Goal: Task Accomplishment & Management: Complete application form

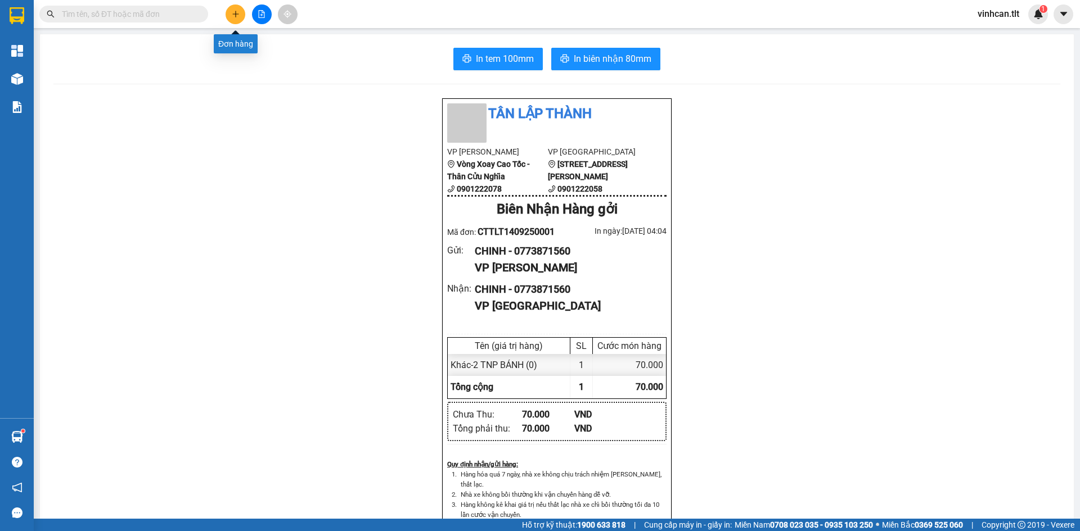
click at [228, 15] on button at bounding box center [236, 14] width 20 height 20
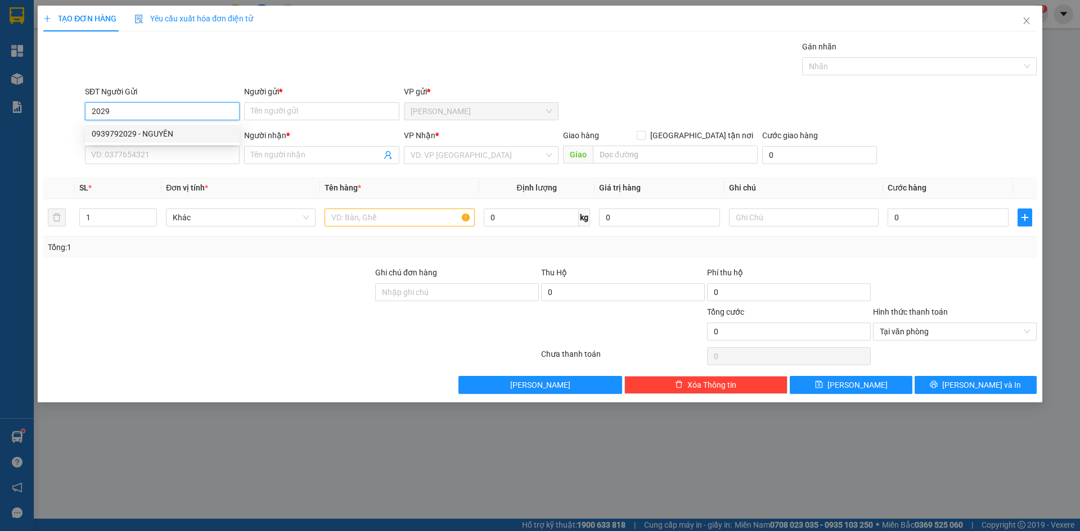
click at [160, 128] on div "0939792029 - NGUYÊN" at bounding box center [162, 134] width 141 height 12
type input "0939792029"
type input "NGUYÊN"
type input "0939792029"
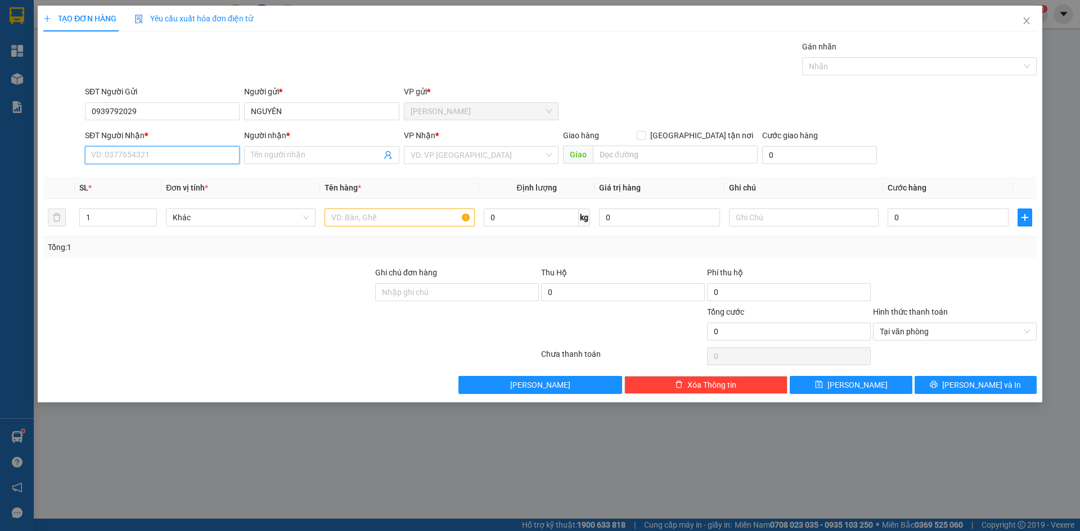
click at [155, 151] on input "SĐT Người Nhận *" at bounding box center [162, 155] width 155 height 18
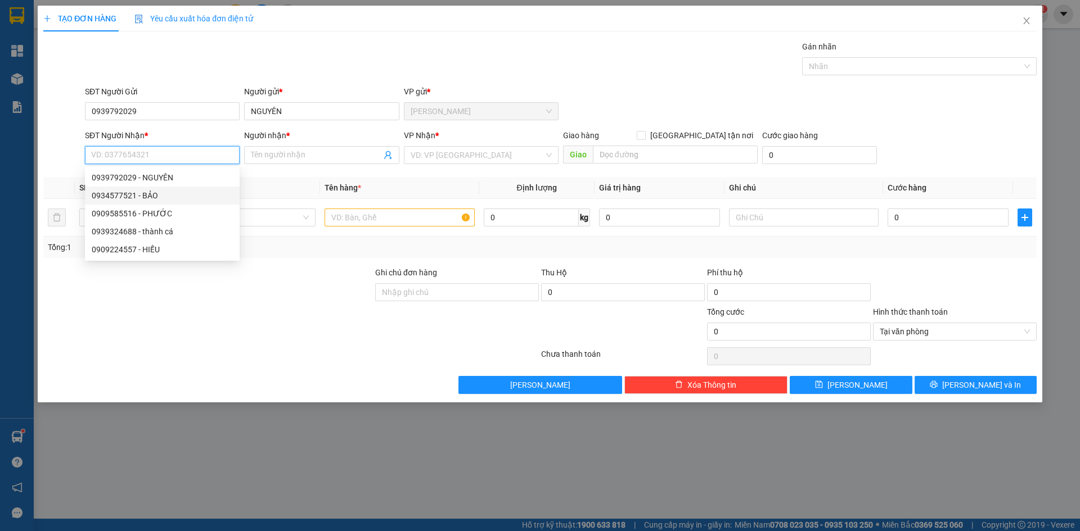
click at [149, 198] on div "0934577521 - BẢO" at bounding box center [162, 196] width 141 height 12
type input "0934577521"
type input "BẢO"
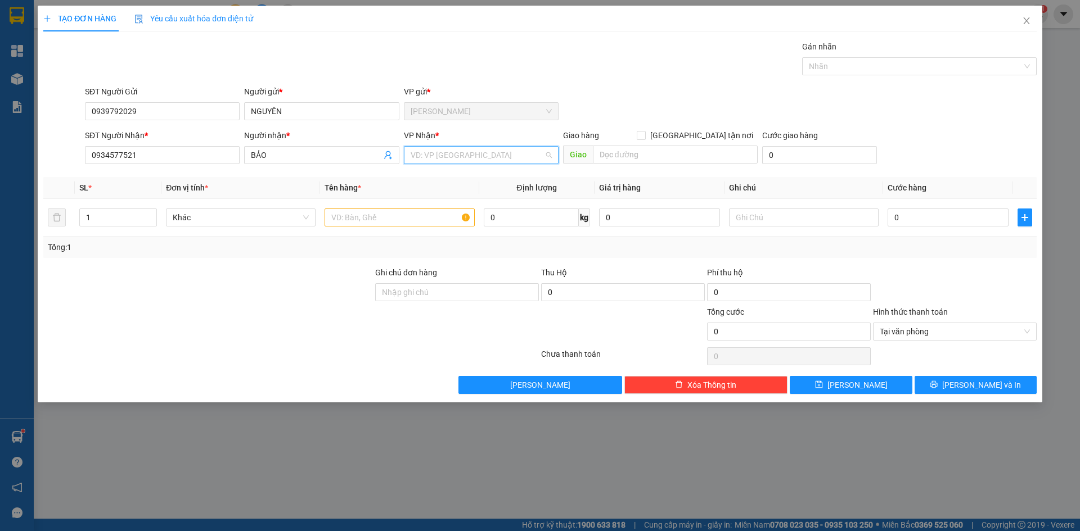
click at [477, 151] on input "search" at bounding box center [477, 155] width 133 height 17
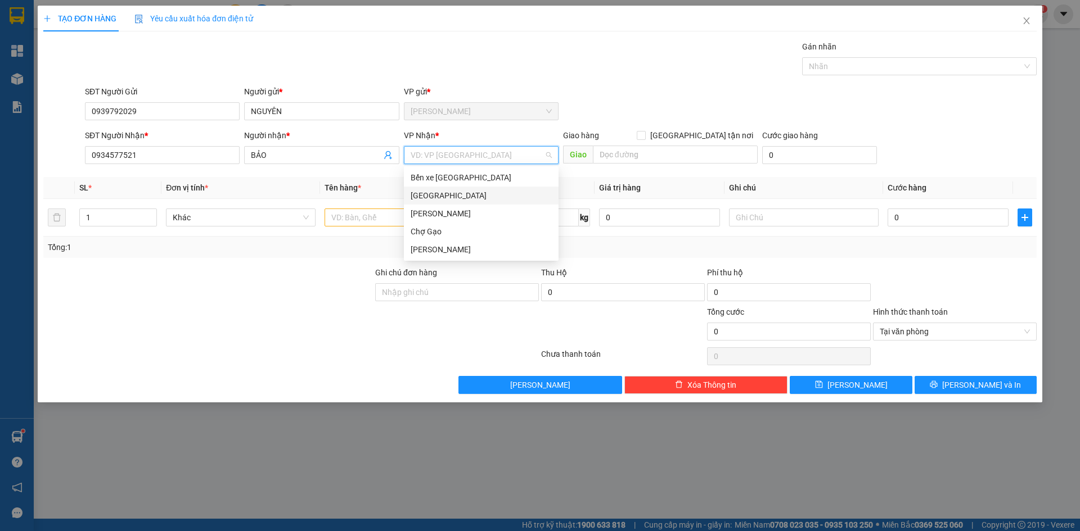
click at [441, 199] on div "[GEOGRAPHIC_DATA]" at bounding box center [481, 196] width 141 height 12
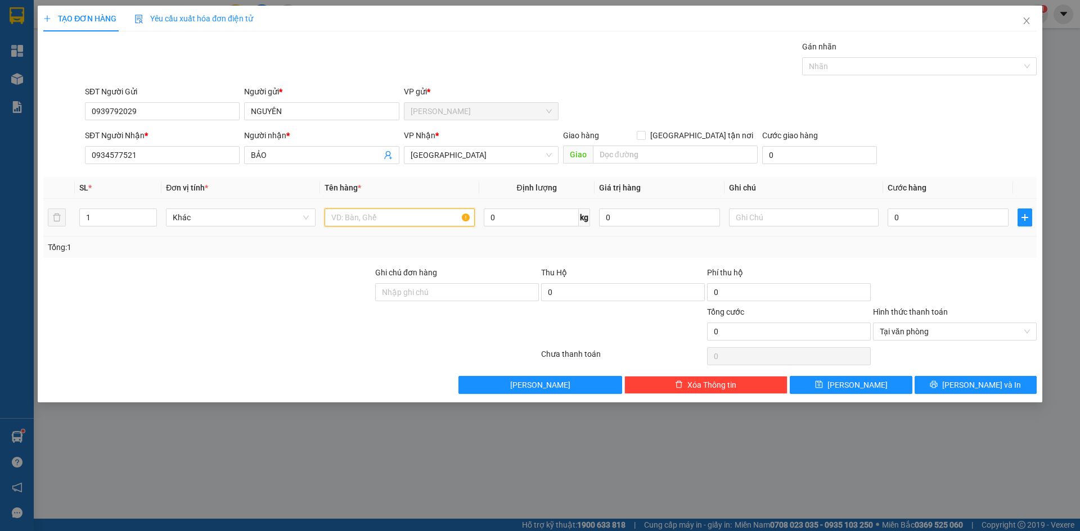
click at [413, 224] on input "text" at bounding box center [399, 218] width 150 height 18
click at [954, 222] on input "0" at bounding box center [947, 218] width 121 height 18
click at [356, 218] on input "1 MUT" at bounding box center [399, 218] width 150 height 18
paste input "Ú"
type input "1 MÚT"
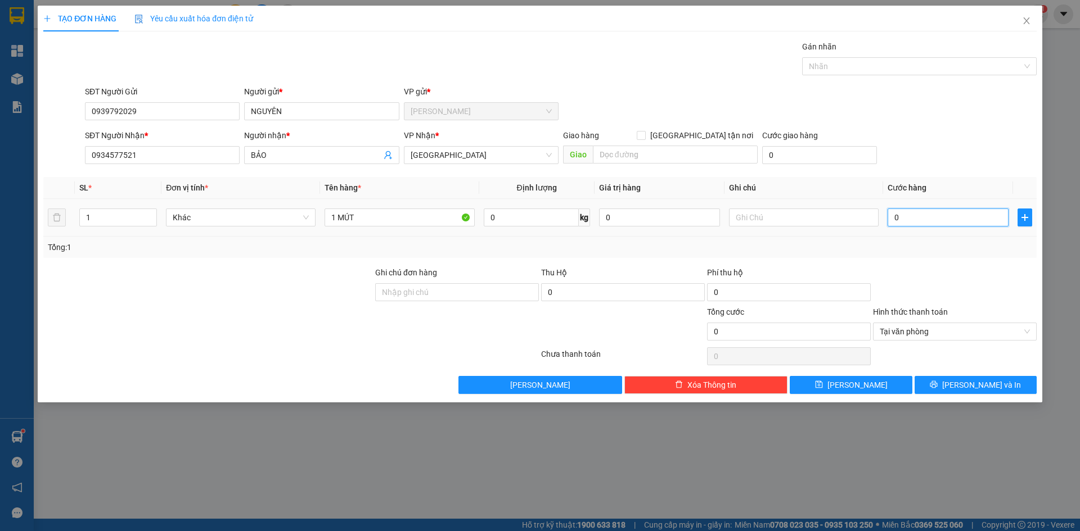
click at [921, 217] on input "0" at bounding box center [947, 218] width 121 height 18
type input "2"
type input "25"
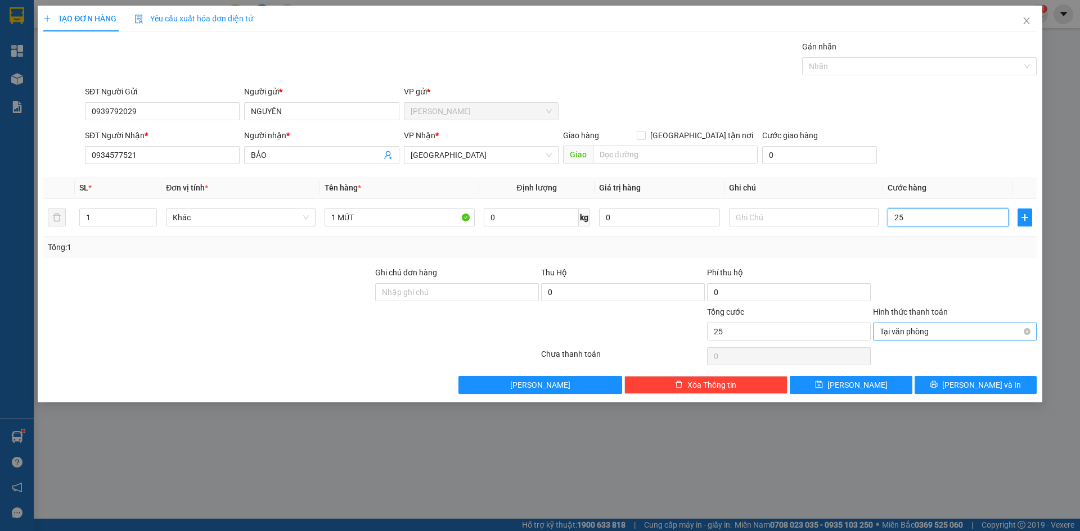
click at [895, 333] on span "Tại văn phòng" at bounding box center [955, 331] width 150 height 17
type input "25.000"
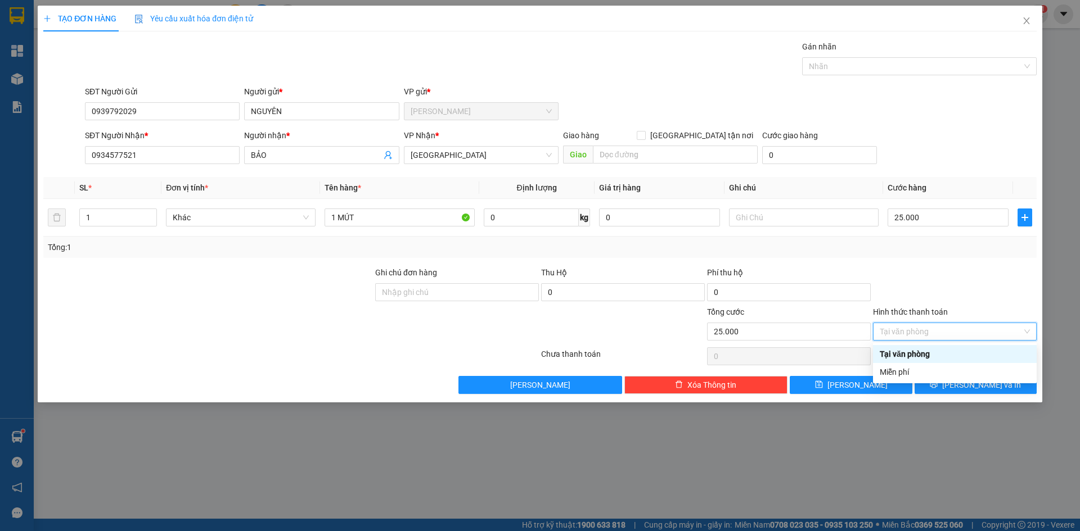
click at [908, 355] on div "Tại văn phòng" at bounding box center [955, 354] width 150 height 12
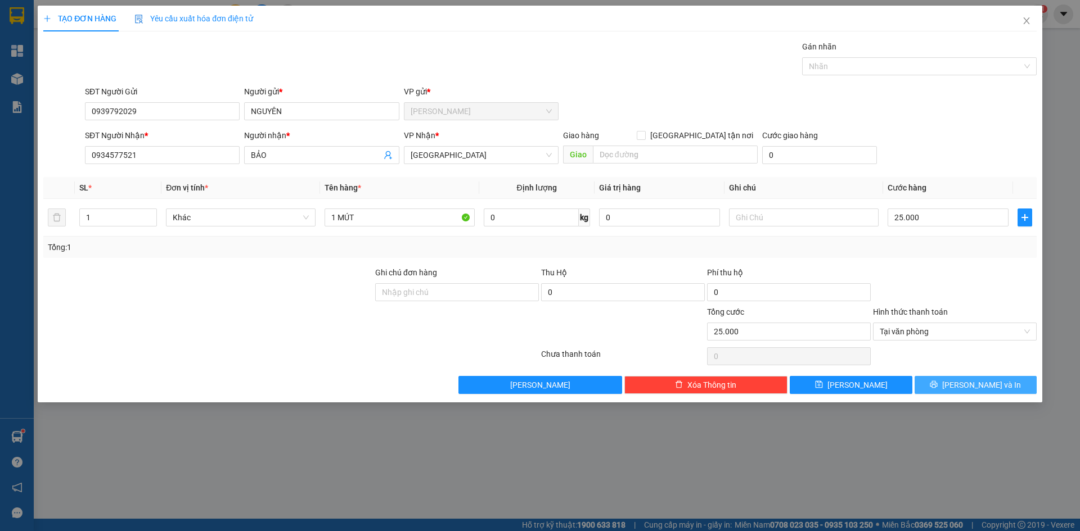
click at [937, 381] on icon "printer" at bounding box center [934, 385] width 8 height 8
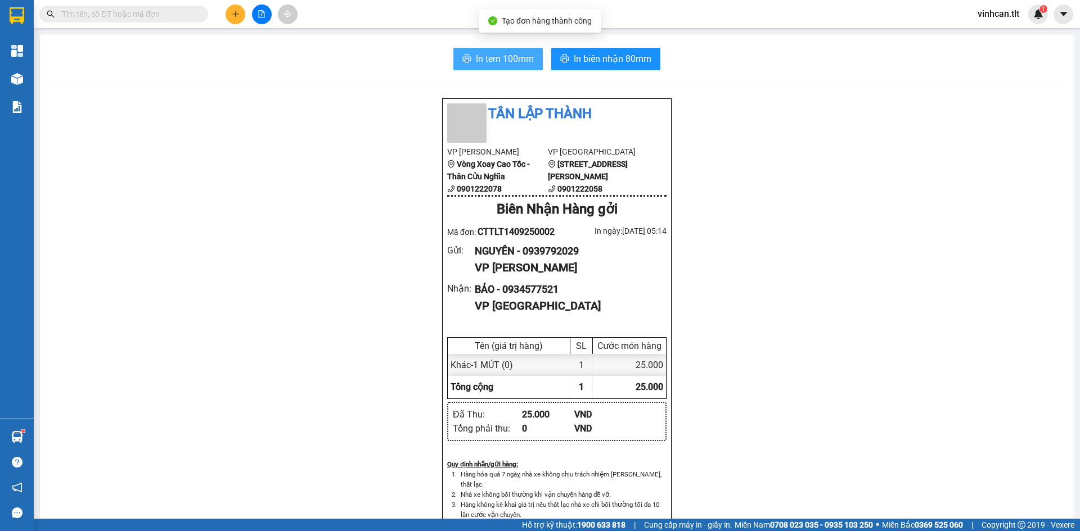
click at [489, 49] on button "In tem 100mm" at bounding box center [497, 59] width 89 height 22
drag, startPoint x: 481, startPoint y: 61, endPoint x: 630, endPoint y: 174, distance: 187.0
click at [481, 61] on span "In tem 100mm" at bounding box center [505, 59] width 58 height 14
click at [233, 10] on icon "plus" at bounding box center [236, 14] width 8 height 8
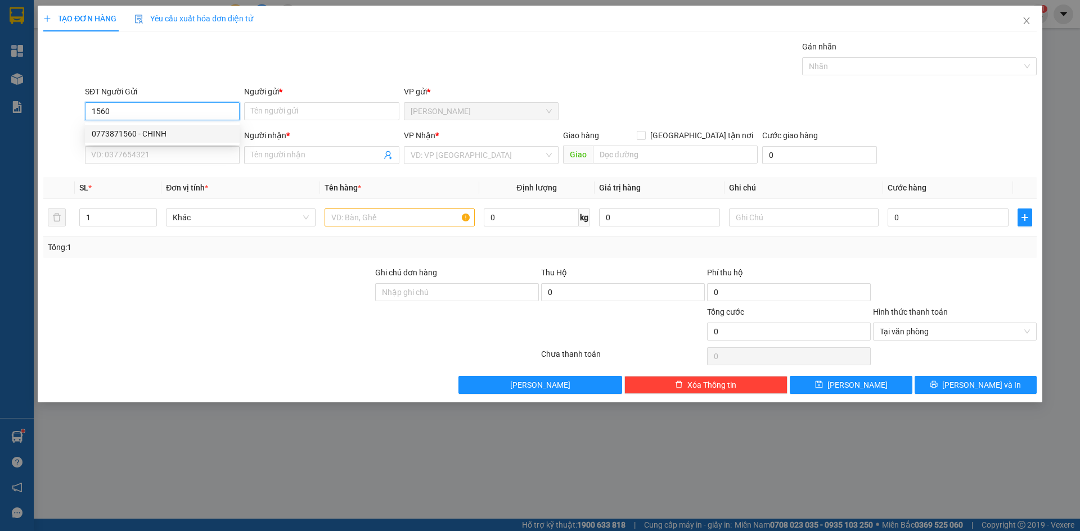
drag, startPoint x: 128, startPoint y: 135, endPoint x: 120, endPoint y: 133, distance: 8.2
click at [128, 134] on div "0773871560 - CHINH" at bounding box center [162, 134] width 141 height 12
type input "0773871560"
type input "CHINH"
type input "0773871560"
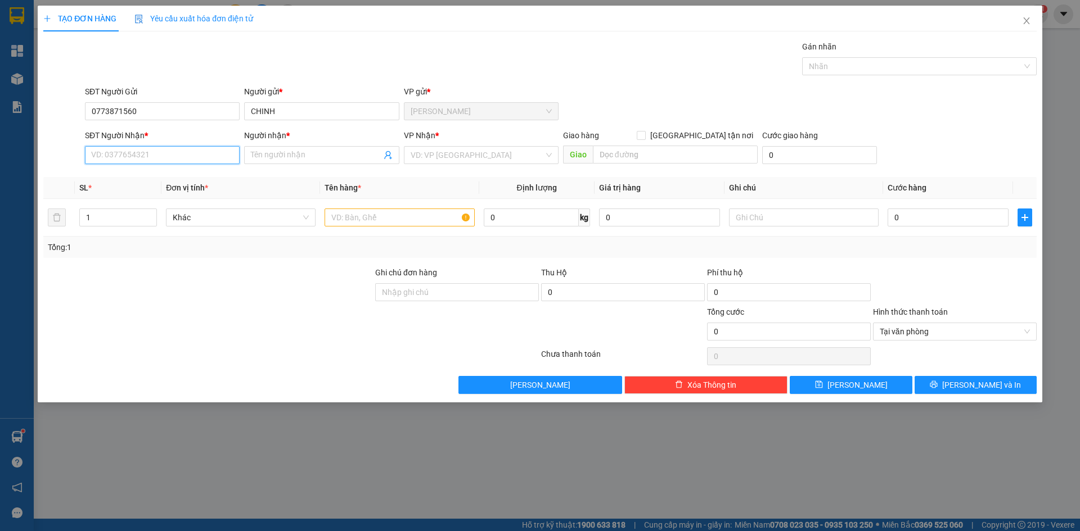
click at [148, 153] on input "SĐT Người Nhận *" at bounding box center [162, 155] width 155 height 18
click at [147, 181] on div "0773871560 - CHINH" at bounding box center [162, 178] width 141 height 12
type input "0773871560"
type input "CHINH"
click at [462, 152] on input "search" at bounding box center [477, 155] width 133 height 17
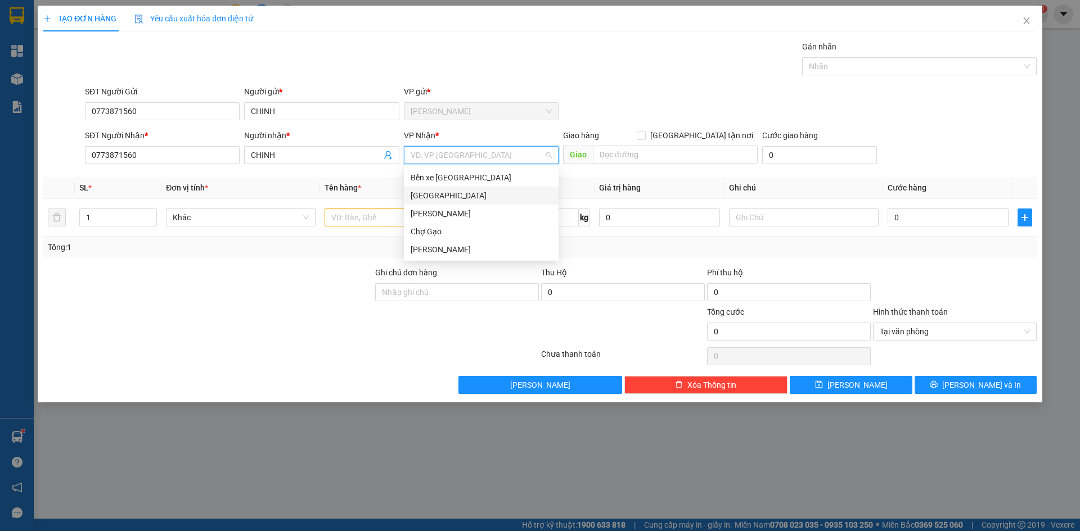
click at [449, 193] on div "[GEOGRAPHIC_DATA]" at bounding box center [481, 196] width 141 height 12
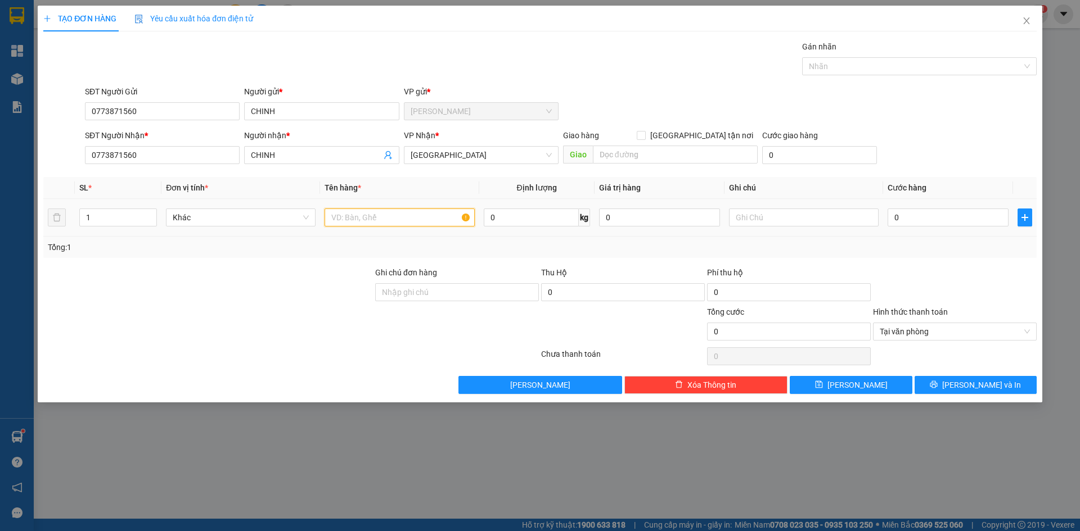
click at [378, 224] on input "text" at bounding box center [399, 218] width 150 height 18
paste input "Á"
type input "1TNP BÁNH"
click at [925, 217] on input "0" at bounding box center [947, 218] width 121 height 18
type input "3"
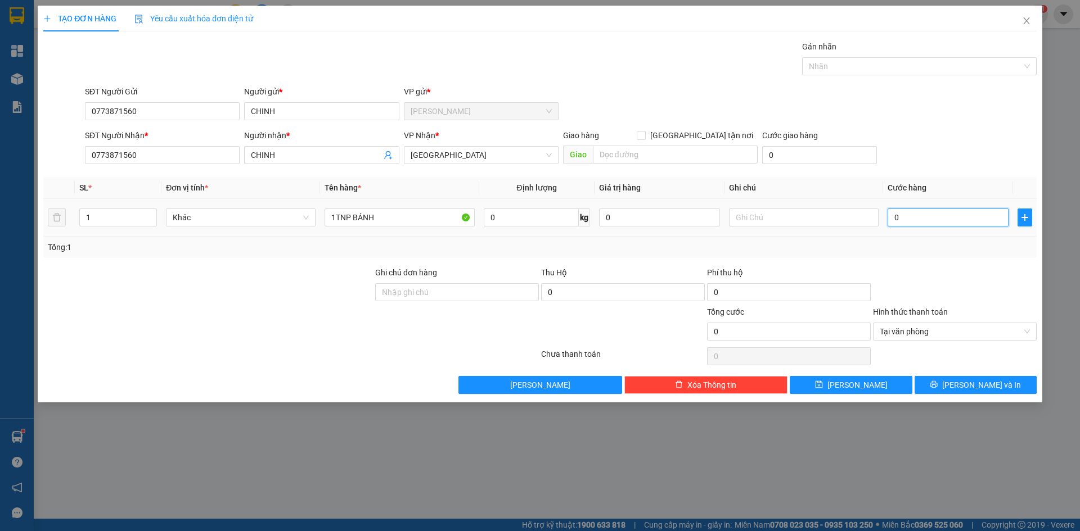
type input "3"
type input "35"
type input "35.000"
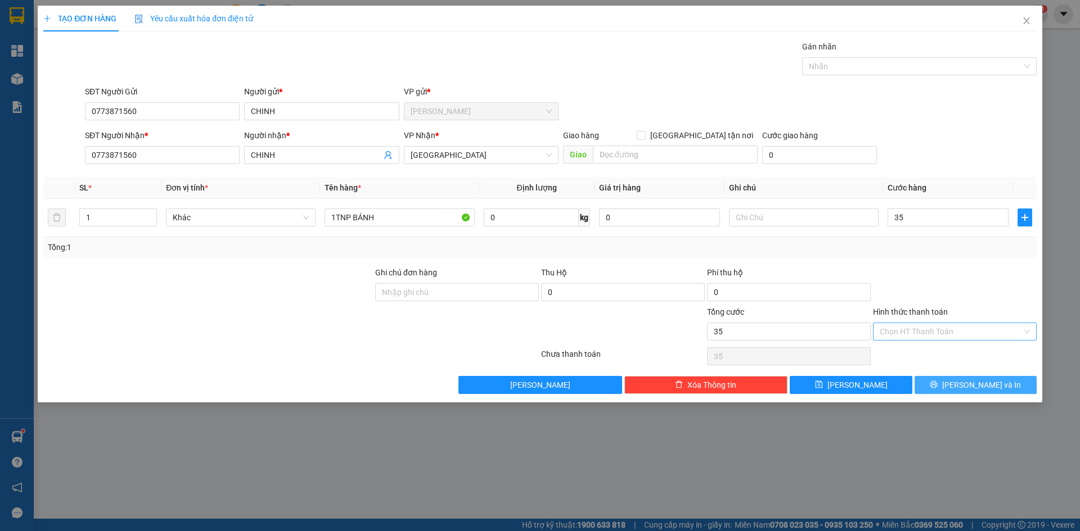
type input "35.000"
click at [995, 385] on span "[PERSON_NAME] và In" at bounding box center [981, 385] width 79 height 12
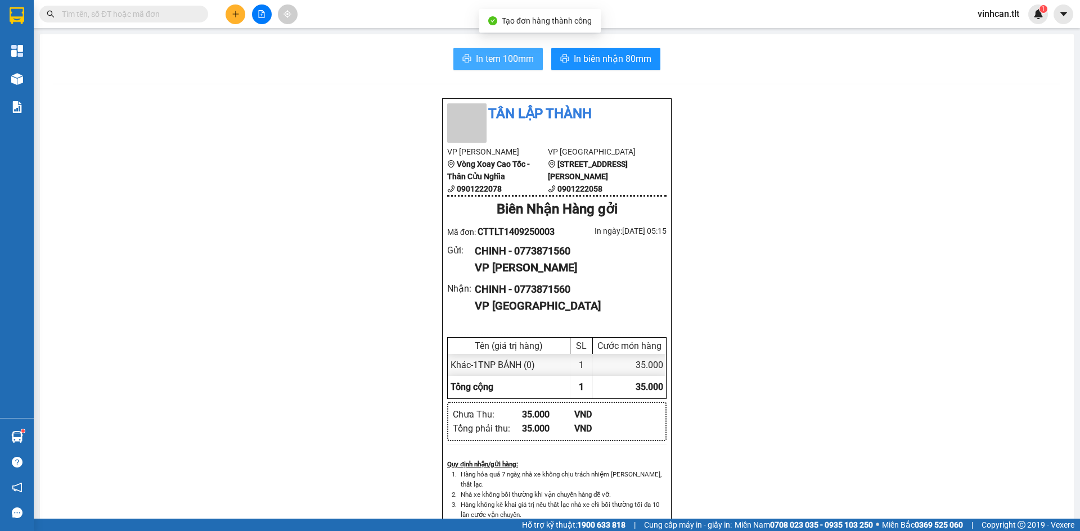
click at [468, 60] on button "In tem 100mm" at bounding box center [497, 59] width 89 height 22
click at [840, 458] on div "Tân Lập Thành VP Cao Tốc Vòng Xoay Cao Tốc - Thân Cửu Nghĩa 0901222078 VP [GEOG…" at bounding box center [556, 514] width 1007 height 833
click at [155, 174] on div "Tân Lập Thành VP Cao Tốc Vòng Xoay Cao Tốc - Thân Cửu Nghĩa 0901222078 VP [GEOG…" at bounding box center [556, 514] width 1007 height 833
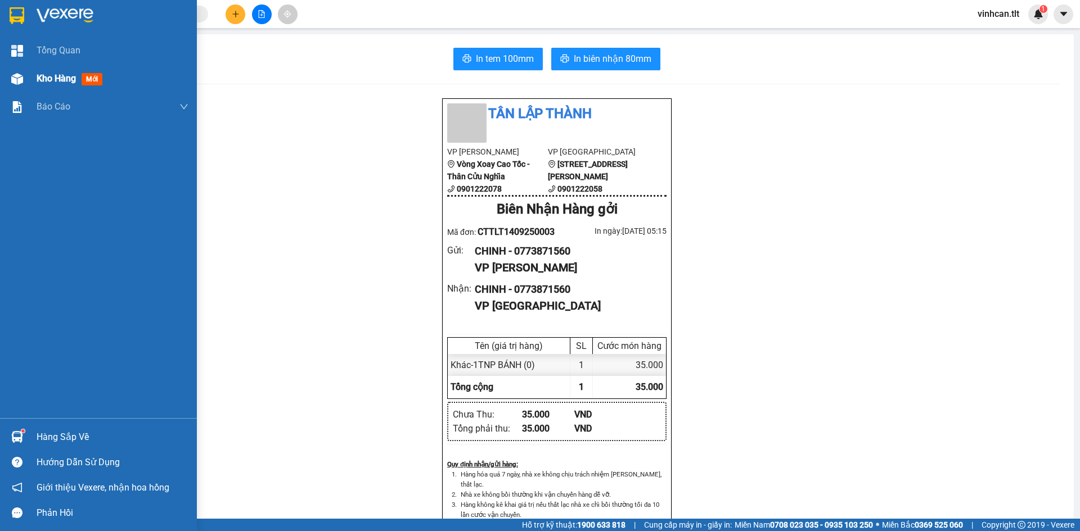
click at [40, 83] on span "Kho hàng" at bounding box center [56, 78] width 39 height 11
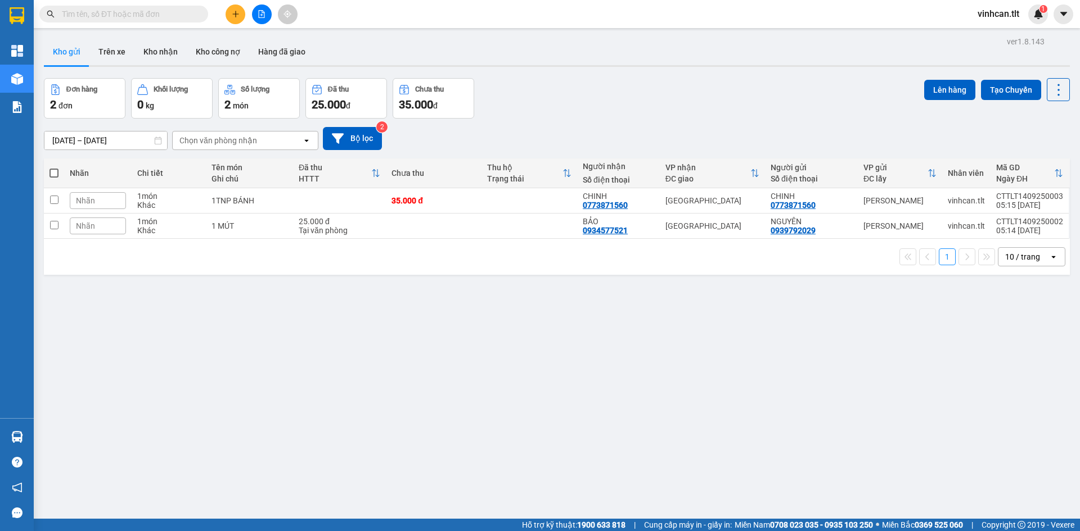
click at [338, 317] on div "ver 1.8.143 Kho gửi Trên xe Kho [PERSON_NAME] công nợ Hàng đã [PERSON_NAME] hàn…" at bounding box center [556, 299] width 1035 height 531
click at [121, 15] on input "text" at bounding box center [128, 14] width 133 height 12
click at [651, 379] on div "ver 1.8.143 Kho gửi Trên xe Kho [PERSON_NAME] công nợ Hàng đã [PERSON_NAME] hàn…" at bounding box center [556, 299] width 1035 height 531
click at [183, 12] on input "text" at bounding box center [128, 14] width 133 height 12
type input "A"
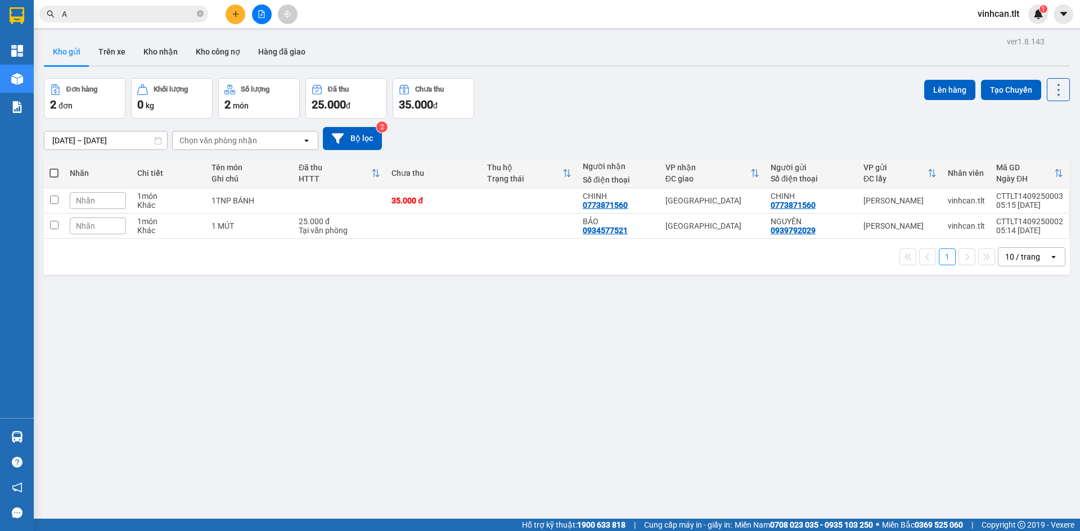
click at [170, 12] on input "A" at bounding box center [128, 14] width 133 height 12
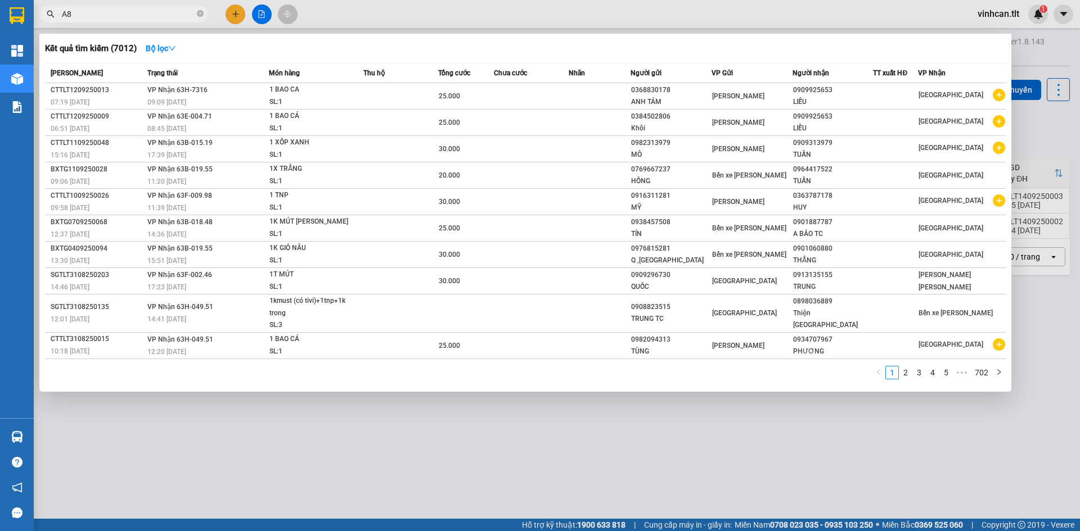
type input "A"
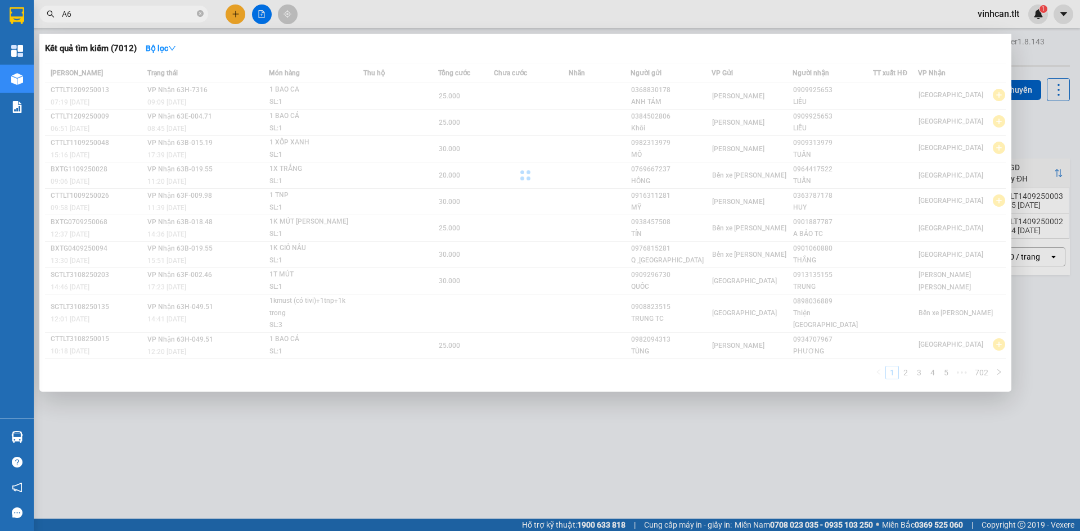
type input "A"
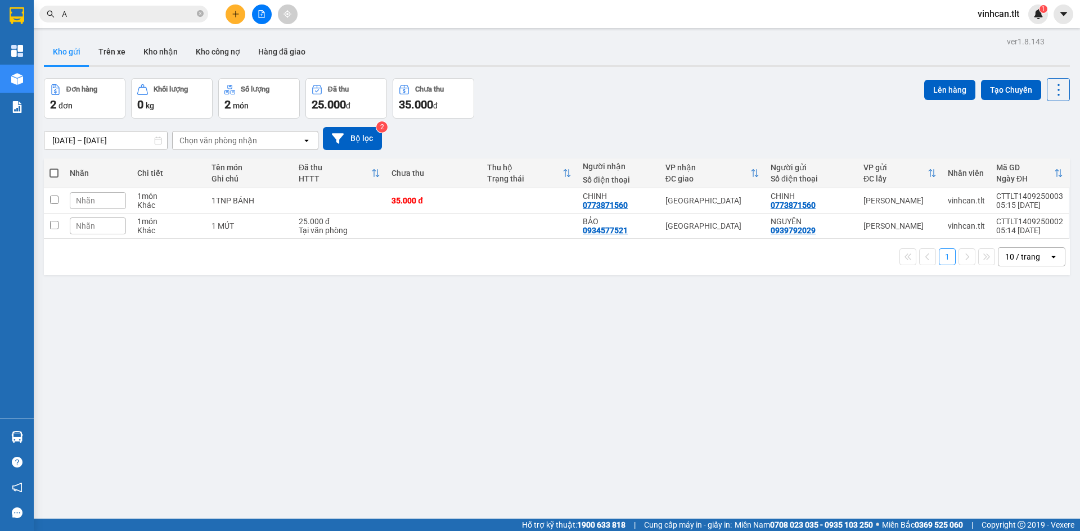
click at [98, 9] on input "A" at bounding box center [128, 14] width 133 height 12
type input "A"
paste input "Â"
type input "Â"
type input "A"
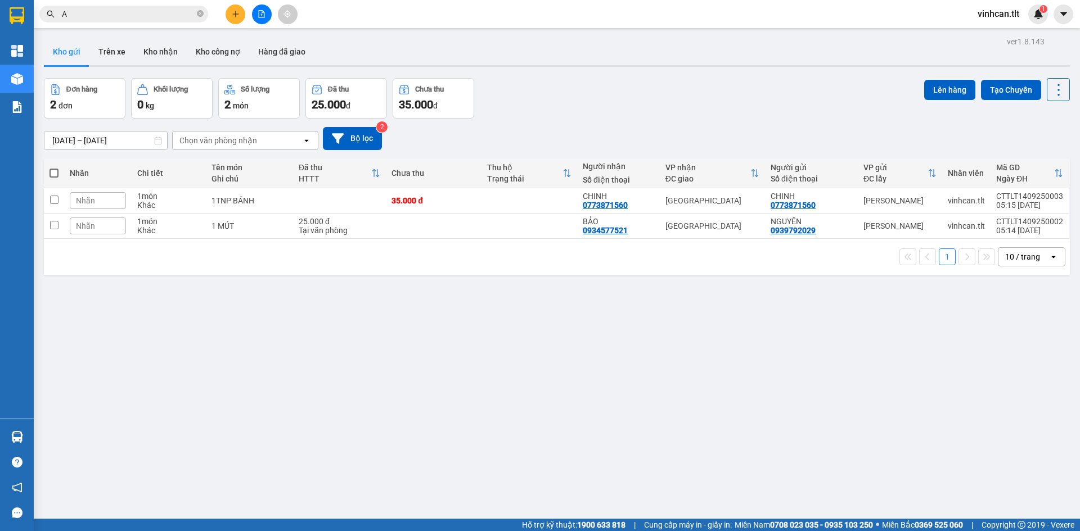
paste input "Â"
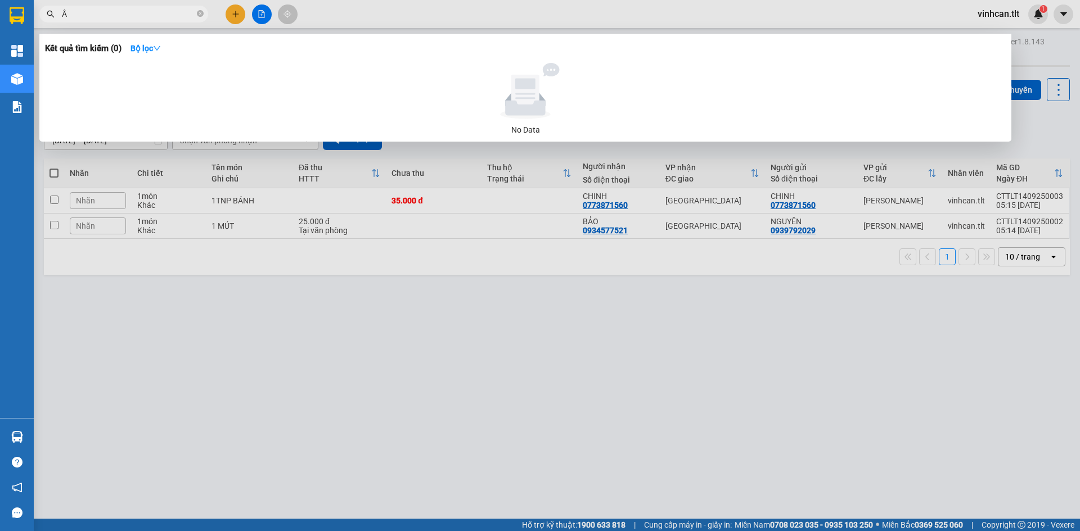
paste input "Ă"
paste input "Ư"
paste input "Ô"
type input "Â"
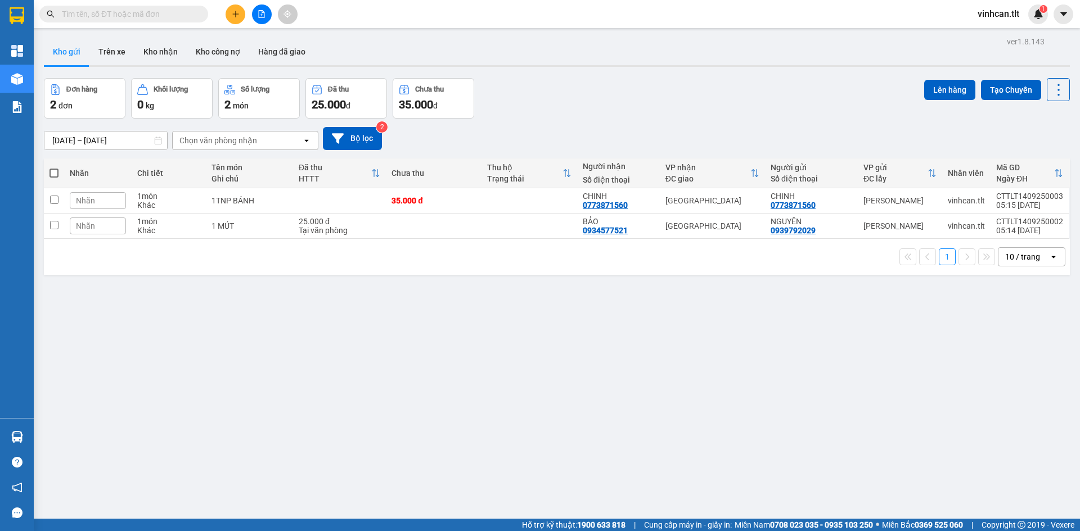
click at [497, 327] on div "ver 1.8.143 Kho gửi Trên xe Kho nhận Kho công nợ Hàng đã giao Đơn hàng 2 đơn Kh…" at bounding box center [556, 299] width 1035 height 531
click at [51, 174] on span at bounding box center [53, 173] width 9 height 9
click at [54, 168] on input "checkbox" at bounding box center [54, 168] width 0 height 0
checkbox input "true"
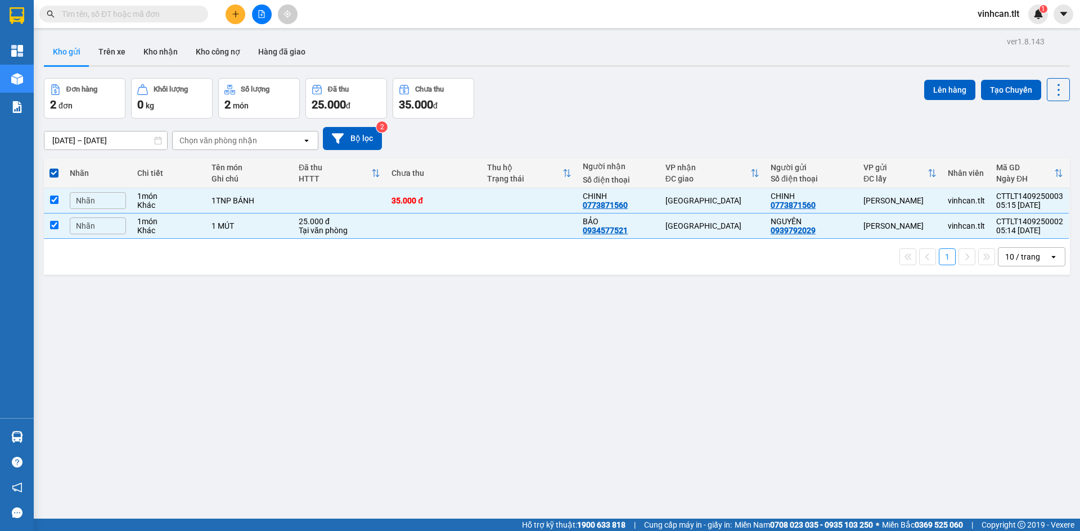
drag, startPoint x: 88, startPoint y: 326, endPoint x: 105, endPoint y: 321, distance: 16.9
click at [105, 322] on div "ver 1.8.143 Kho gửi Trên xe Kho nhận Kho công nợ Hàng đã giao Đơn hàng 2 đơn Kh…" at bounding box center [556, 299] width 1035 height 531
click at [598, 97] on div "Đơn hàng 2 đơn Khối lượng 0 kg Số lượng 2 món Đã thu 25.000 đ Chưa thu 35.000 đ…" at bounding box center [557, 98] width 1026 height 40
click at [932, 94] on button "Lên hàng" at bounding box center [949, 90] width 51 height 20
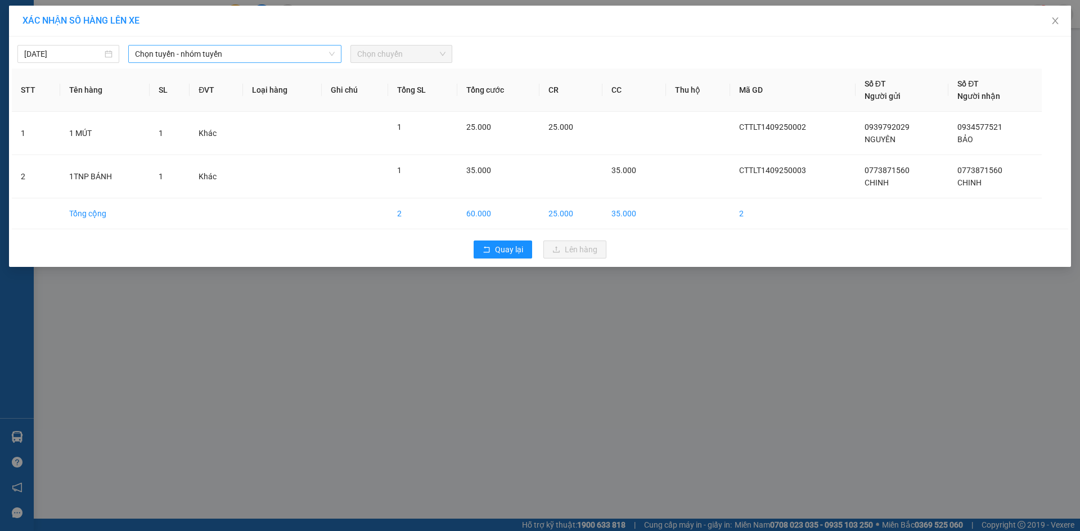
click at [220, 62] on div "Chọn tuyến - nhóm tuyến" at bounding box center [234, 54] width 213 height 18
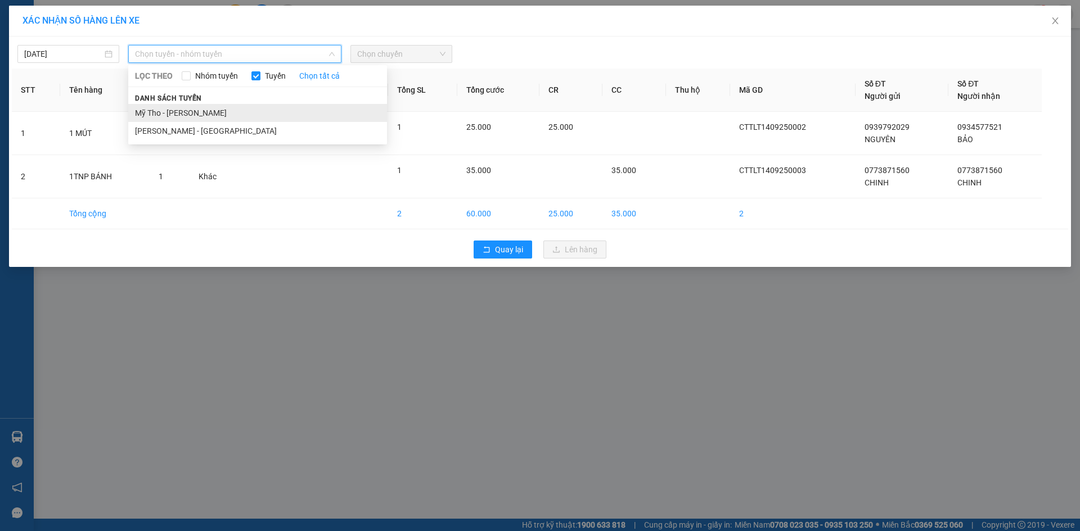
click at [174, 111] on li "Mỹ Tho - Hồ Chí Minh" at bounding box center [257, 113] width 259 height 18
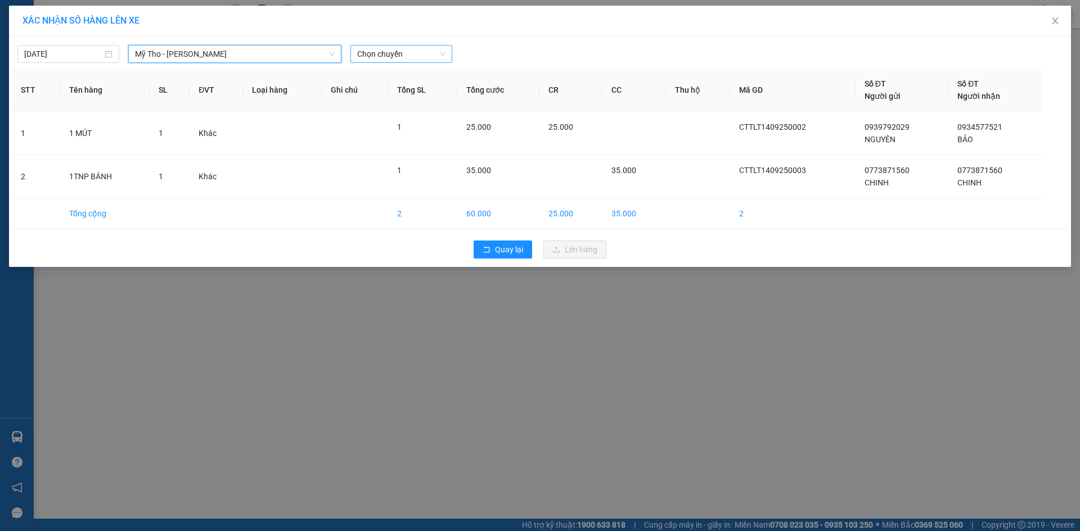
click at [375, 58] on span "Chọn chuyến" at bounding box center [401, 54] width 88 height 17
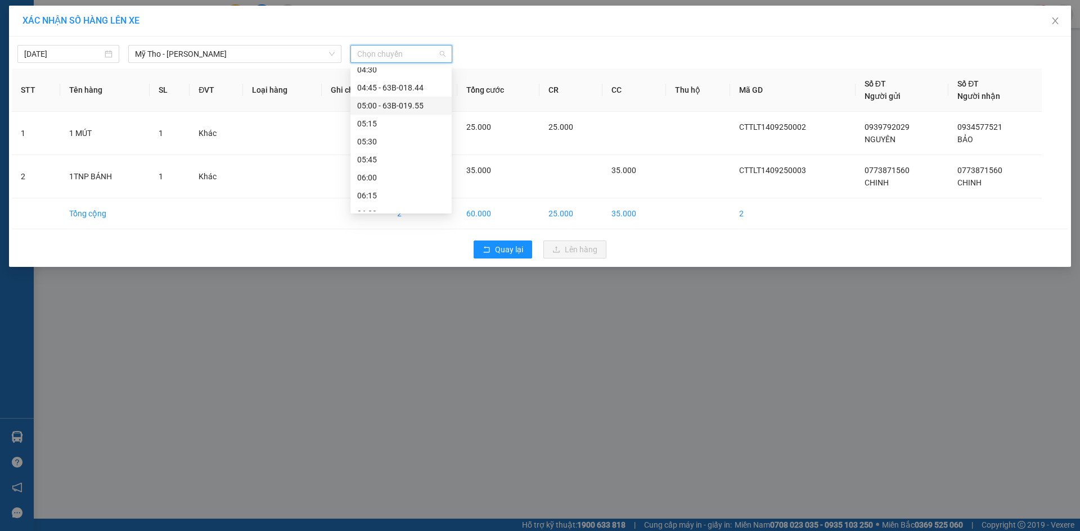
scroll to position [56, 0]
click at [390, 200] on div "05:00 - 63B-019.55" at bounding box center [401, 200] width 88 height 12
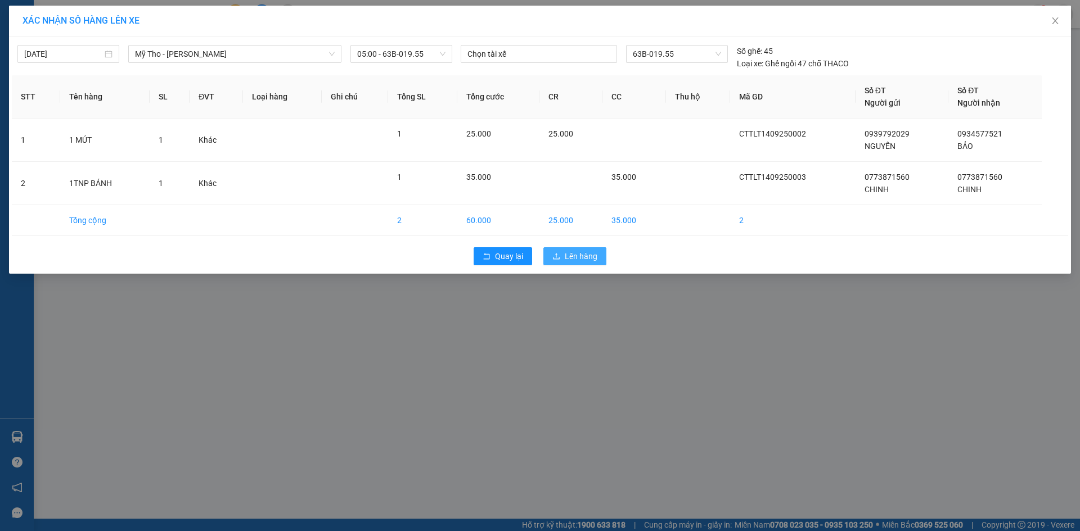
click at [590, 259] on span "Lên hàng" at bounding box center [581, 256] width 33 height 12
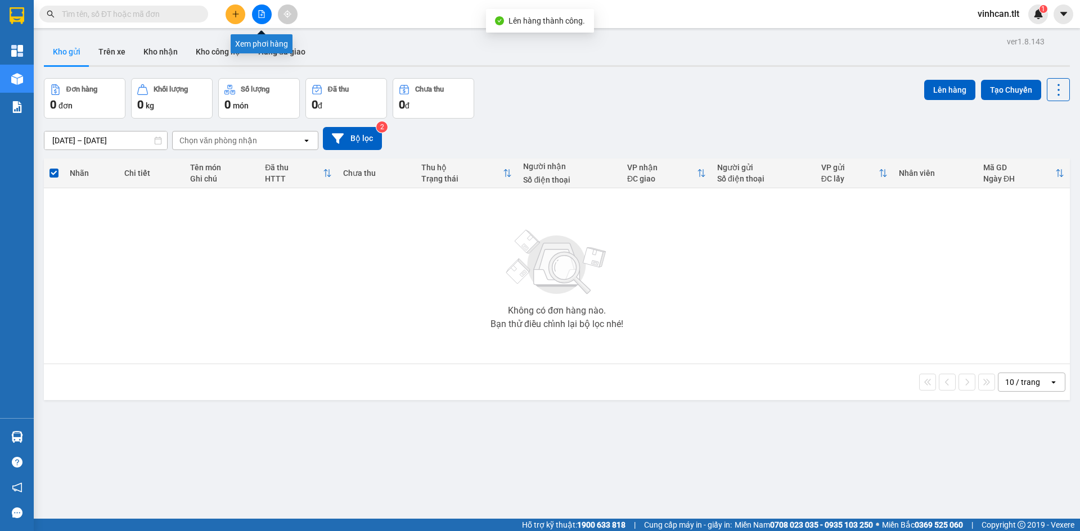
click at [265, 15] on icon "file-add" at bounding box center [262, 14] width 8 height 8
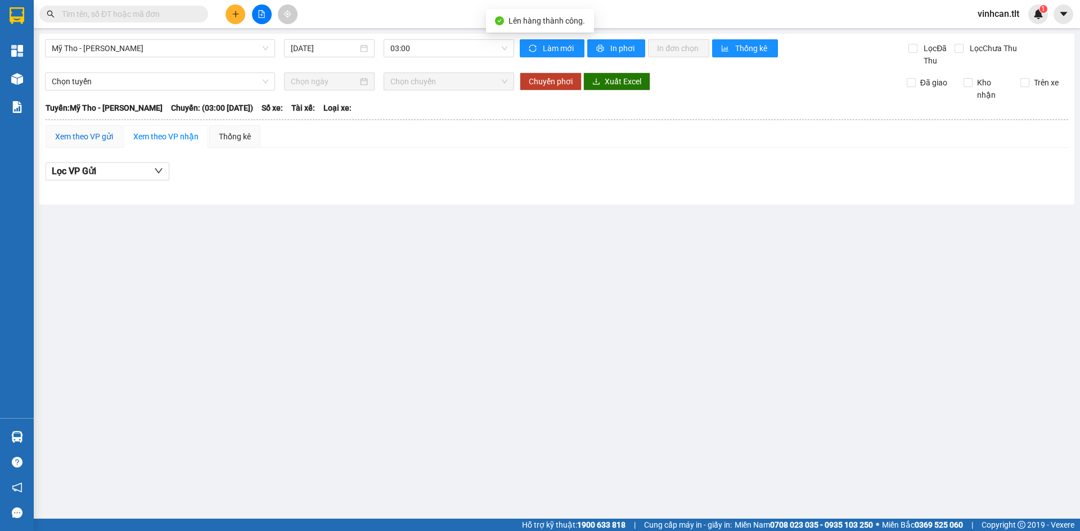
click at [100, 135] on div "Xem theo VP gửi" at bounding box center [84, 136] width 58 height 12
click at [427, 49] on span "03:00" at bounding box center [448, 48] width 117 height 17
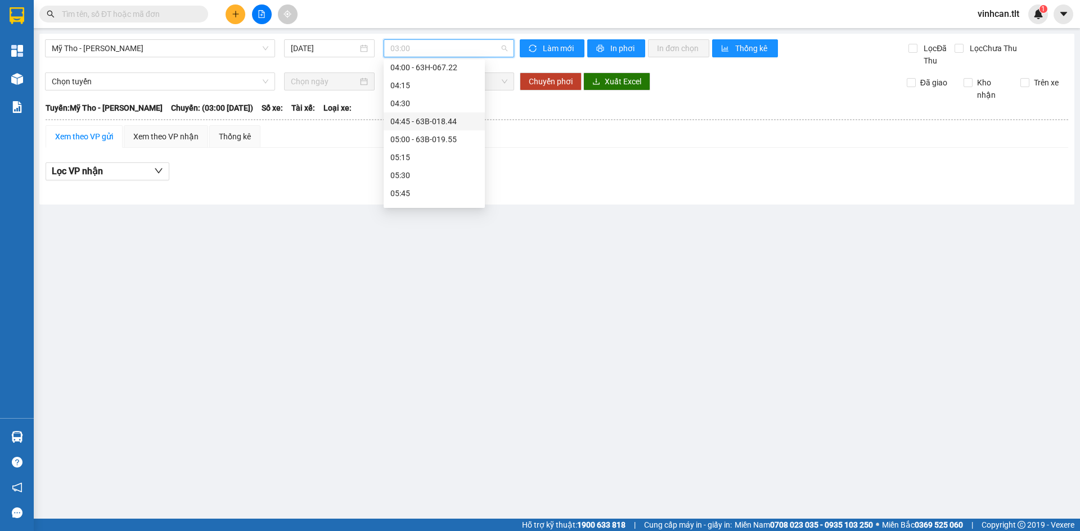
scroll to position [112, 0]
click at [432, 142] on div "05:00 - 63B-019.55" at bounding box center [434, 138] width 88 height 12
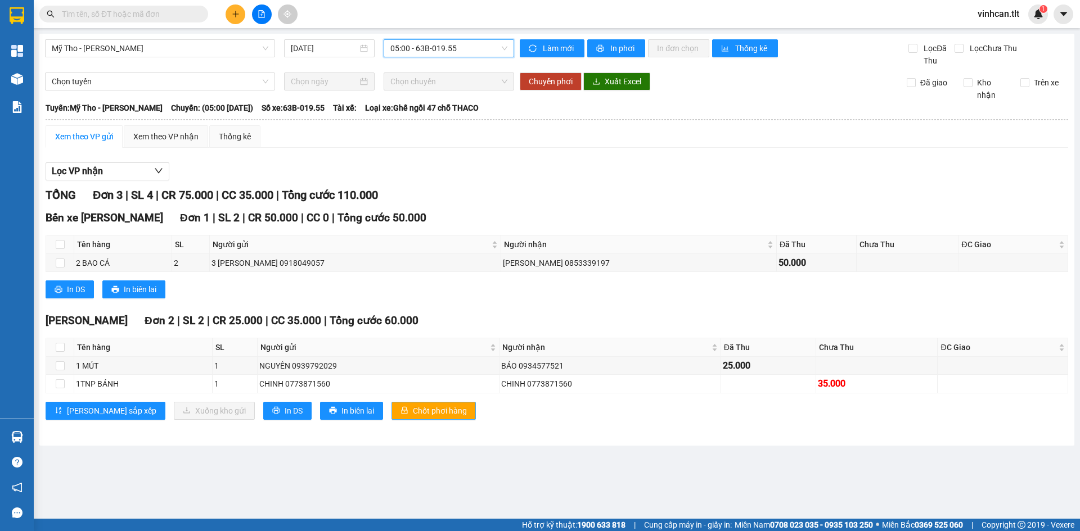
click at [413, 415] on span "Chốt phơi hàng" at bounding box center [440, 411] width 54 height 12
click at [422, 307] on div "Bến xe Tiền Giang Đơn 1 | SL 2 | CR 50.000 | CC 0 | Tổng cước 50.000 Tên hàng S…" at bounding box center [557, 258] width 1022 height 97
click at [413, 410] on span "Chốt phơi hàng" at bounding box center [440, 411] width 54 height 12
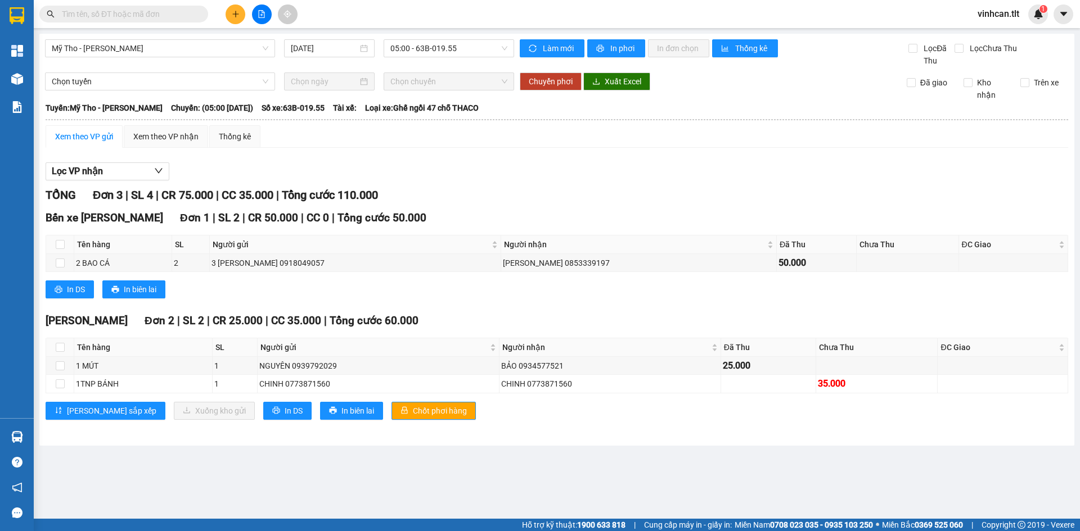
click at [425, 301] on div "Bến xe Tiền Giang Đơn 1 | SL 2 | CR 50.000 | CC 0 | Tổng cước 50.000 Tên hàng S…" at bounding box center [557, 258] width 1022 height 97
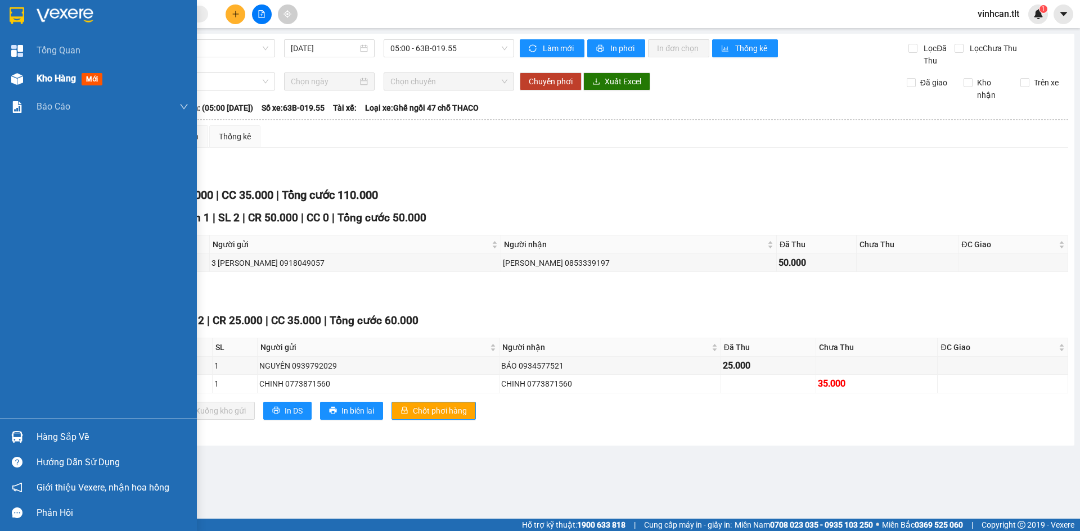
click at [44, 73] on span "Kho hàng" at bounding box center [56, 78] width 39 height 11
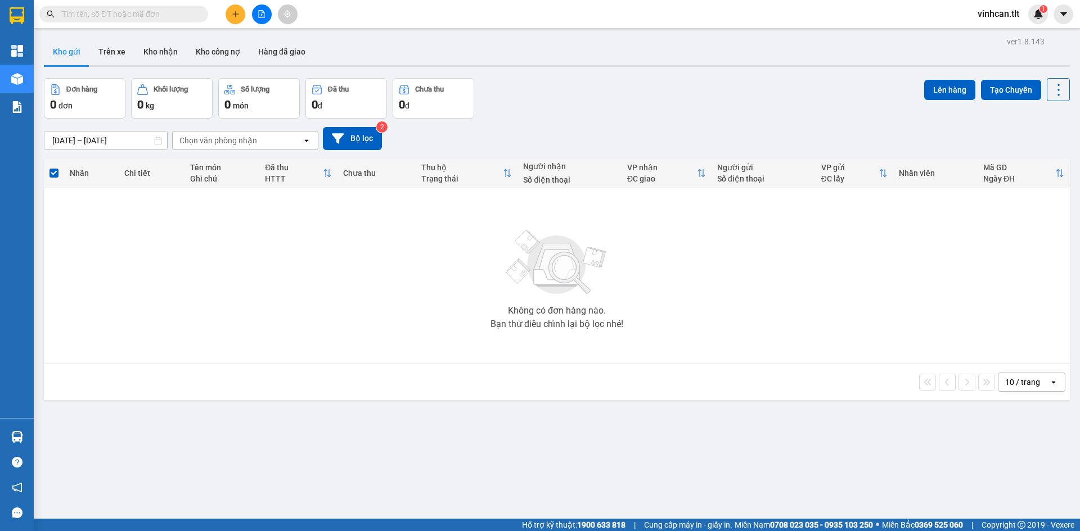
drag, startPoint x: 277, startPoint y: 309, endPoint x: 267, endPoint y: 201, distance: 109.0
click at [278, 295] on div "Không có đơn hàng nào. Bạn thử điều chỉnh lại bộ lọc nhé!" at bounding box center [556, 276] width 1014 height 169
click at [232, 11] on icon "plus" at bounding box center [236, 14] width 8 height 8
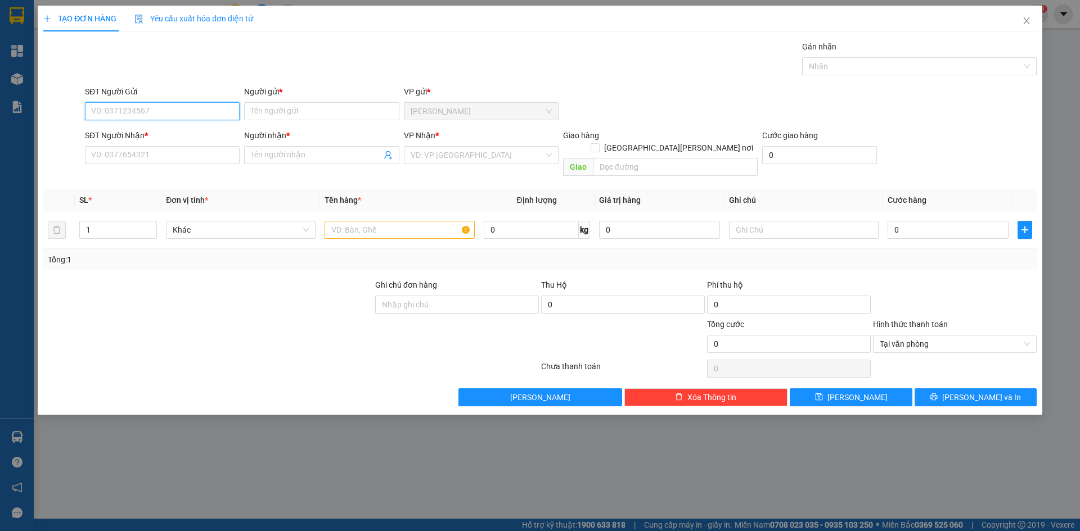
click at [153, 116] on input "SĐT Người Gửi" at bounding box center [162, 111] width 155 height 18
click at [137, 137] on div "0933598935 - HẢI" at bounding box center [162, 134] width 141 height 12
type input "0933598935"
type input "HẢI"
type input "0933598935"
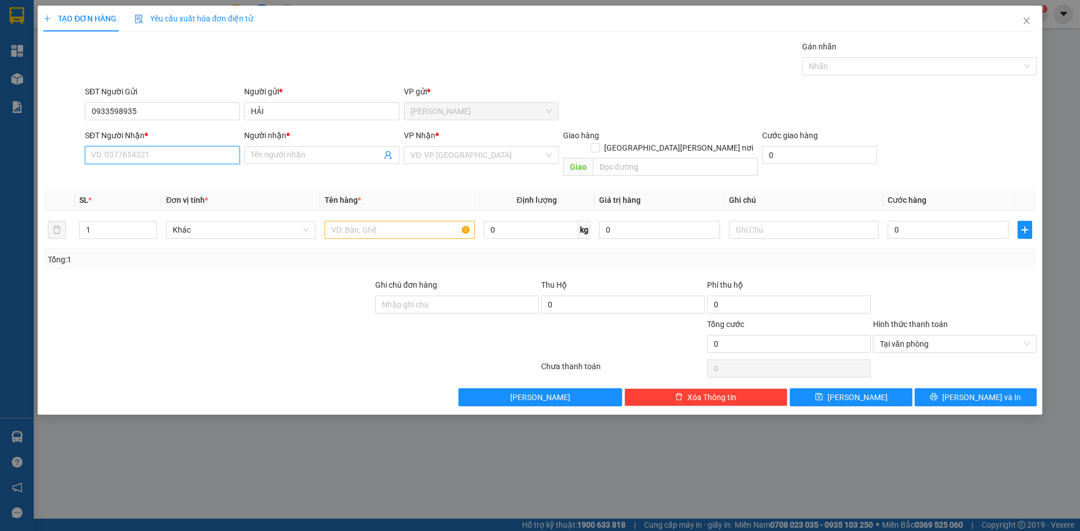
click at [136, 159] on input "SĐT Người Nhận *" at bounding box center [162, 155] width 155 height 18
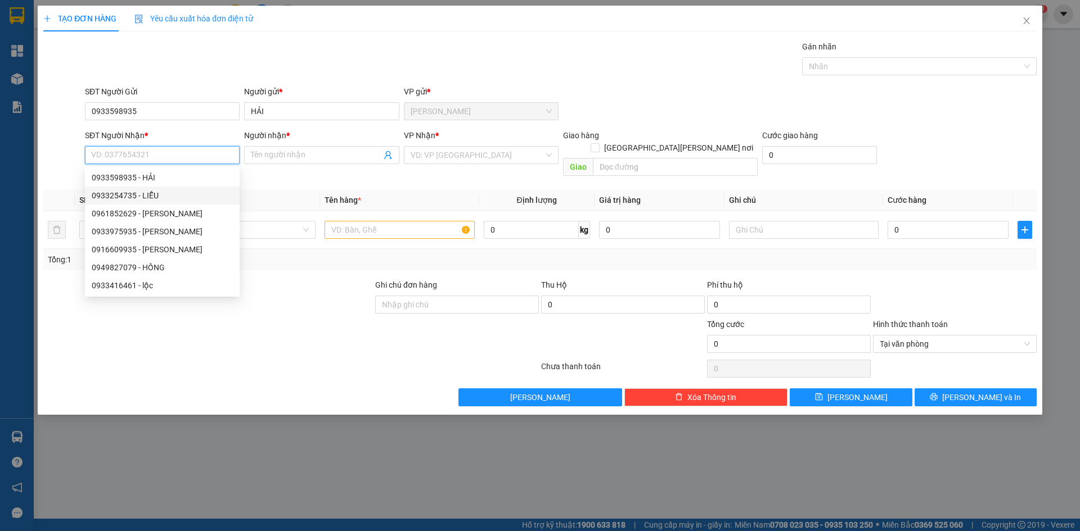
click at [137, 195] on div "0933254735 - LIỄU" at bounding box center [162, 196] width 141 height 12
type input "0933254735"
type input "LIỄU"
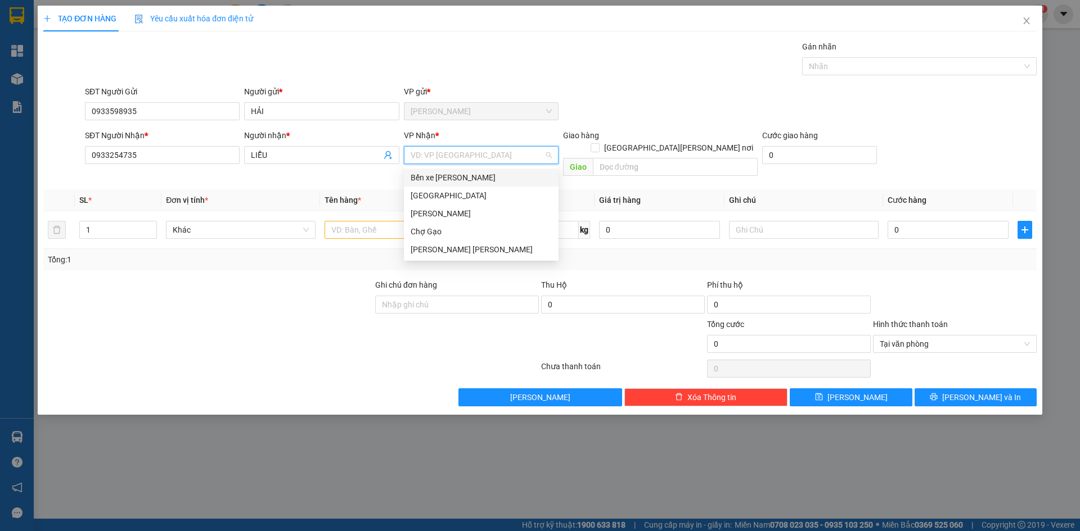
click at [436, 151] on input "search" at bounding box center [477, 155] width 133 height 17
click at [412, 197] on div "[GEOGRAPHIC_DATA]" at bounding box center [481, 196] width 141 height 12
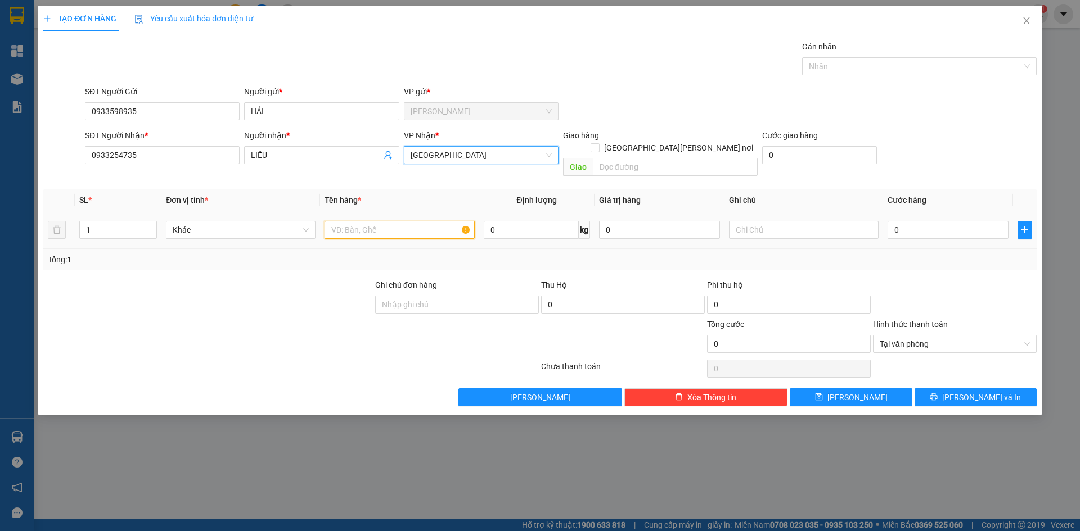
click at [384, 221] on input "text" at bounding box center [399, 230] width 150 height 18
type input "1 BAO SEN"
click at [908, 221] on input "0" at bounding box center [947, 230] width 121 height 18
type input "4"
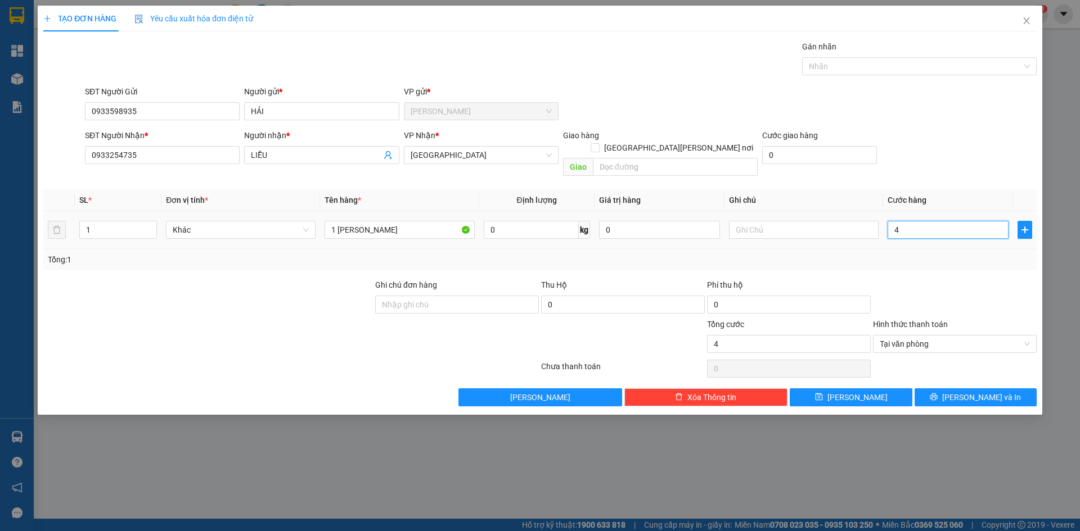
type input "40"
type input "40.000"
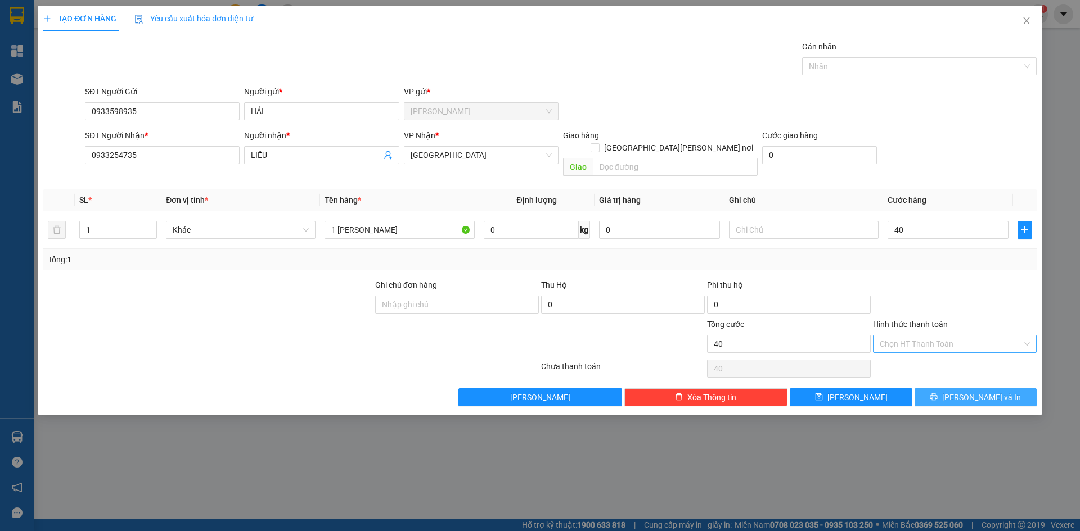
type input "40.000"
click at [981, 391] on span "[PERSON_NAME] và In" at bounding box center [981, 397] width 79 height 12
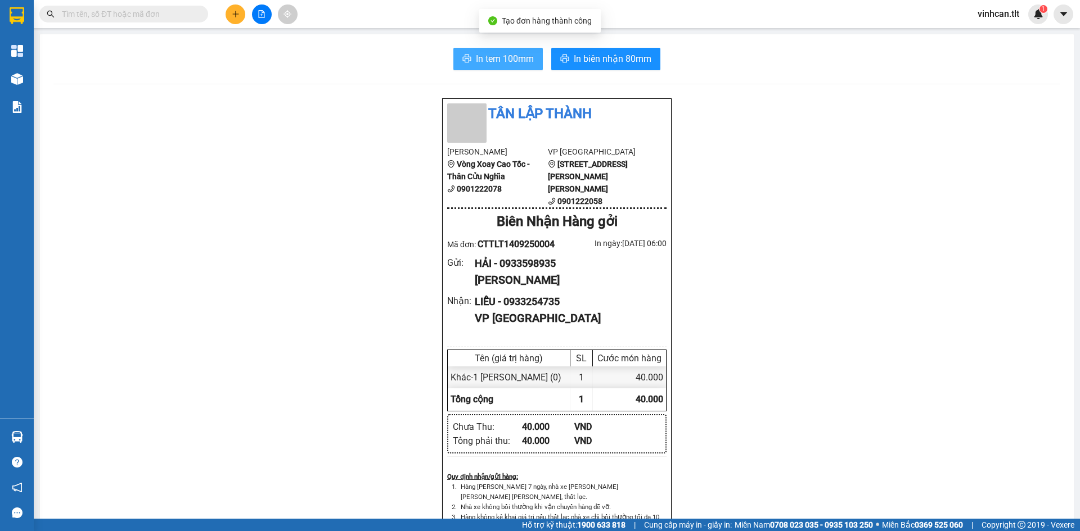
click at [462, 56] on icon "printer" at bounding box center [466, 58] width 9 height 9
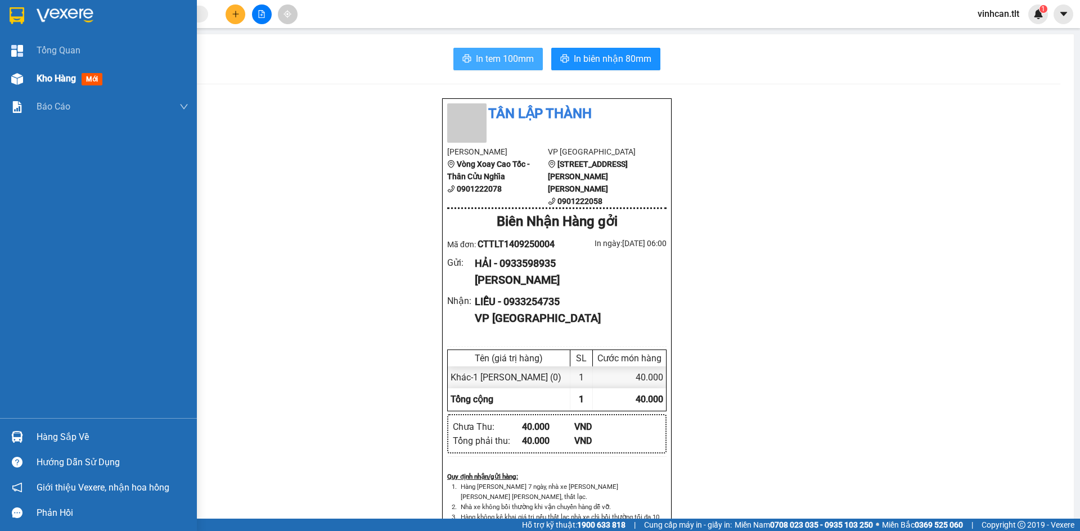
click at [33, 81] on div "Kho hàng mới" at bounding box center [98, 79] width 197 height 28
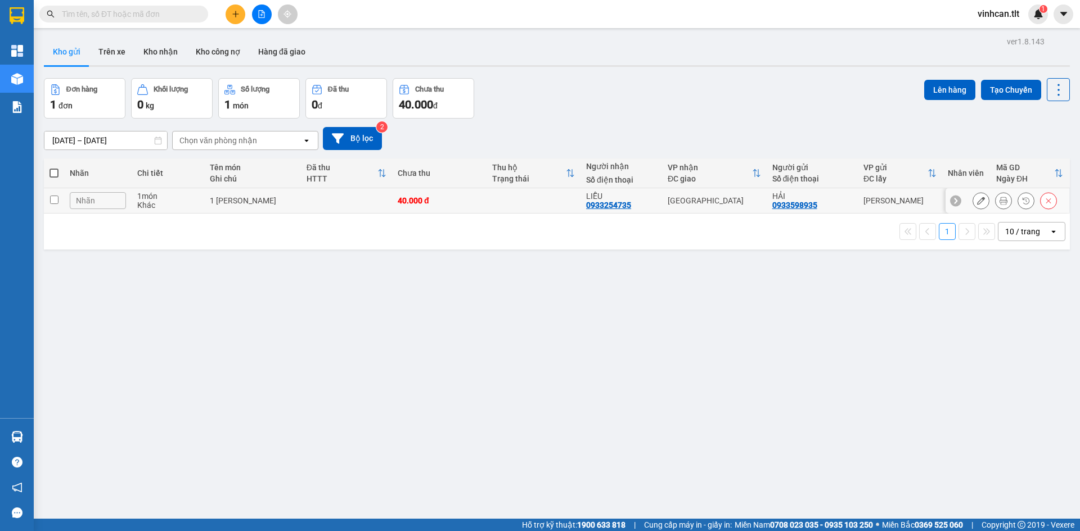
click at [345, 203] on td at bounding box center [346, 200] width 91 height 25
checkbox input "true"
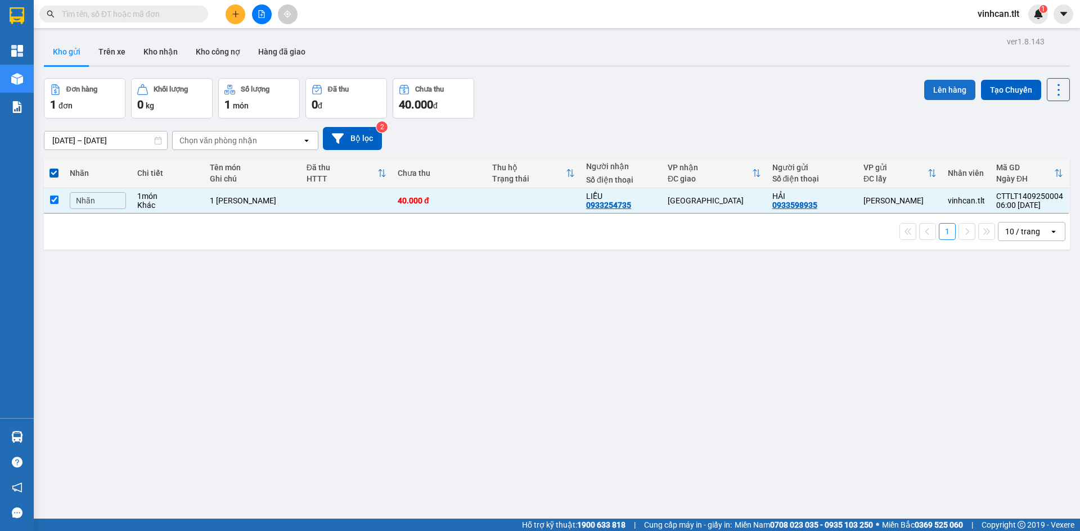
click at [934, 87] on button "Lên hàng" at bounding box center [949, 90] width 51 height 20
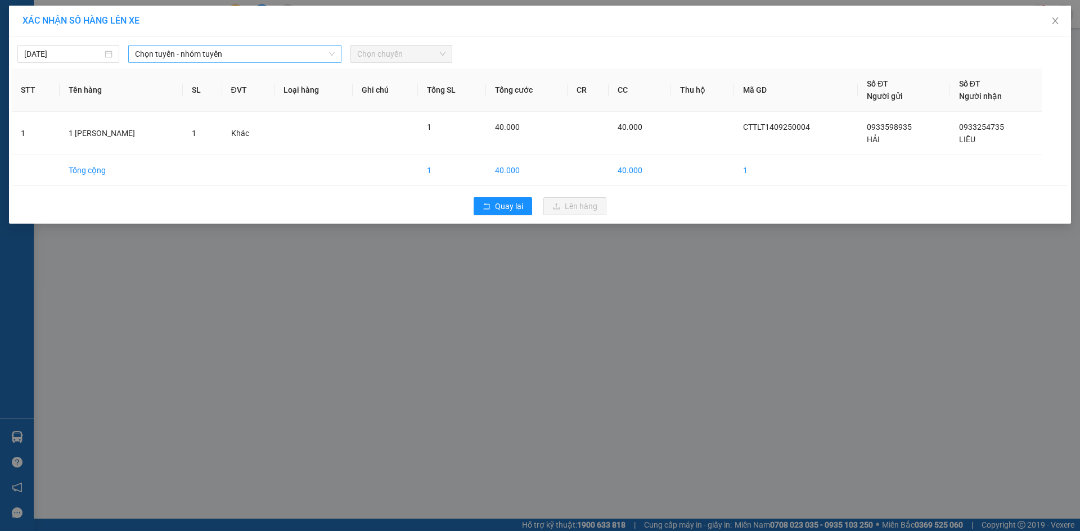
click at [213, 52] on span "Chọn tuyến - nhóm tuyến" at bounding box center [235, 54] width 200 height 17
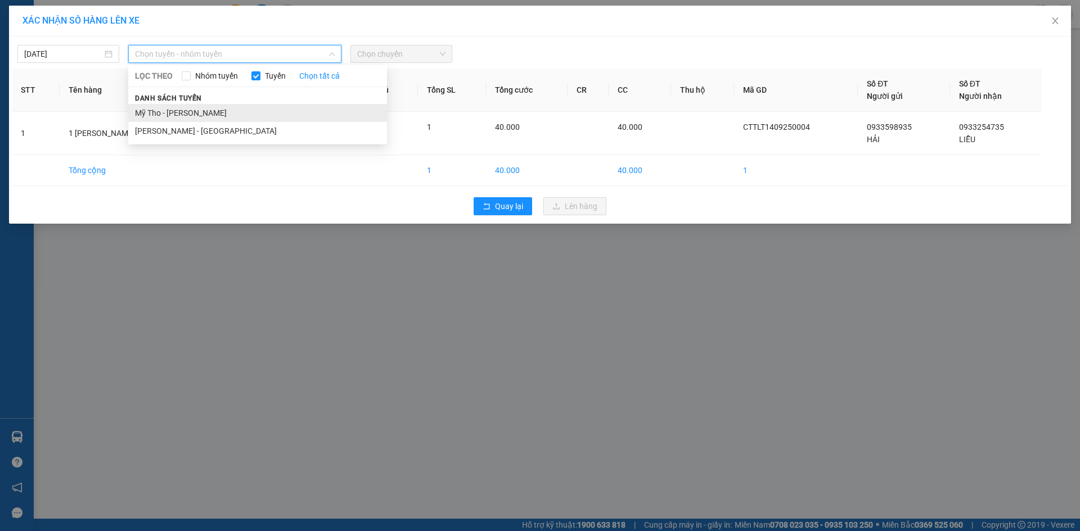
click at [197, 112] on li "Mỹ Tho - Hồ Chí Minh" at bounding box center [257, 113] width 259 height 18
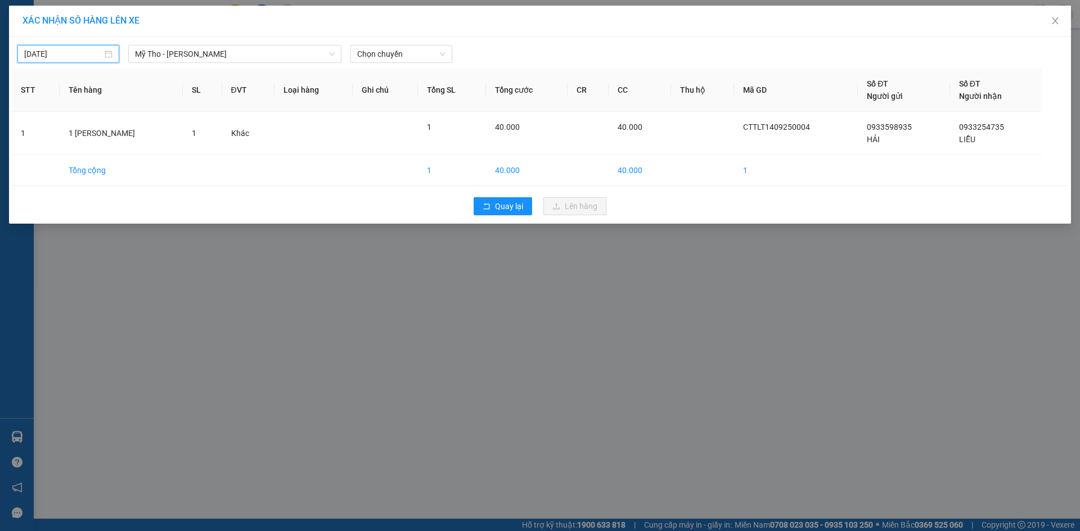
click at [68, 55] on input "13/09/2025" at bounding box center [63, 54] width 78 height 12
click at [36, 150] on div "14" at bounding box center [34, 152] width 13 height 13
type input "[DATE]"
click at [380, 54] on span "Chọn chuyến" at bounding box center [401, 54] width 88 height 17
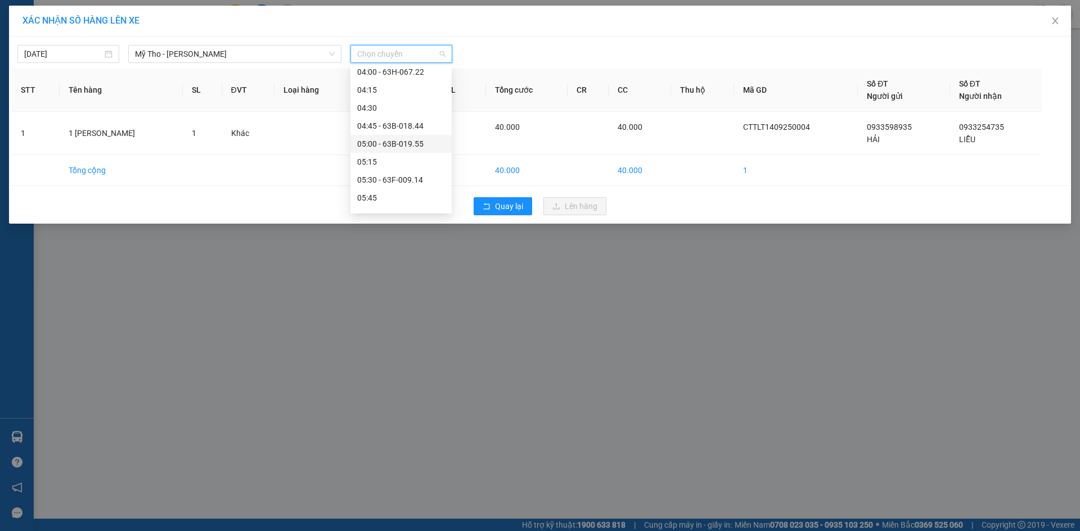
scroll to position [169, 0]
click at [377, 105] on div "05:15" at bounding box center [401, 106] width 88 height 12
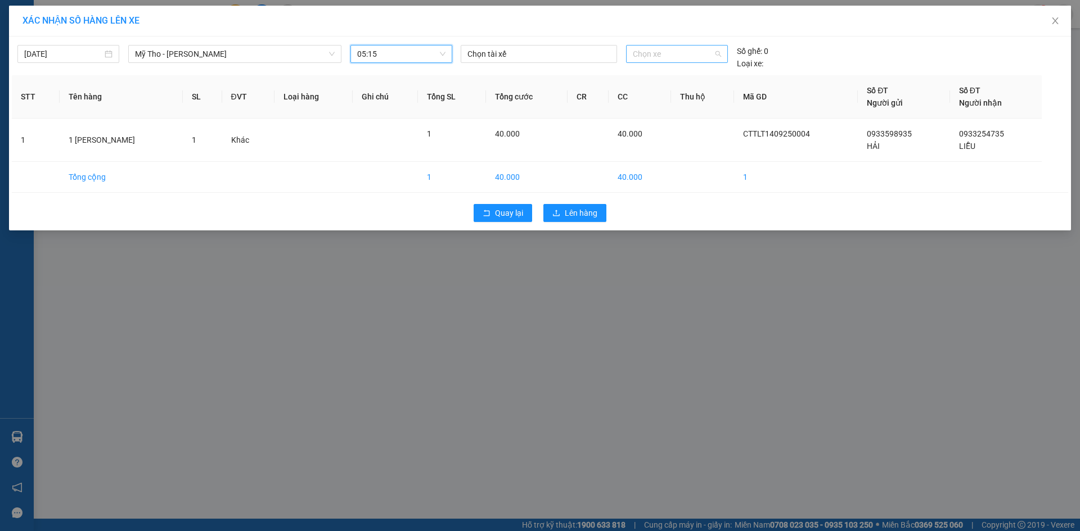
click at [630, 53] on div "Chọn xe" at bounding box center [676, 54] width 101 height 18
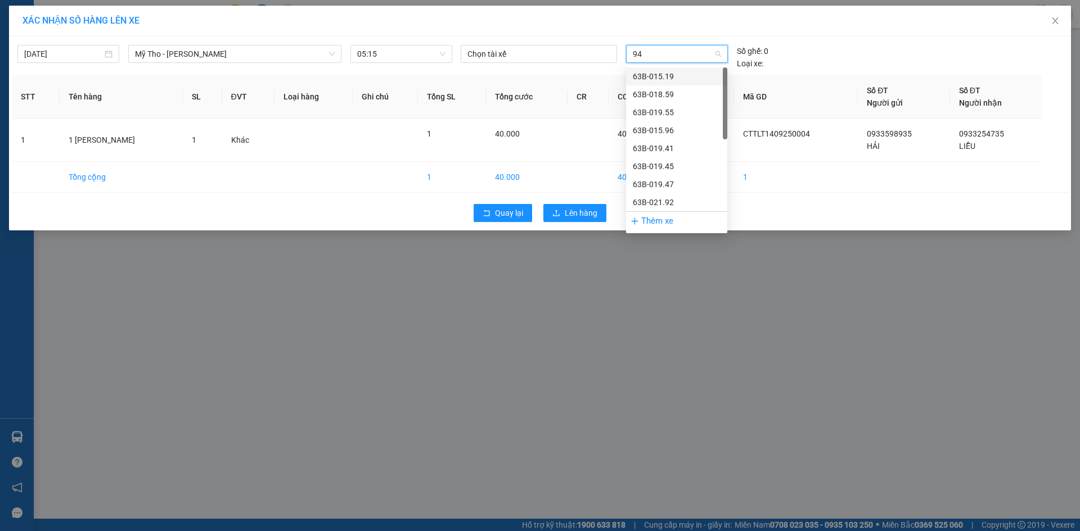
type input "941"
click at [653, 79] on div "63B-019.41" at bounding box center [677, 76] width 88 height 12
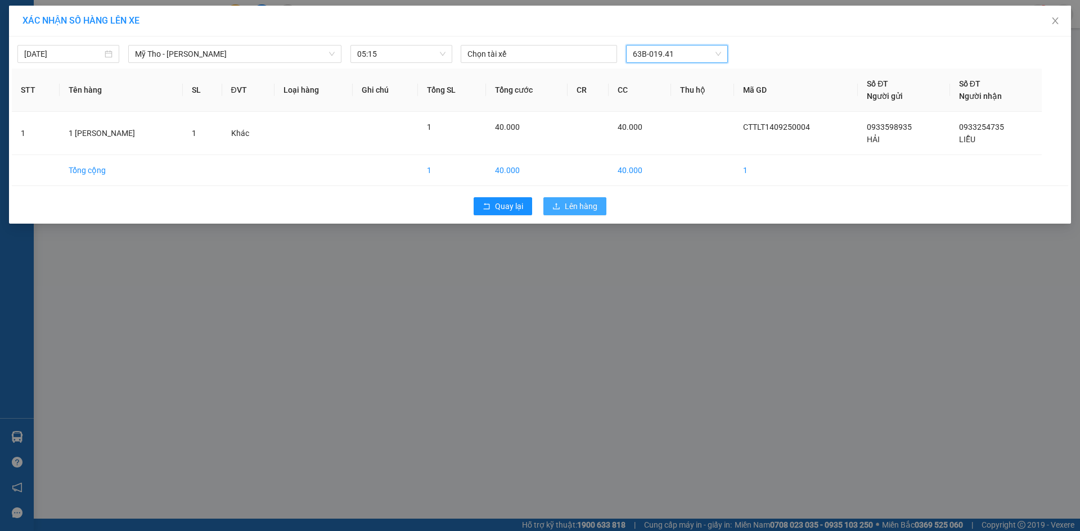
click at [557, 200] on button "Lên hàng" at bounding box center [574, 206] width 63 height 18
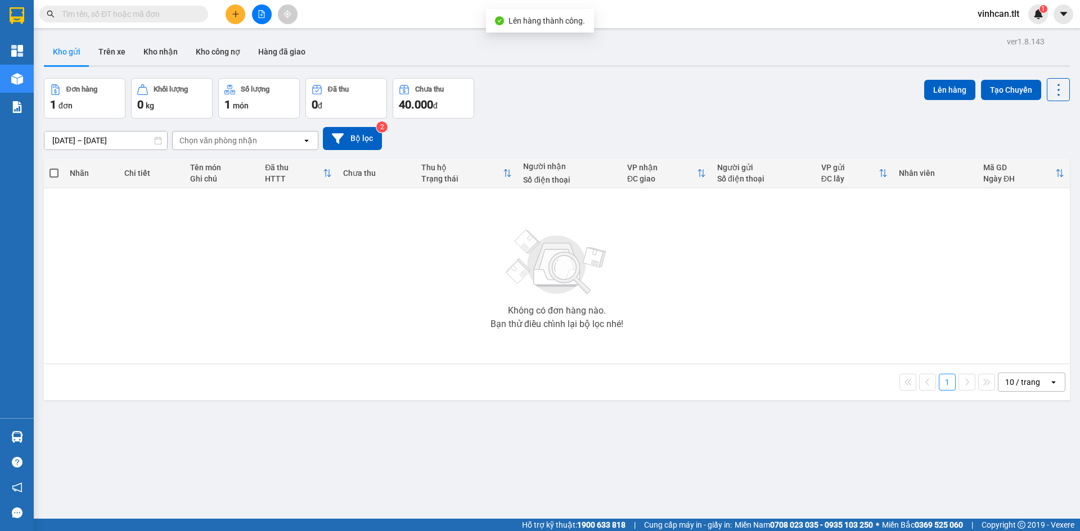
click at [261, 16] on icon "file-add" at bounding box center [262, 14] width 8 height 8
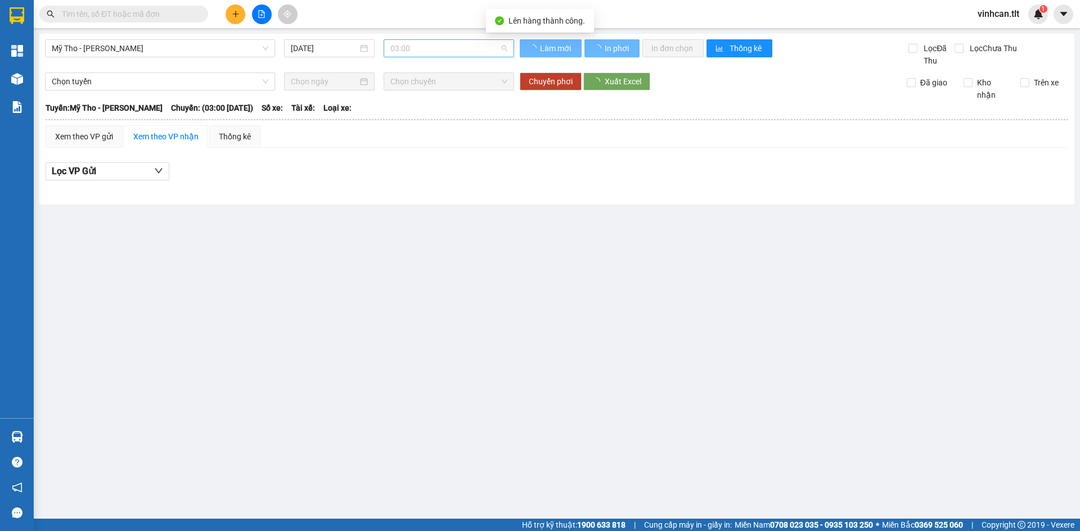
click at [430, 48] on span "03:00" at bounding box center [448, 48] width 117 height 17
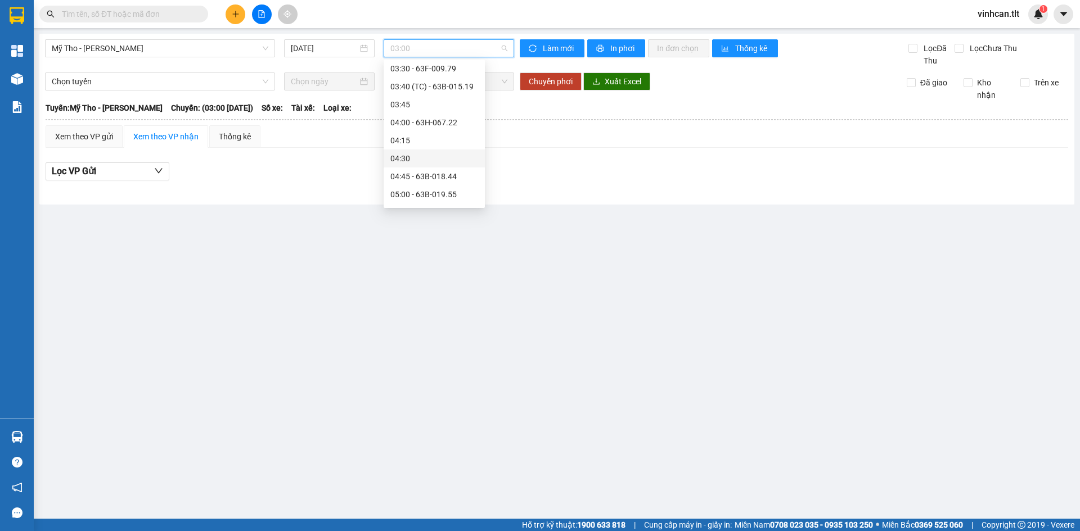
scroll to position [112, 0]
click at [411, 165] on div "05:30 - 63F-009.14" at bounding box center [434, 174] width 101 height 18
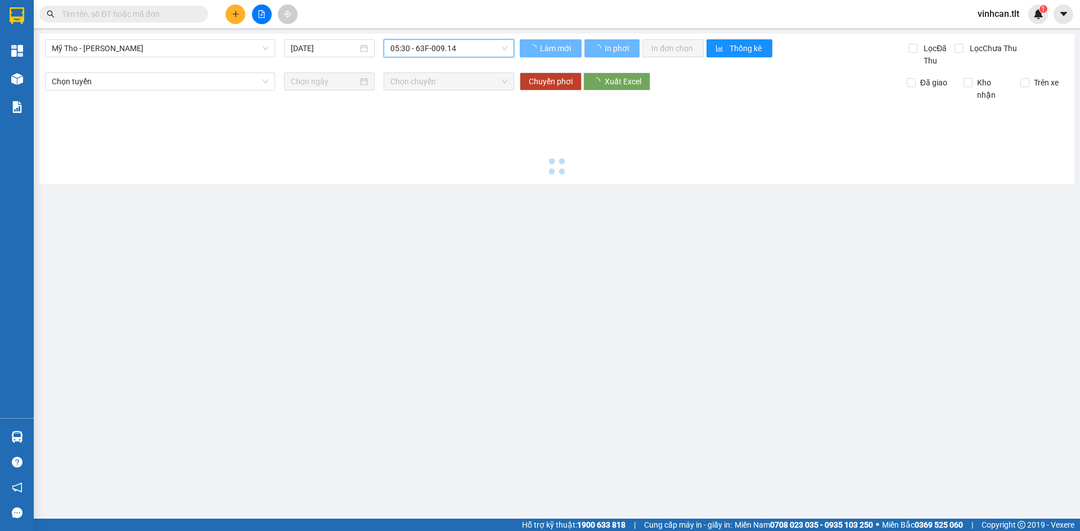
click at [398, 49] on span "05:30 - 63F-009.14" at bounding box center [448, 48] width 117 height 17
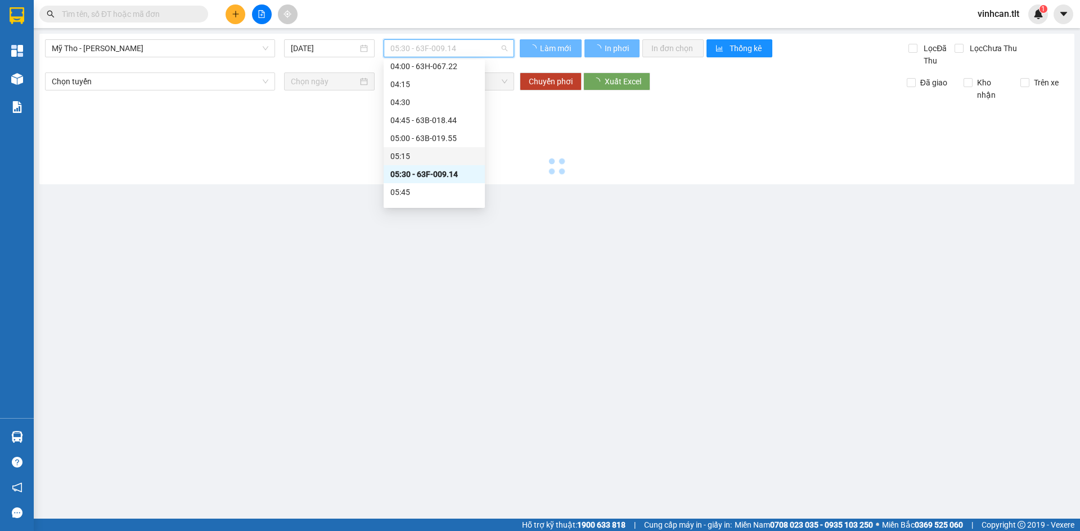
click at [405, 151] on div "05:15" at bounding box center [434, 156] width 88 height 12
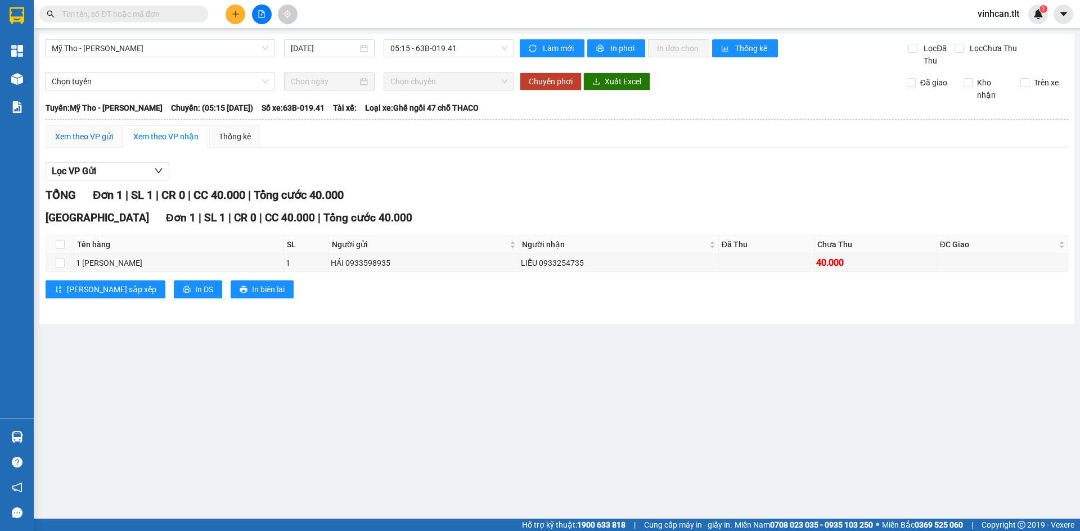
click at [83, 141] on div "Xem theo VP gửi" at bounding box center [84, 136] width 58 height 12
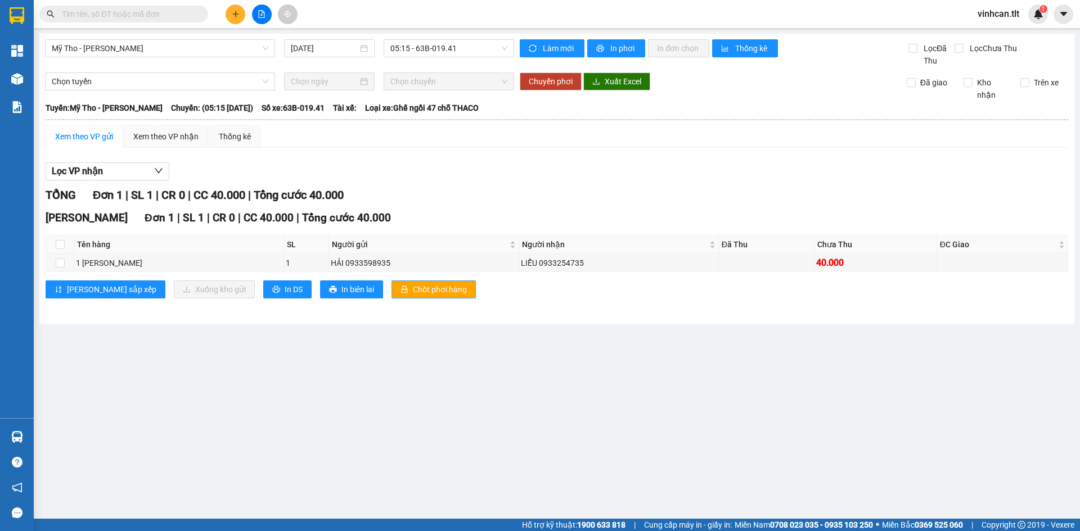
click at [413, 294] on span "Chốt phơi hàng" at bounding box center [440, 289] width 54 height 12
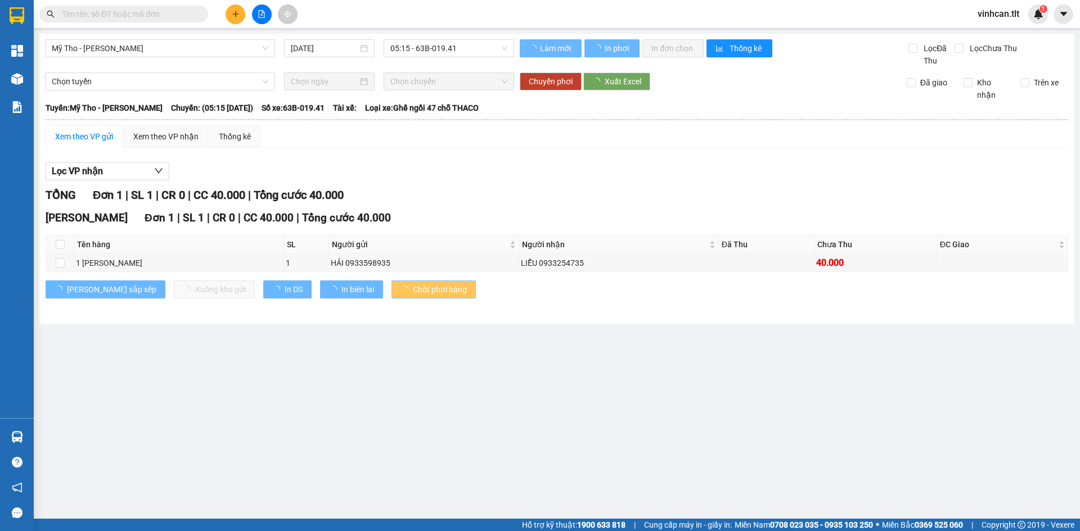
click at [391, 281] on button "Chốt phơi hàng" at bounding box center [433, 290] width 84 height 18
click at [413, 285] on span "Chốt phơi hàng" at bounding box center [440, 289] width 54 height 12
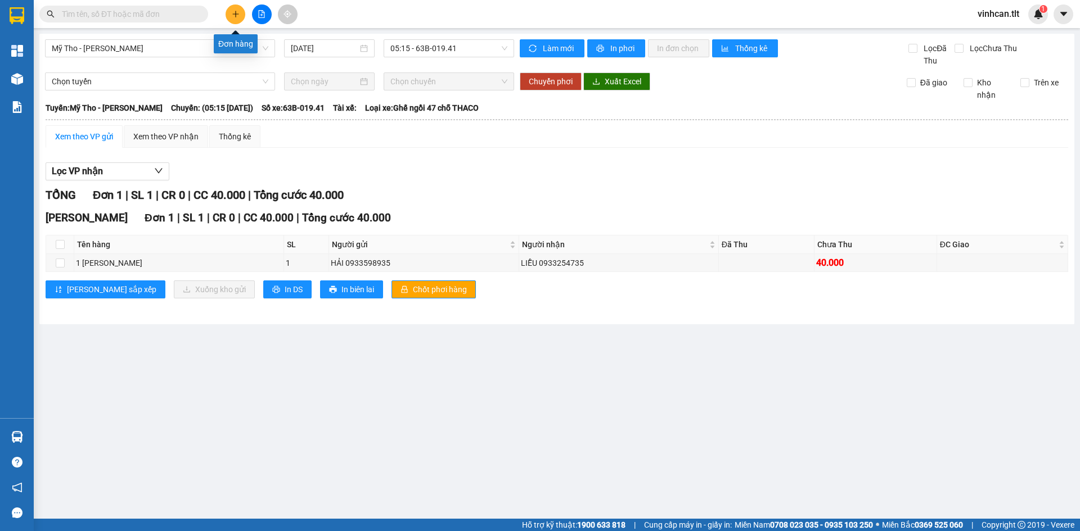
click at [235, 10] on button at bounding box center [236, 14] width 20 height 20
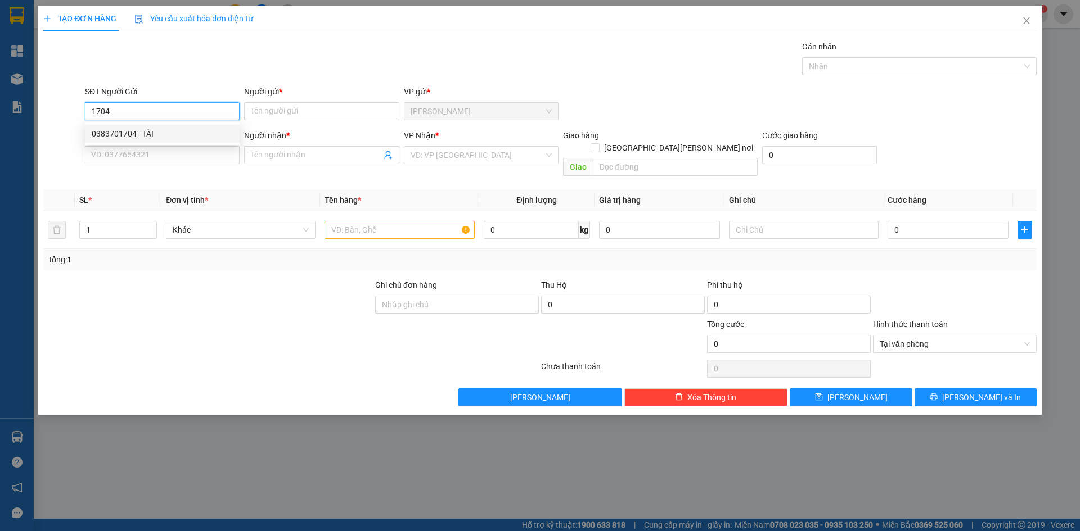
click at [139, 134] on div "0383701704 - TÀI" at bounding box center [162, 134] width 141 height 12
type input "0383701704"
type input "TÀI"
type input "0383701704"
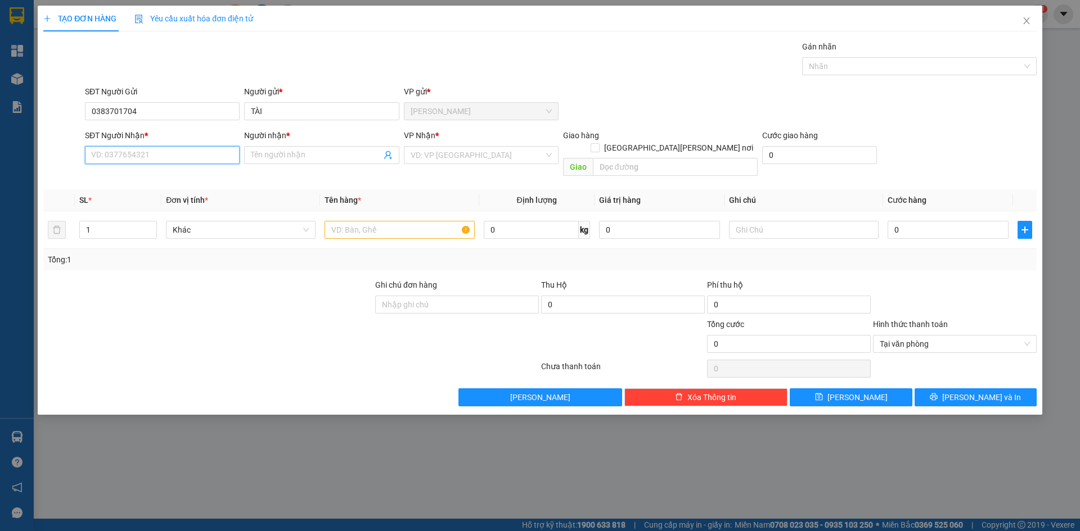
click at [154, 155] on input "SĐT Người Nhận *" at bounding box center [162, 155] width 155 height 18
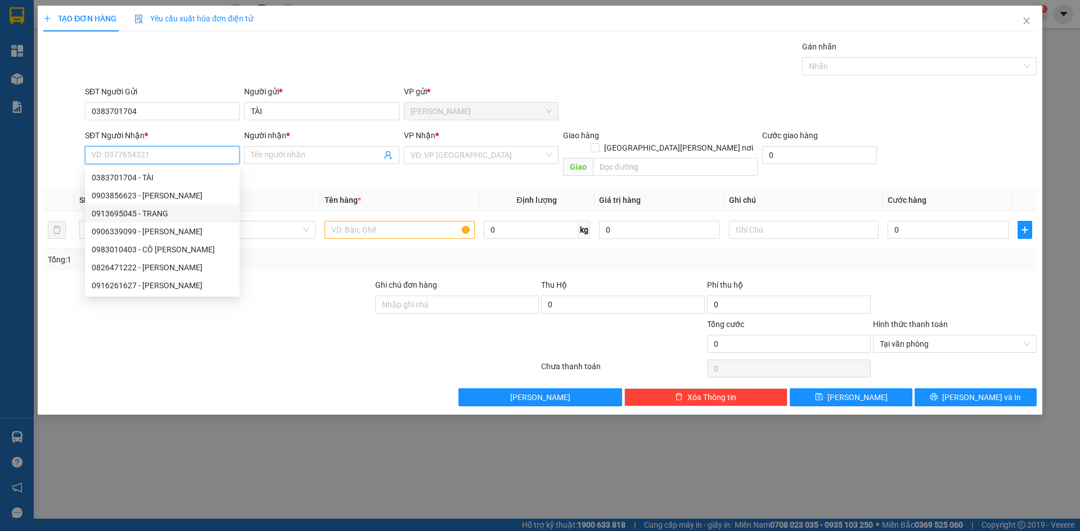
click at [159, 215] on div "0913695045 - TRANG" at bounding box center [162, 214] width 141 height 12
type input "0913695045"
type input "TRANG"
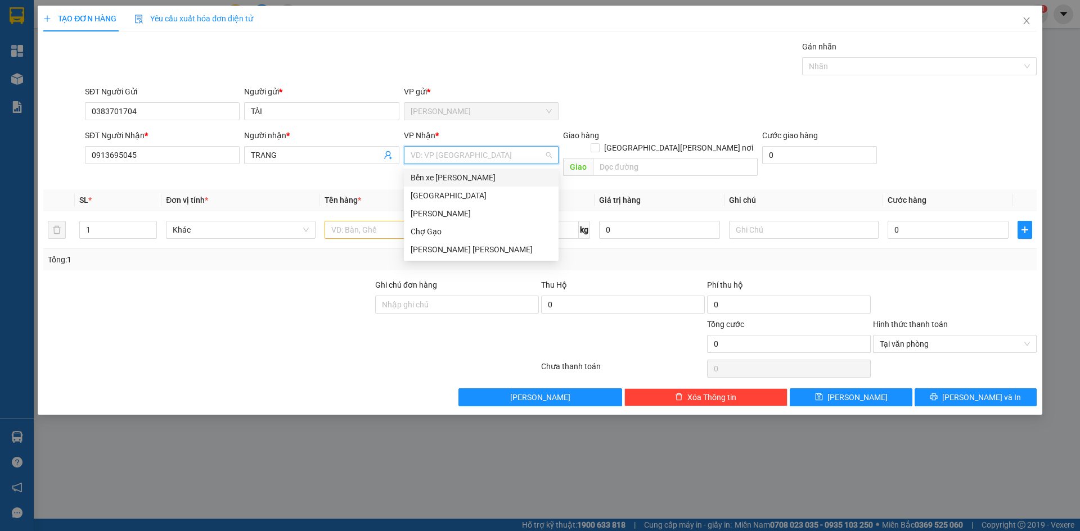
click at [481, 152] on input "search" at bounding box center [477, 155] width 133 height 17
click at [425, 198] on div "[GEOGRAPHIC_DATA]" at bounding box center [481, 196] width 141 height 12
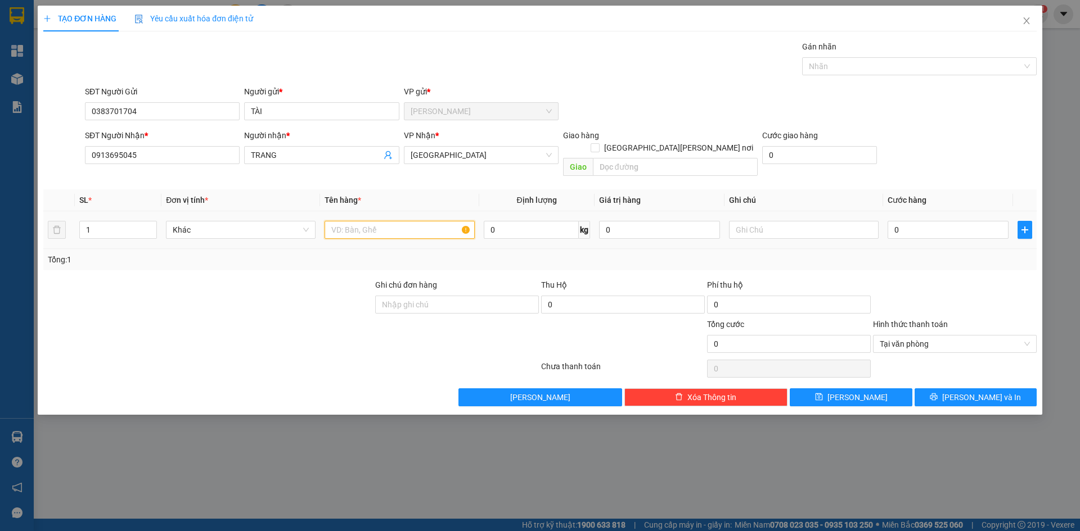
click at [401, 223] on input "text" at bounding box center [399, 230] width 150 height 18
type input "1TNP"
click at [913, 221] on input "0" at bounding box center [947, 230] width 121 height 18
type input "3"
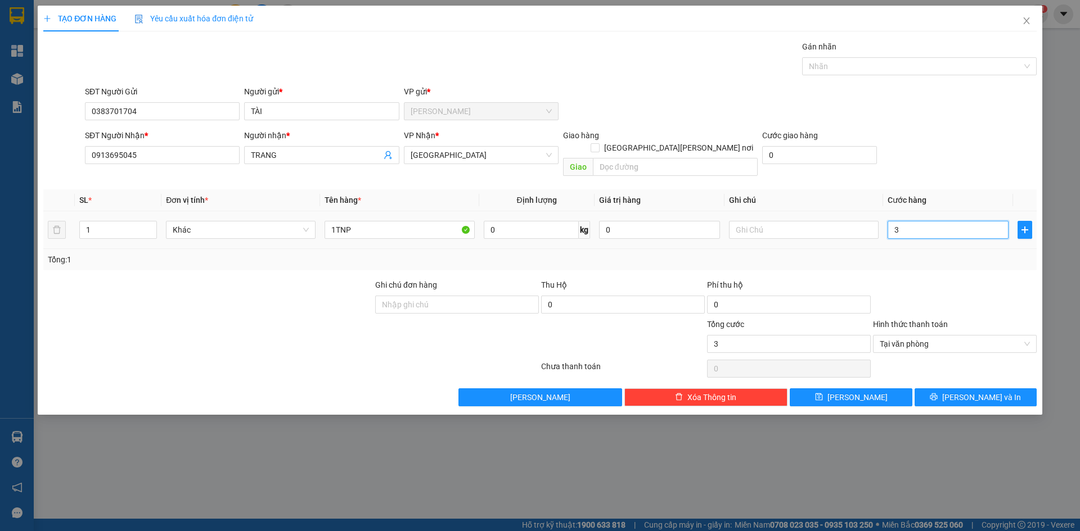
type input "30"
type input "30.000"
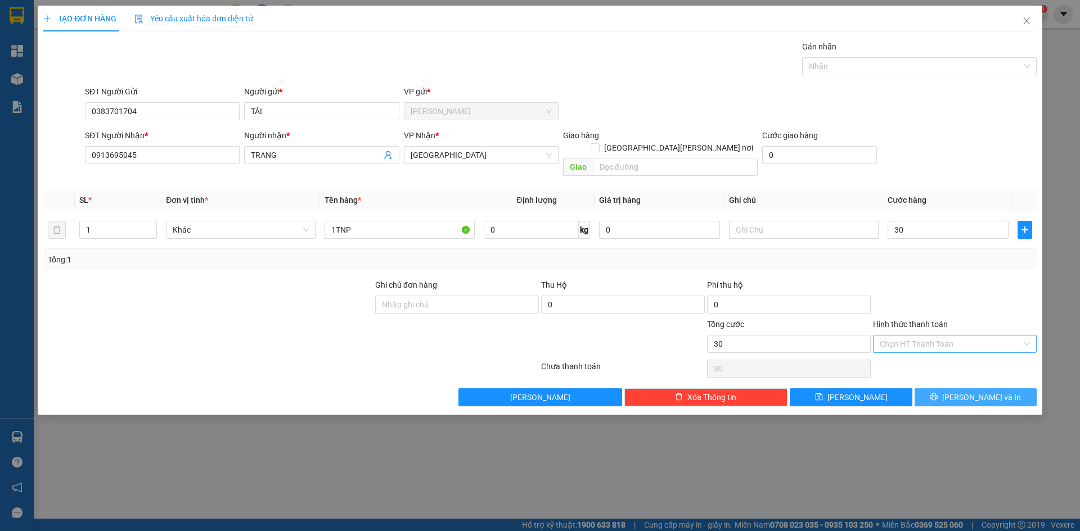
type input "30.000"
click at [997, 391] on span "[PERSON_NAME] và In" at bounding box center [981, 397] width 79 height 12
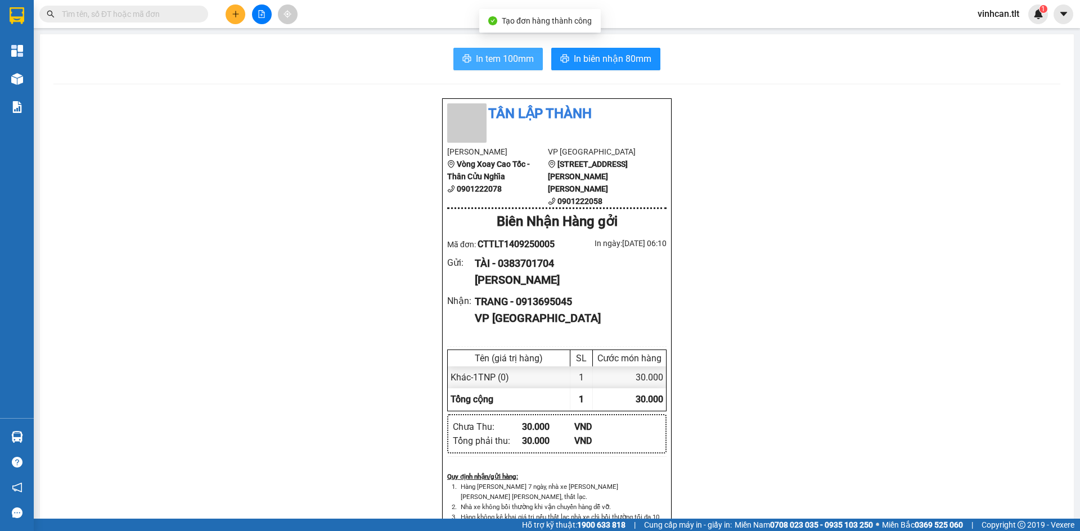
click at [501, 60] on span "In tem 100mm" at bounding box center [505, 59] width 58 height 14
click at [236, 18] on button at bounding box center [236, 14] width 20 height 20
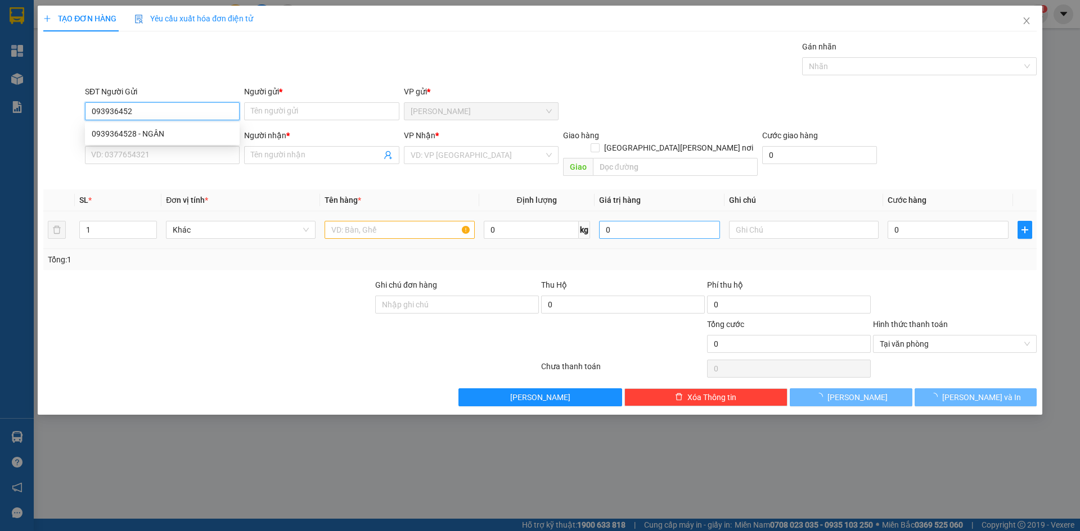
type input "0939364528"
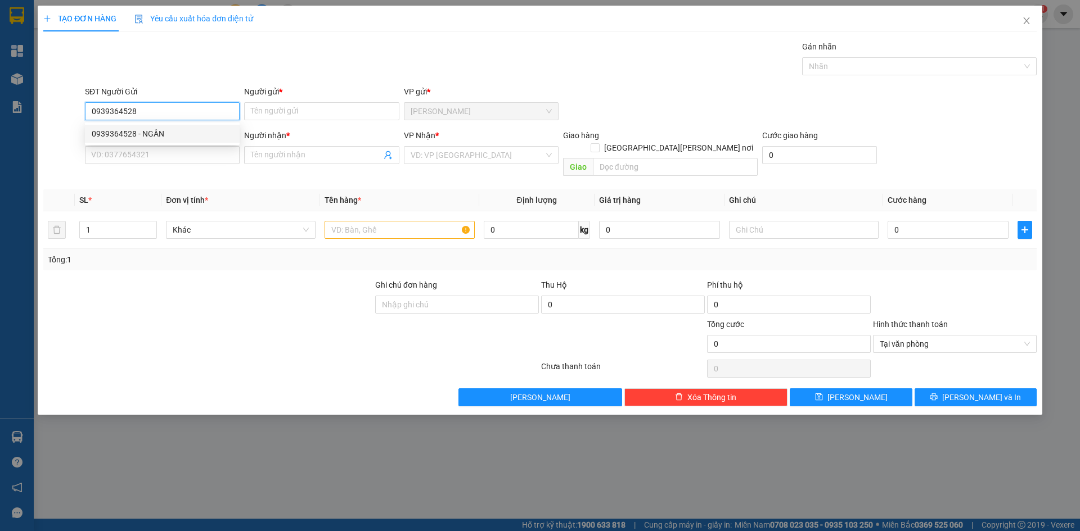
click at [152, 137] on div "0939364528 - NGÂN" at bounding box center [162, 134] width 141 height 12
type input "NGÂN"
type input "0939364528"
click at [150, 145] on div "SĐT Người Nhận *" at bounding box center [162, 137] width 155 height 17
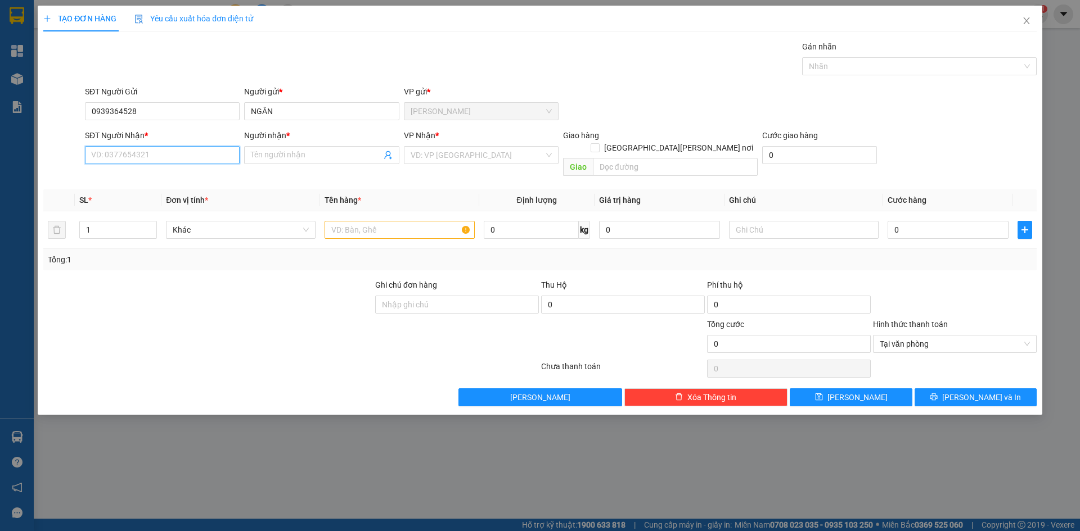
click at [149, 156] on input "SĐT Người Nhận *" at bounding box center [162, 155] width 155 height 18
click at [157, 192] on div "0795016510 - TRÂN" at bounding box center [162, 196] width 141 height 12
type input "0795016510"
type input "TRÂN"
click at [494, 154] on input "search" at bounding box center [477, 155] width 133 height 17
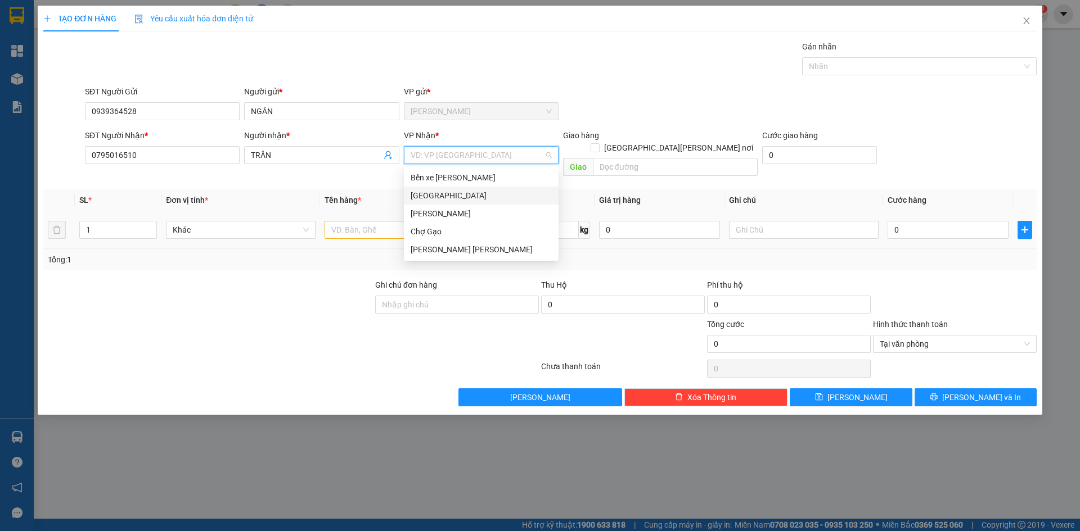
drag, startPoint x: 413, startPoint y: 194, endPoint x: 371, endPoint y: 226, distance: 52.6
click at [413, 195] on div "[GEOGRAPHIC_DATA]" at bounding box center [481, 196] width 141 height 12
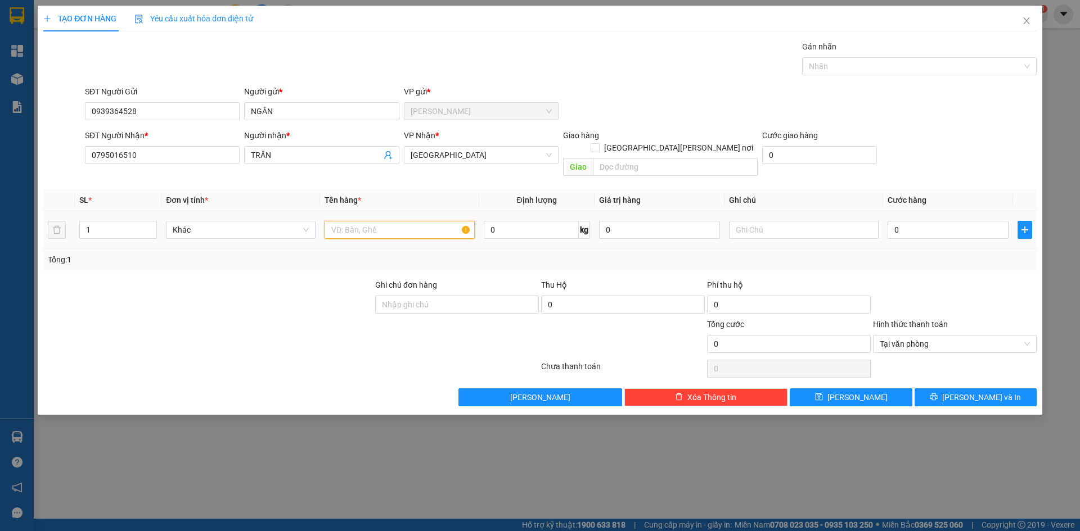
drag, startPoint x: 371, startPoint y: 216, endPoint x: 797, endPoint y: 331, distance: 442.1
click at [377, 221] on input "text" at bounding box center [399, 230] width 150 height 18
paste input "À"
type input "1 X VÀNG"
click at [942, 221] on input "0" at bounding box center [947, 230] width 121 height 18
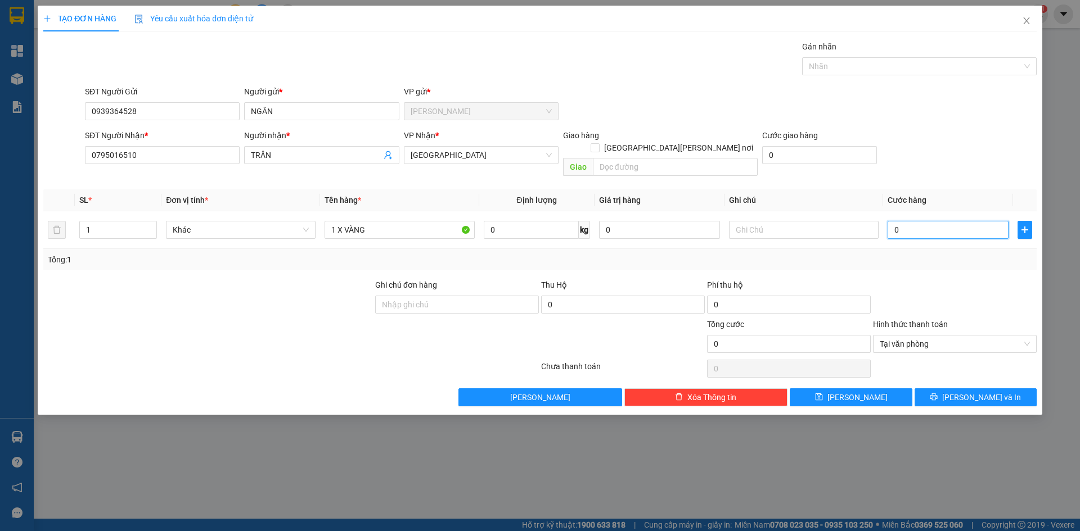
type input "2"
type input "25"
click at [880, 336] on span "Tại văn phòng" at bounding box center [955, 344] width 150 height 17
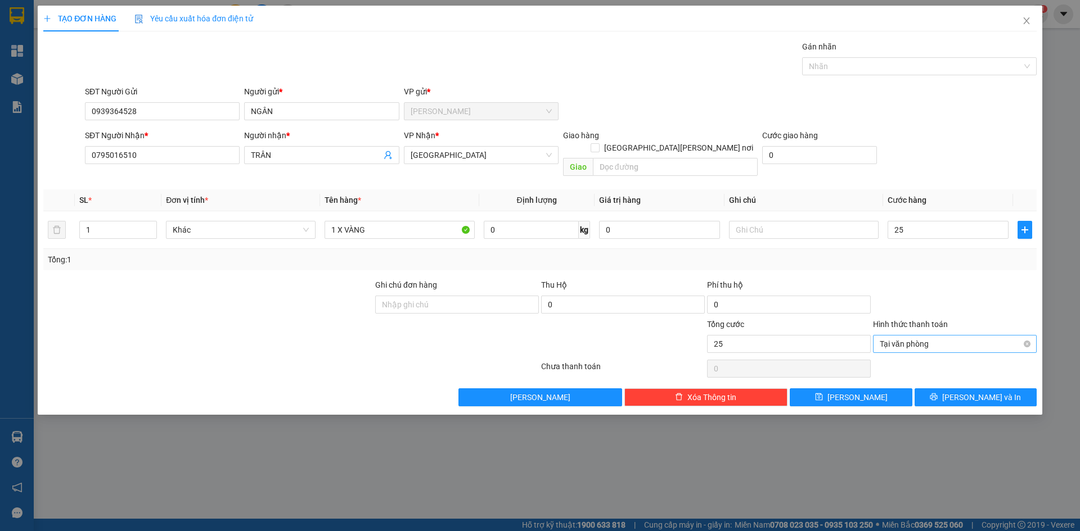
type input "25.000"
click at [892, 354] on div "Tại văn phòng" at bounding box center [955, 354] width 150 height 12
drag, startPoint x: 938, startPoint y: 390, endPoint x: 944, endPoint y: 381, distance: 11.4
click at [944, 389] on button "[PERSON_NAME] và In" at bounding box center [975, 398] width 122 height 18
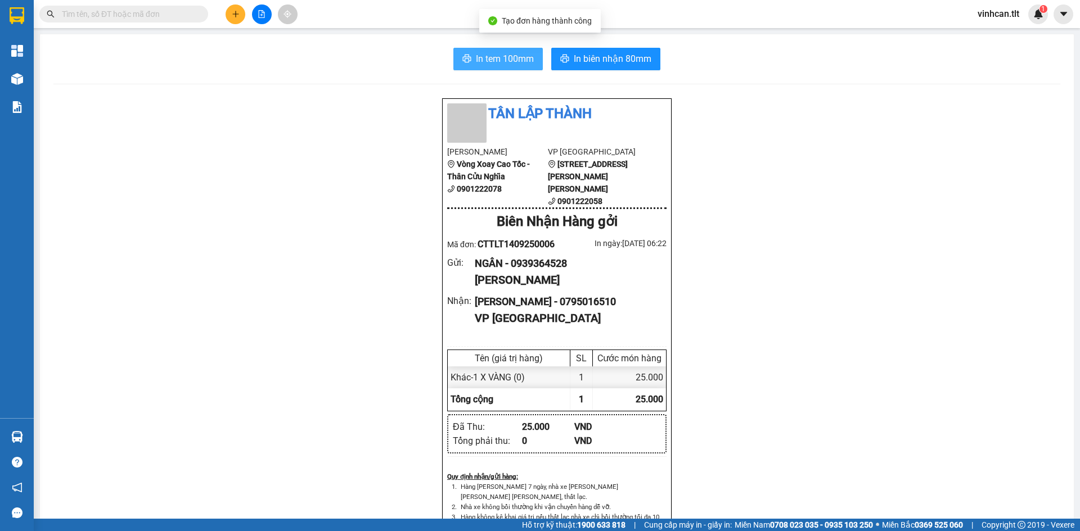
click at [513, 54] on span "In tem 100mm" at bounding box center [505, 59] width 58 height 14
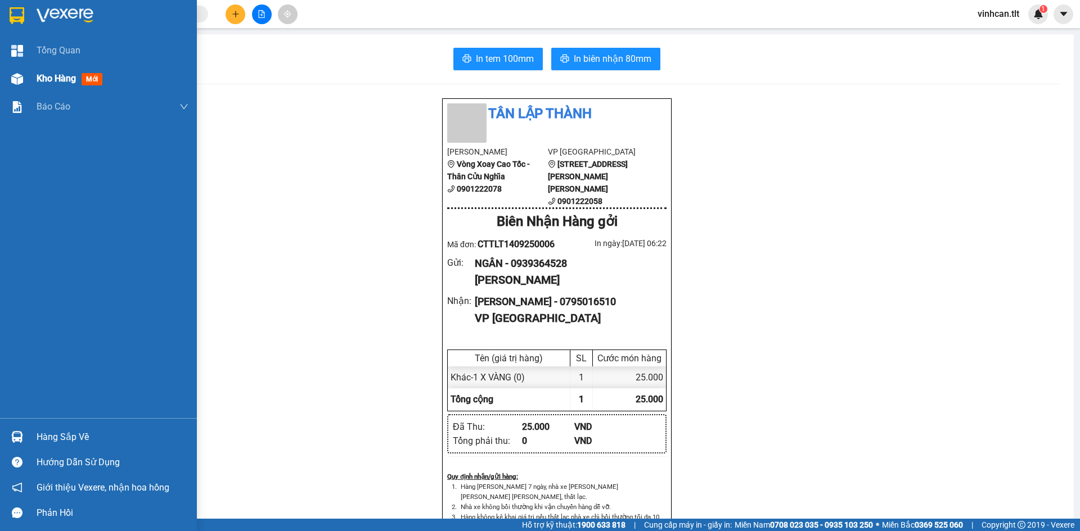
click at [30, 78] on div "Kho hàng mới" at bounding box center [98, 79] width 197 height 28
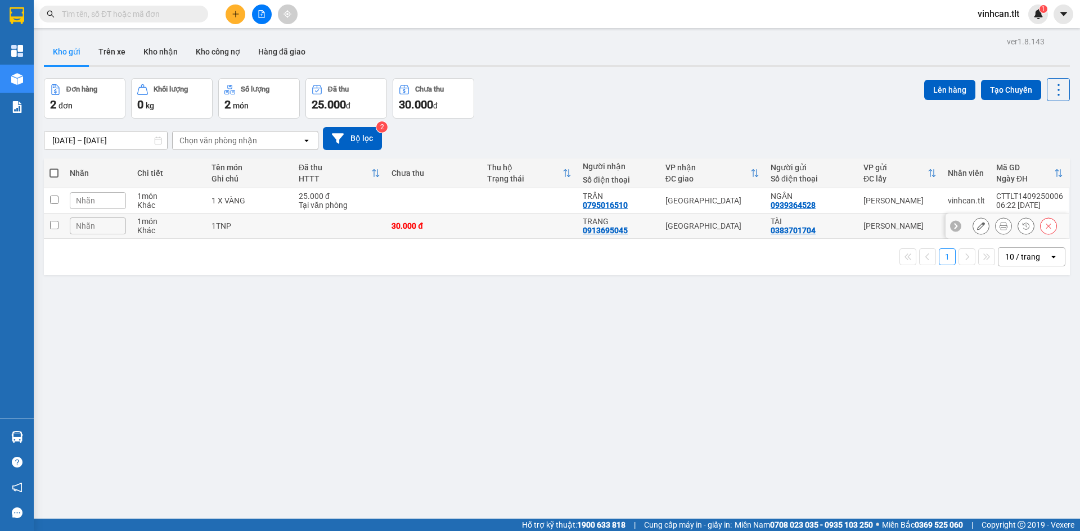
click at [269, 222] on div "1TNP" at bounding box center [249, 226] width 76 height 9
checkbox input "true"
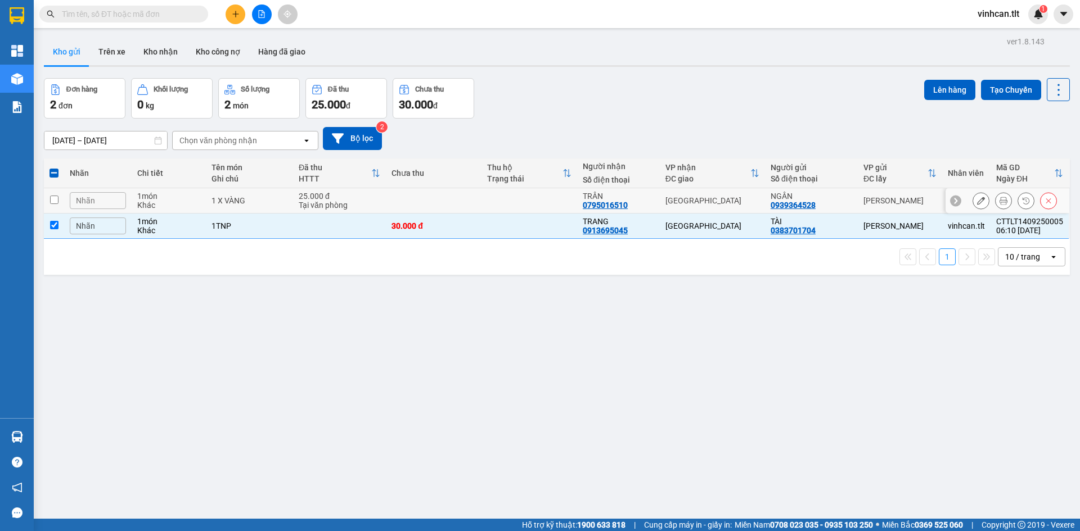
click at [269, 201] on div "1 X VÀNG" at bounding box center [249, 200] width 76 height 9
checkbox input "true"
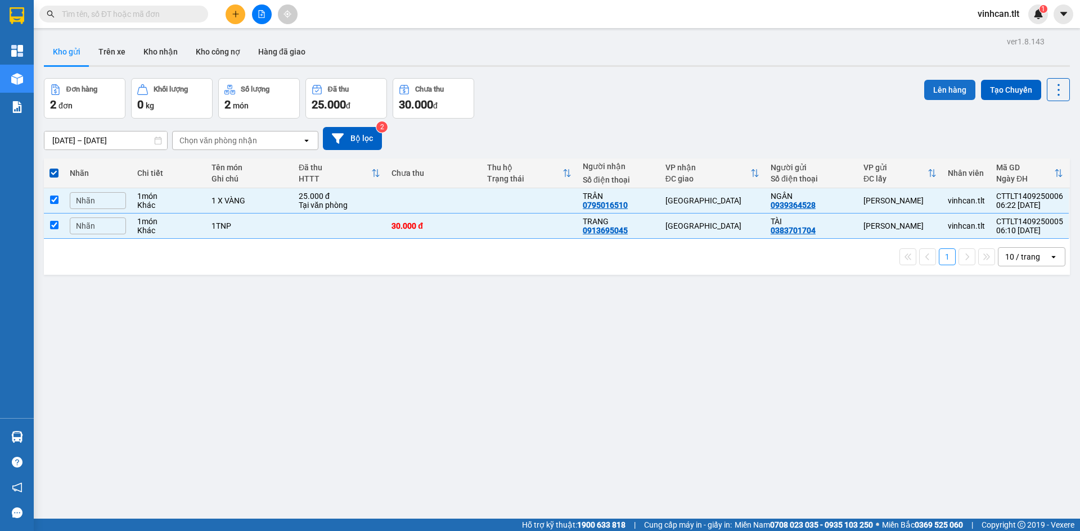
click at [932, 93] on button "Lên hàng" at bounding box center [949, 90] width 51 height 20
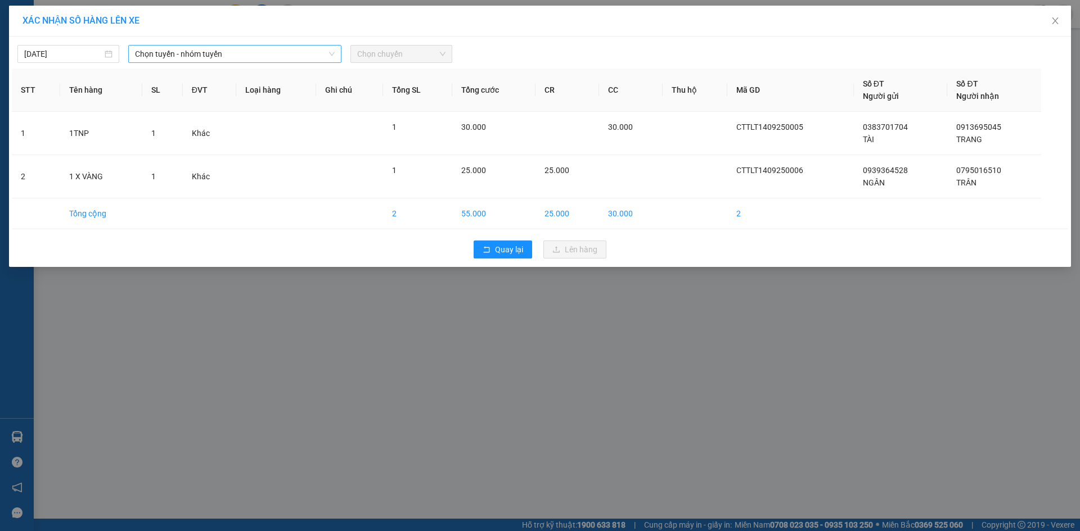
click at [192, 55] on span "Chọn tuyến - nhóm tuyến" at bounding box center [235, 54] width 200 height 17
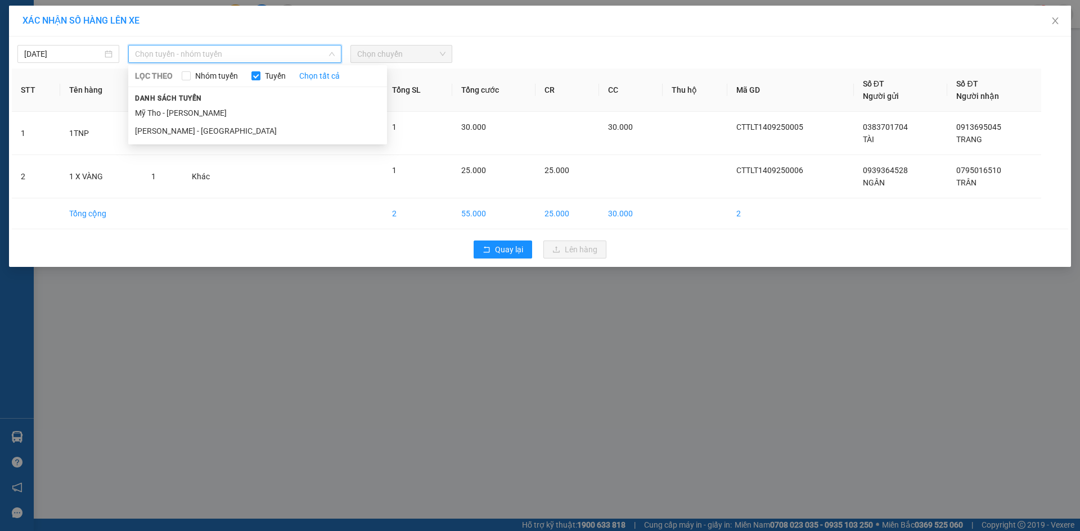
click at [174, 109] on li "Mỹ Tho - Hồ Chí Minh" at bounding box center [257, 113] width 259 height 18
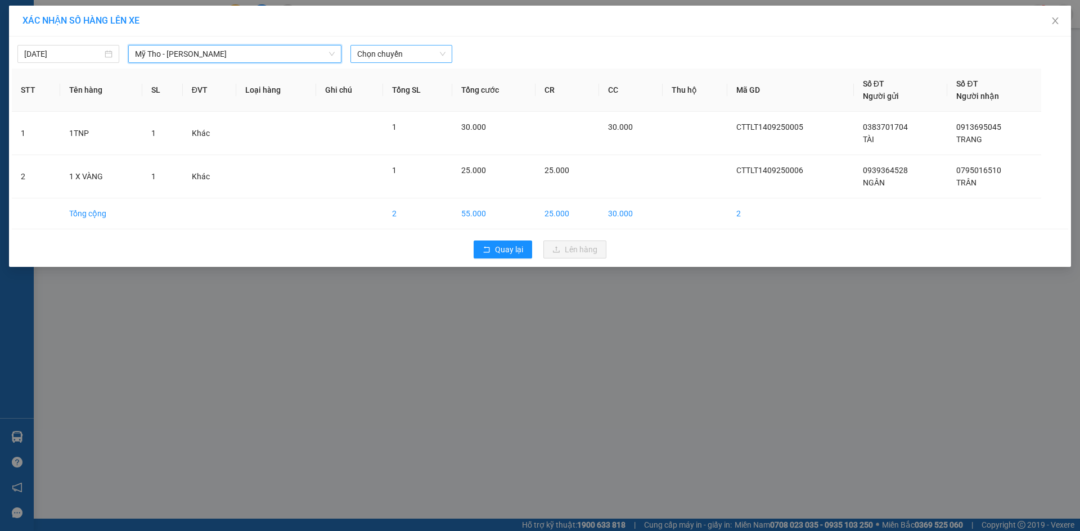
click at [374, 57] on span "Chọn chuyến" at bounding box center [401, 54] width 88 height 17
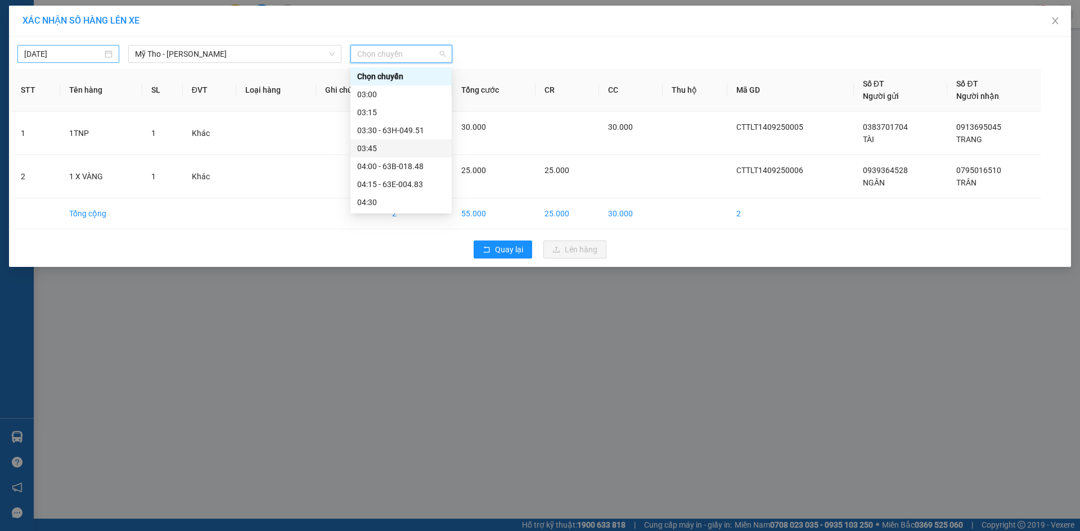
click at [64, 58] on input "13/09/2025" at bounding box center [63, 54] width 78 height 12
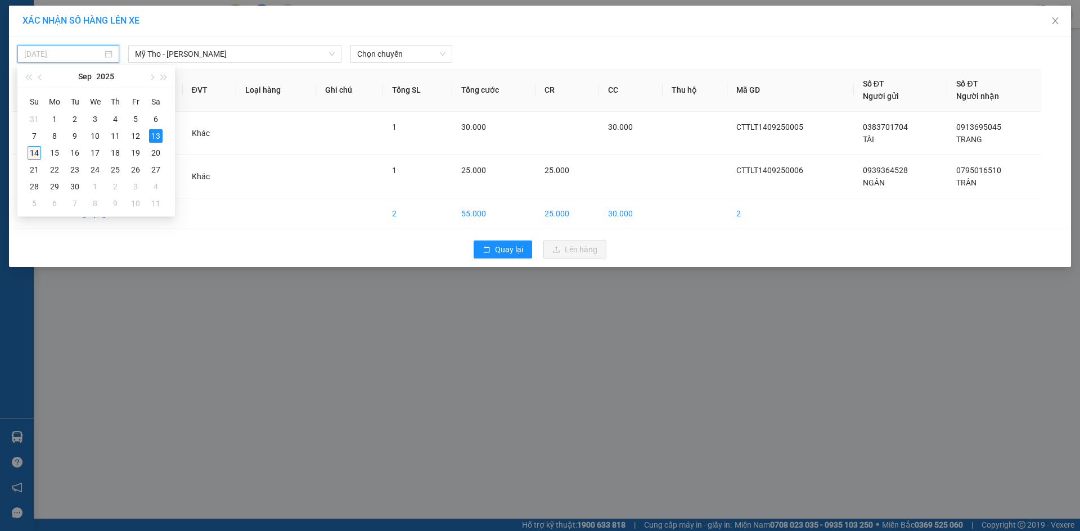
click at [35, 150] on div "14" at bounding box center [34, 152] width 13 height 13
type input "[DATE]"
click at [359, 52] on span "Chọn chuyến" at bounding box center [401, 54] width 88 height 17
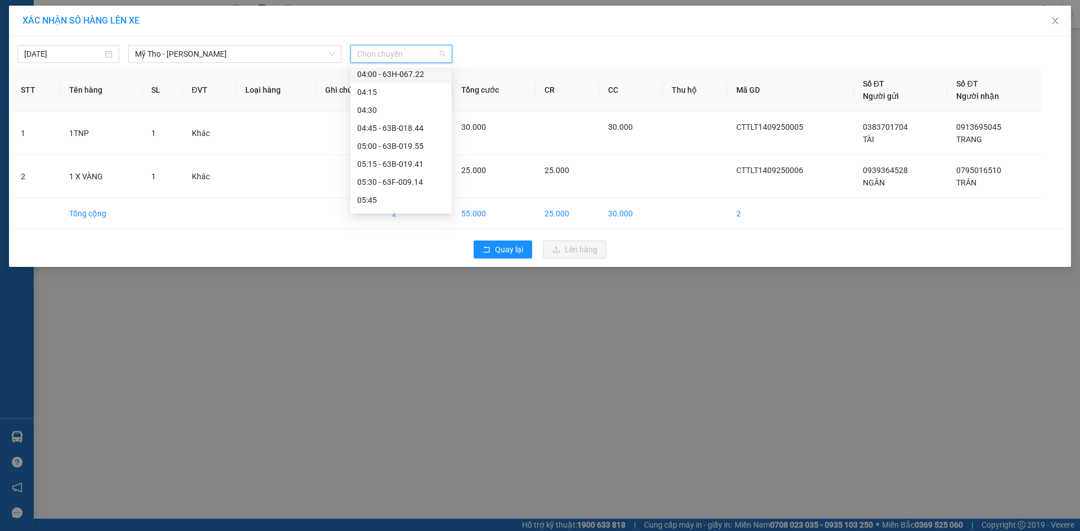
scroll to position [112, 0]
click at [400, 183] on div "05:30 - 63F-009.14" at bounding box center [401, 180] width 88 height 12
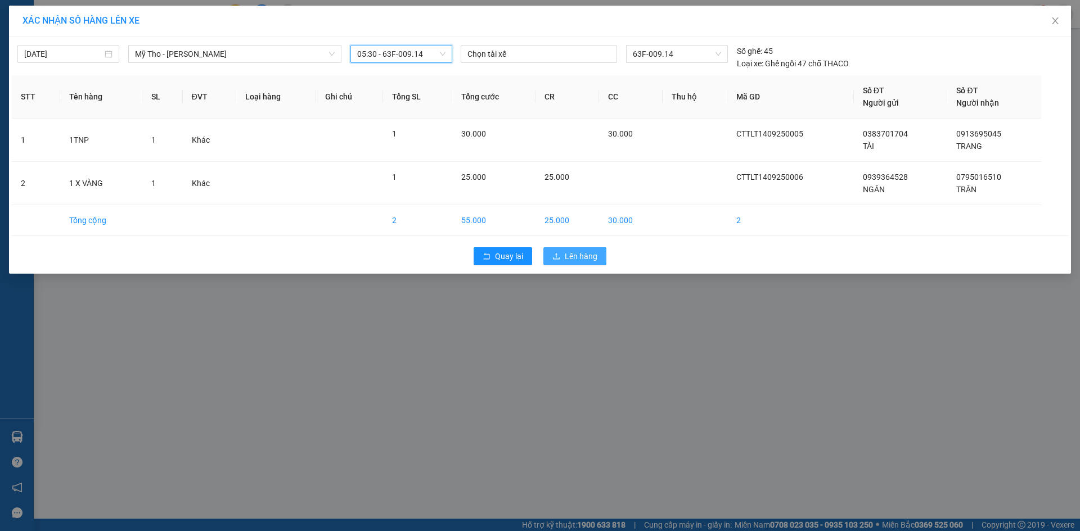
click at [583, 256] on span "Lên hàng" at bounding box center [581, 256] width 33 height 12
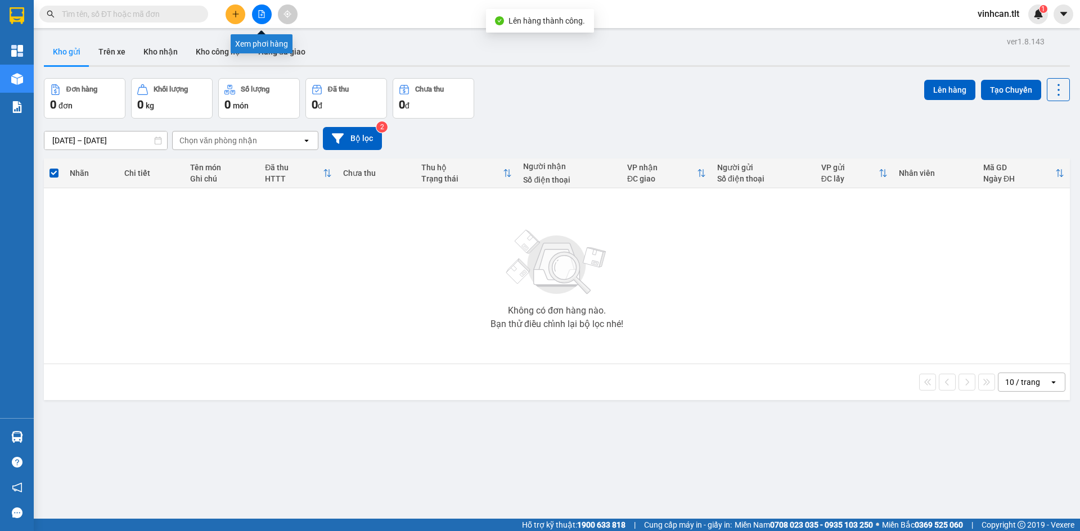
click at [264, 15] on icon "file-add" at bounding box center [262, 14] width 6 height 8
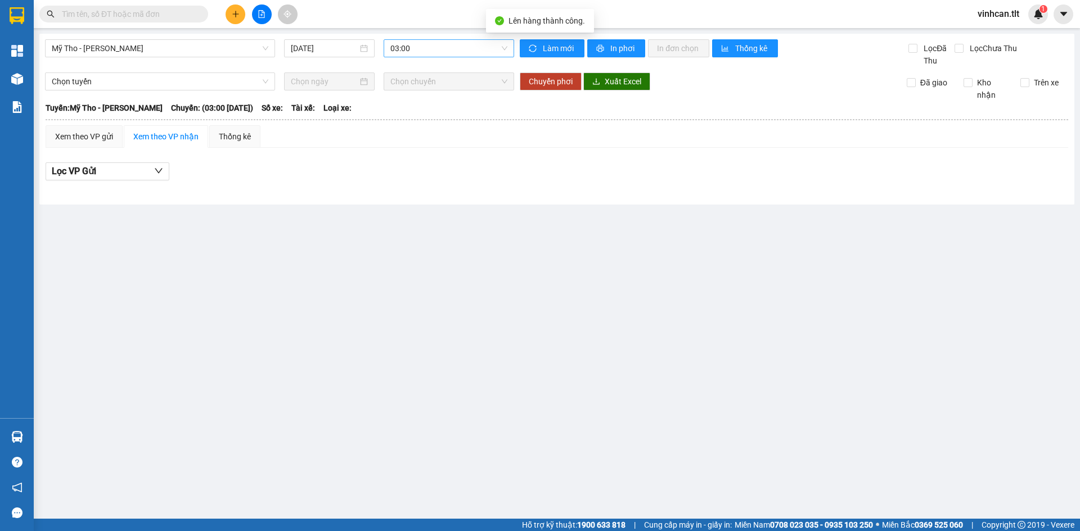
click at [424, 49] on span "03:00" at bounding box center [448, 48] width 117 height 17
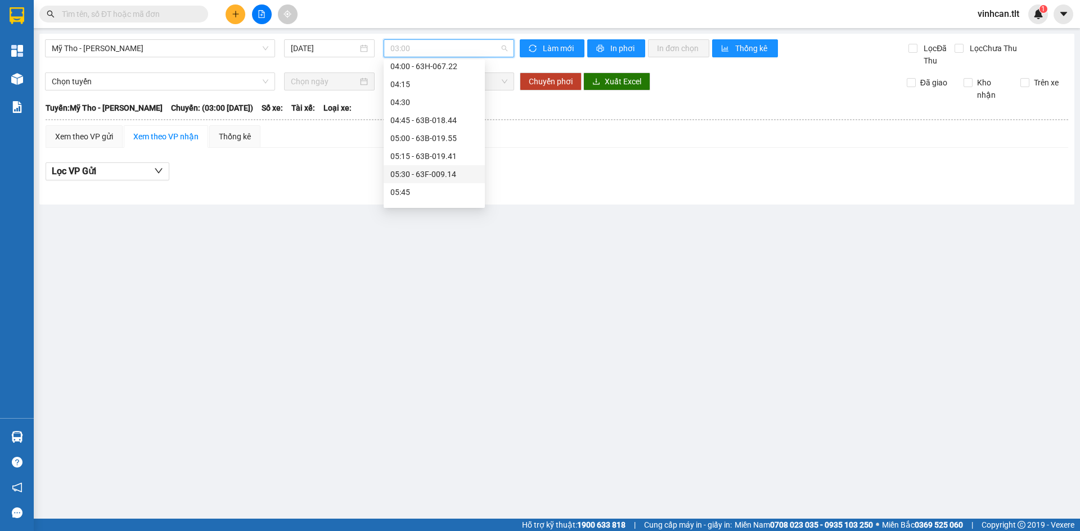
click at [422, 170] on div "05:30 - 63F-009.14" at bounding box center [434, 174] width 88 height 12
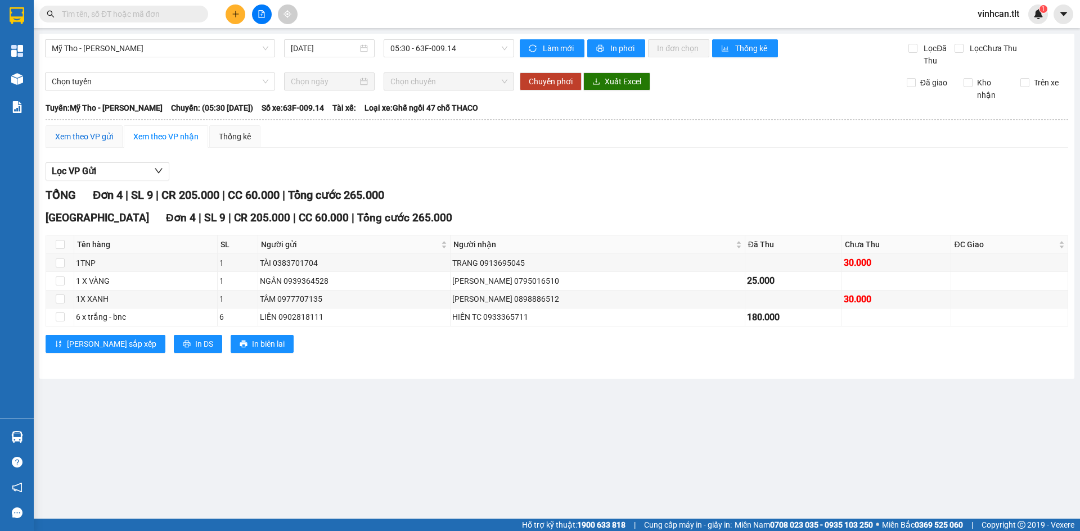
click at [80, 133] on div "Xem theo VP gửi" at bounding box center [84, 136] width 58 height 12
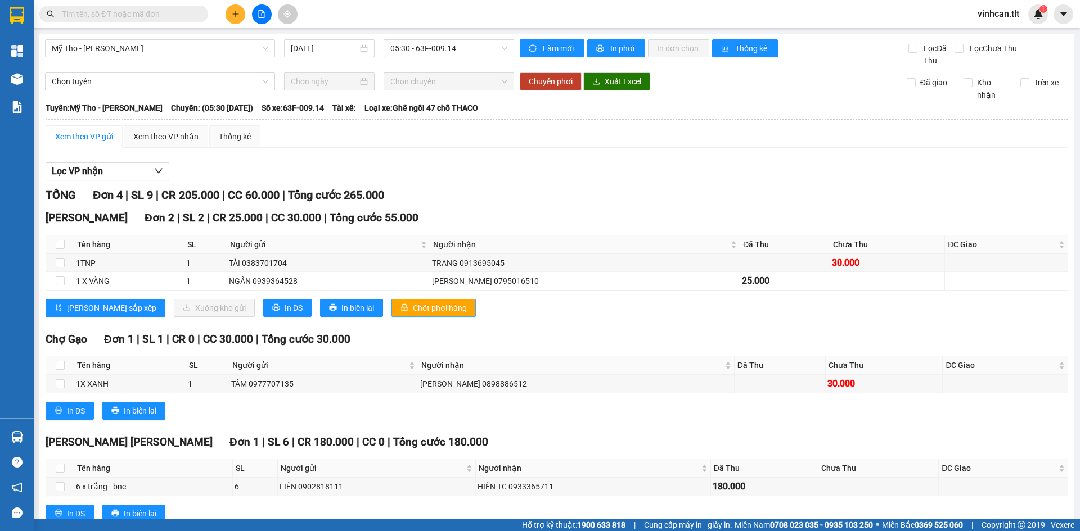
click at [413, 310] on span "Chốt phơi hàng" at bounding box center [440, 308] width 54 height 12
click at [239, 16] on button at bounding box center [236, 14] width 20 height 20
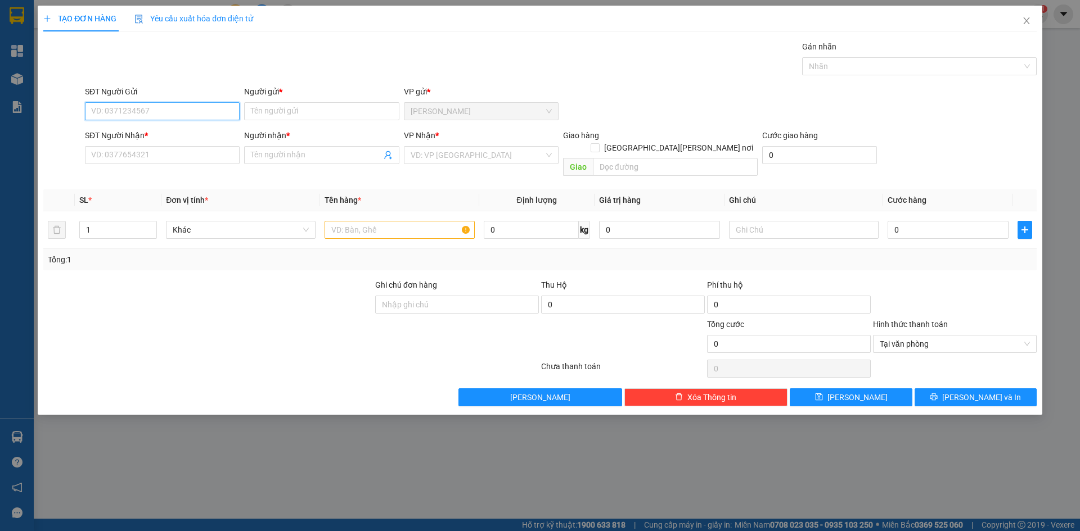
click at [162, 109] on input "SĐT Người Gửi" at bounding box center [162, 111] width 155 height 18
click at [141, 132] on div "0915542992 - BS SƯƠNG" at bounding box center [162, 134] width 141 height 12
type input "0915542992"
type input "BS SƯƠNG"
type input "0915542992"
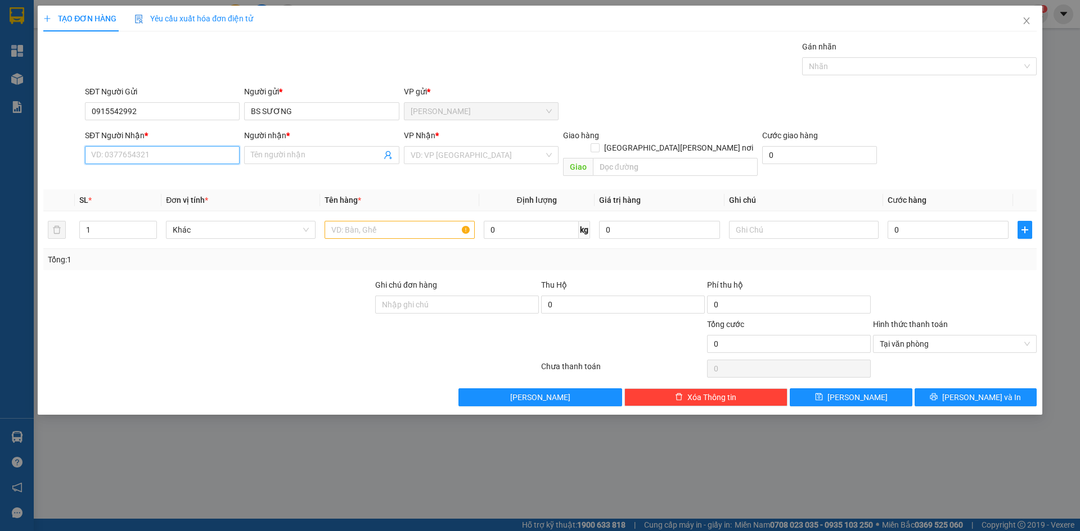
click at [134, 148] on input "SĐT Người Nhận *" at bounding box center [162, 155] width 155 height 18
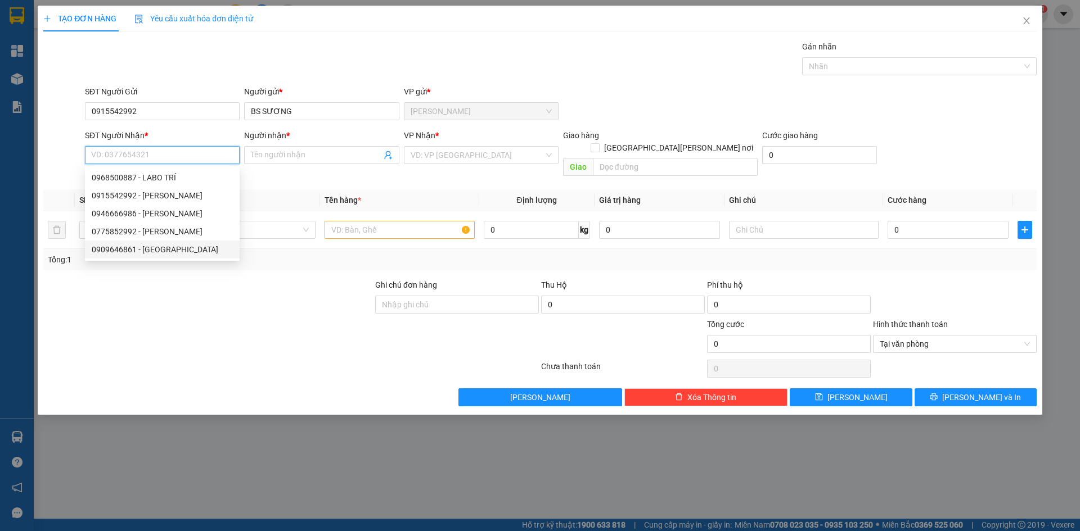
click at [137, 247] on div "0909646861 - VIỆT Á" at bounding box center [162, 250] width 141 height 12
type input "0909646861"
type input "VIỆT Á"
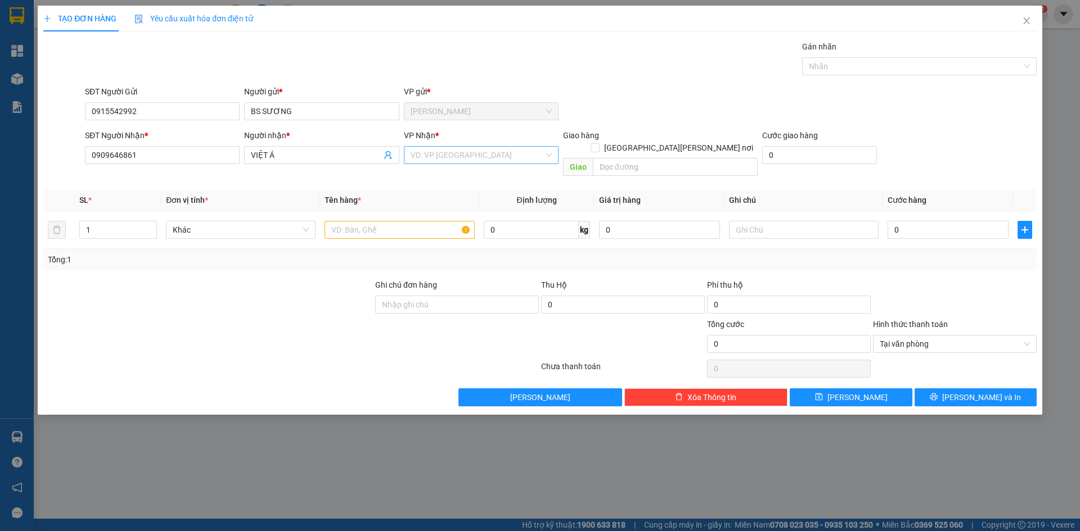
drag, startPoint x: 437, startPoint y: 157, endPoint x: 428, endPoint y: 165, distance: 12.0
click at [437, 158] on input "search" at bounding box center [477, 155] width 133 height 17
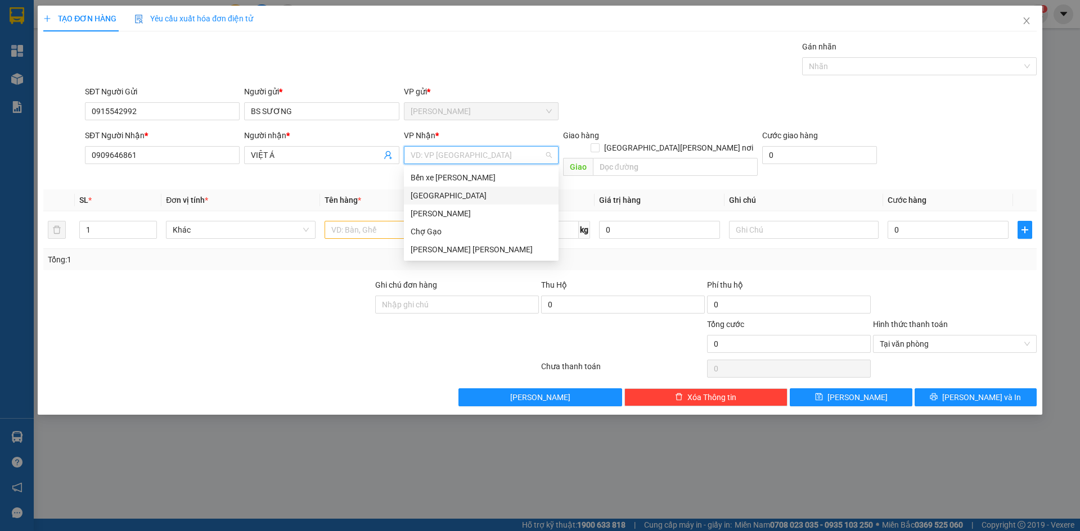
click at [415, 197] on div "[GEOGRAPHIC_DATA]" at bounding box center [481, 196] width 141 height 12
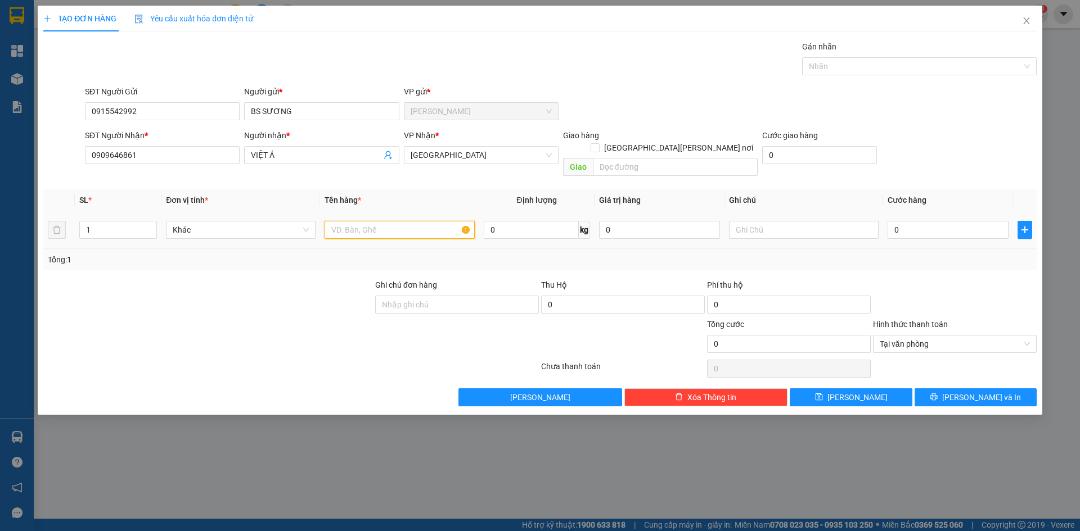
click at [366, 224] on input "text" at bounding box center [399, 230] width 150 height 18
type input "1 HNP"
click at [903, 224] on input "0" at bounding box center [947, 230] width 121 height 18
type input "1"
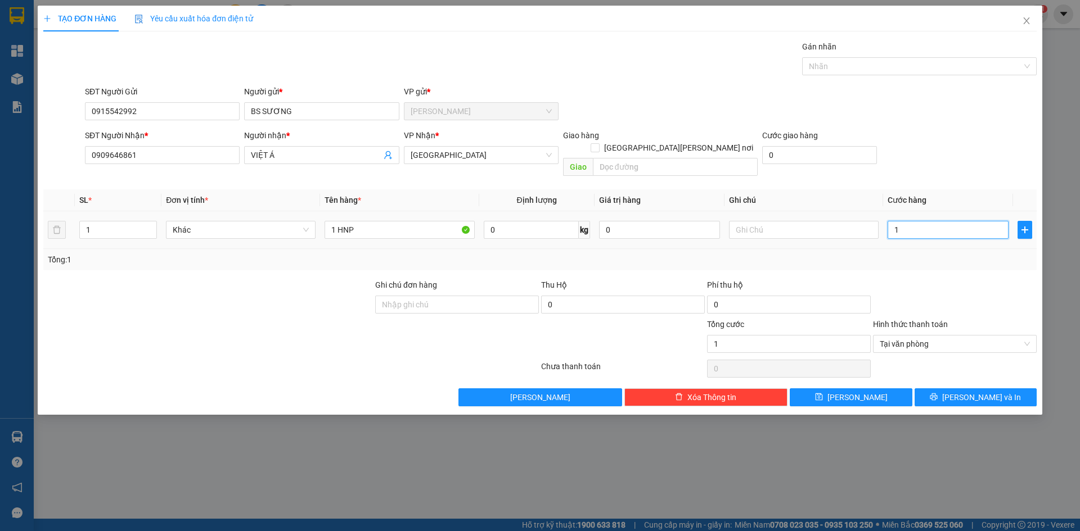
type input "15"
type input "15.000"
click at [974, 391] on span "[PERSON_NAME] và In" at bounding box center [981, 397] width 79 height 12
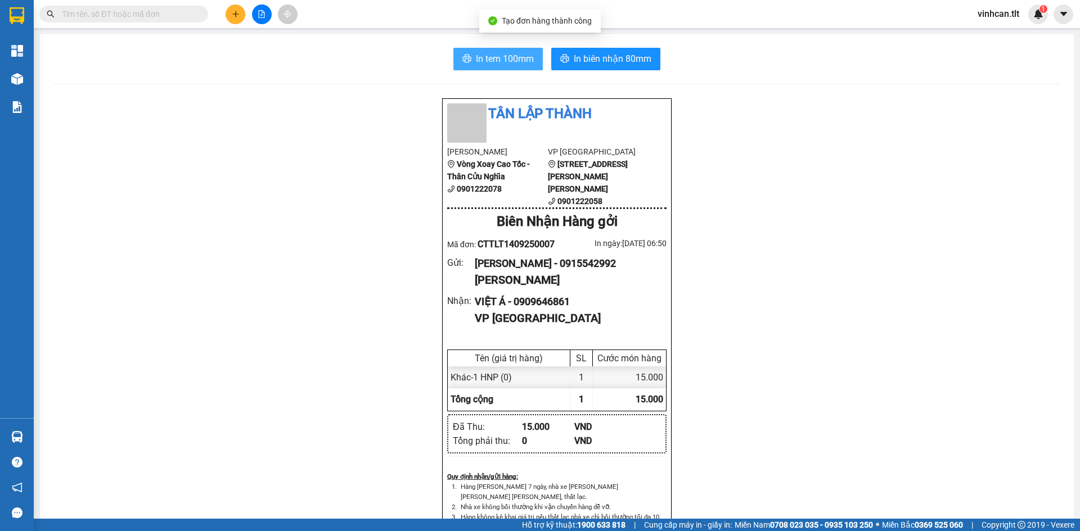
click at [516, 55] on span "In tem 100mm" at bounding box center [505, 59] width 58 height 14
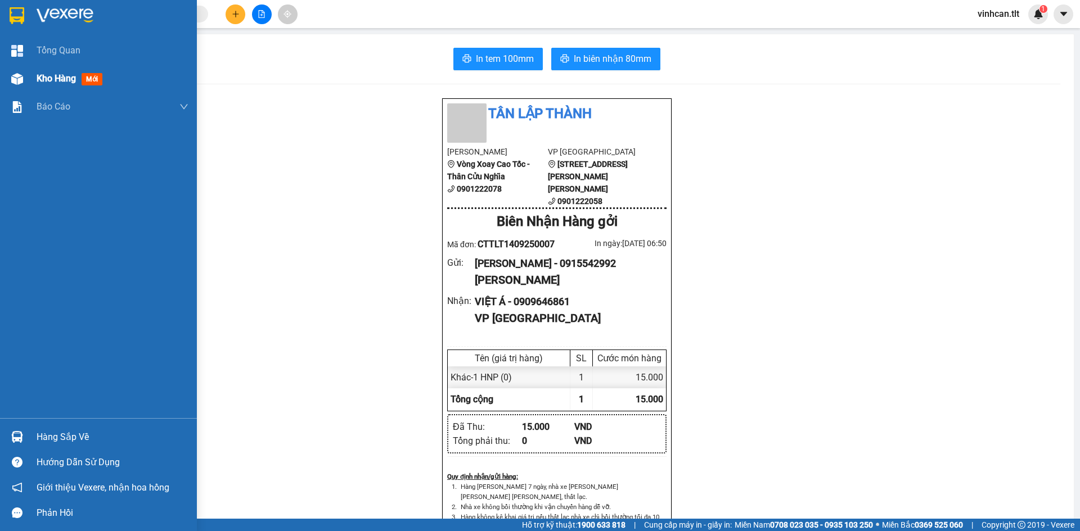
click at [31, 79] on div "Kho hàng mới" at bounding box center [98, 79] width 197 height 28
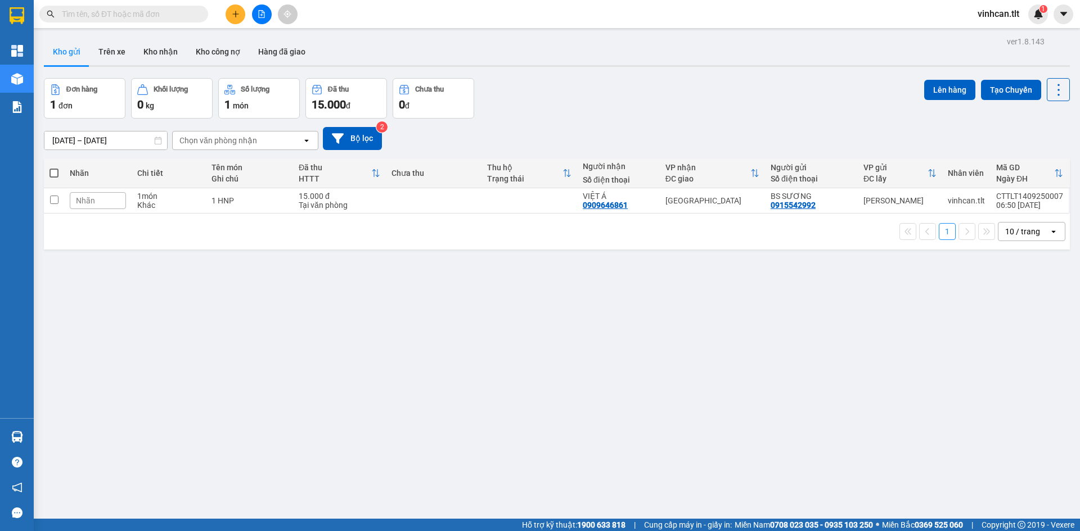
click at [308, 330] on div "ver 1.8.143 Kho gửi Trên xe Kho nhận Kho công nợ Hàng đã giao Đơn hàng 1 đơn Kh…" at bounding box center [556, 299] width 1035 height 531
click at [234, 17] on icon "plus" at bounding box center [236, 14] width 8 height 8
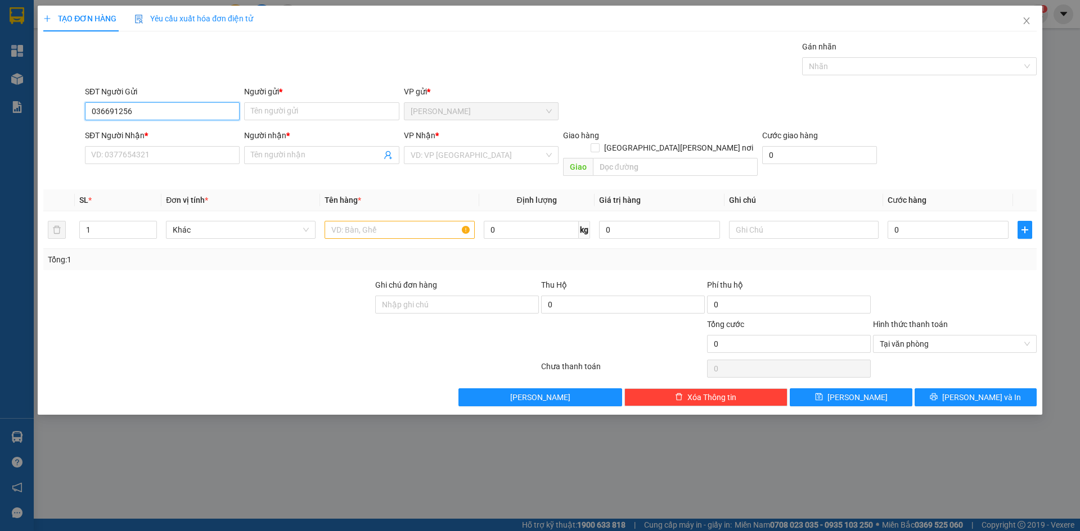
type input "0366912568"
click at [165, 132] on div "0366912568 - MƯỜI BỐN" at bounding box center [162, 134] width 141 height 12
type input "MƯỜI BỐN"
type input "0366912568"
click at [160, 156] on input "SĐT Người Nhận *" at bounding box center [162, 155] width 155 height 18
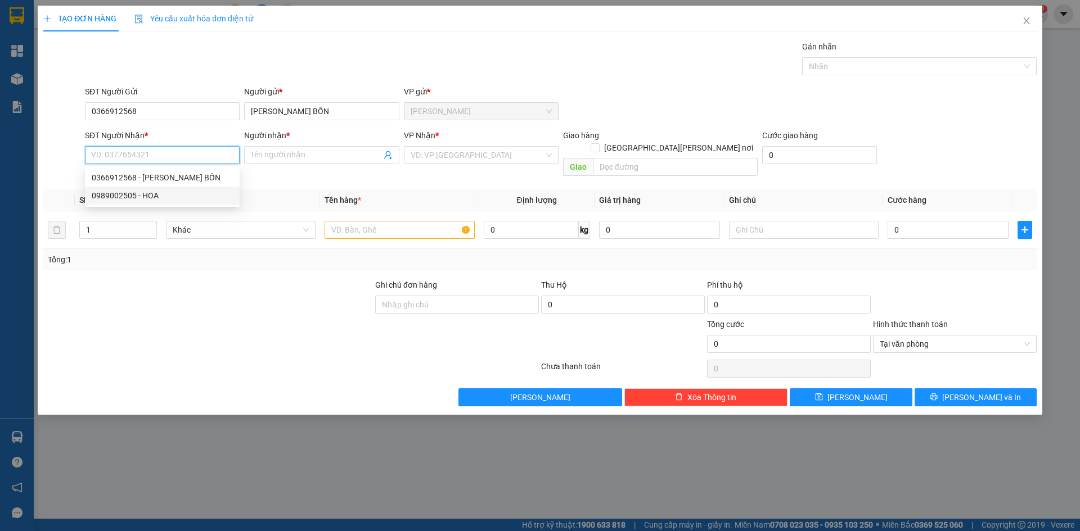
click at [160, 197] on div "0989002505 - HOA" at bounding box center [162, 196] width 141 height 12
type input "0989002505"
type input "HOA"
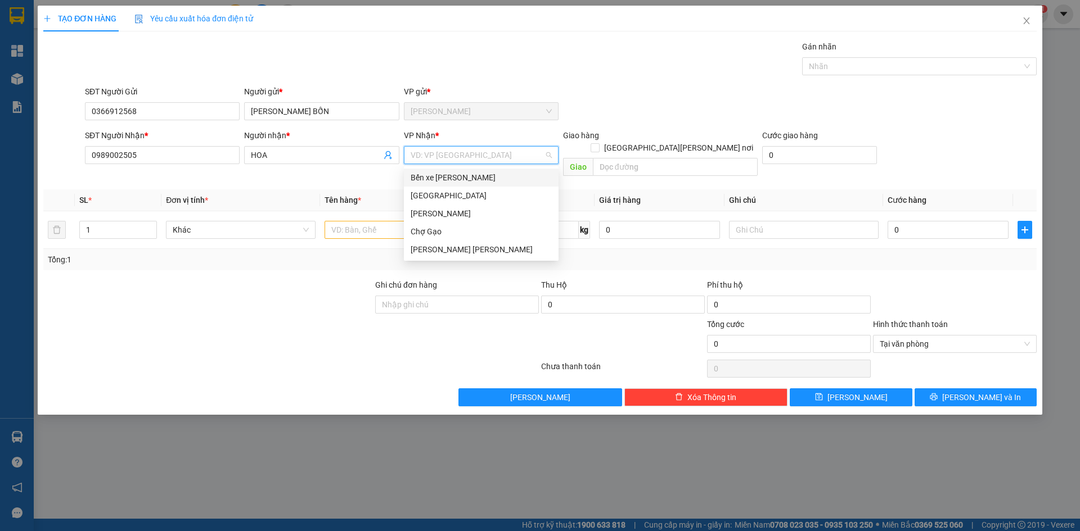
click at [507, 155] on input "search" at bounding box center [477, 155] width 133 height 17
click at [441, 192] on div "[GEOGRAPHIC_DATA]" at bounding box center [481, 196] width 141 height 12
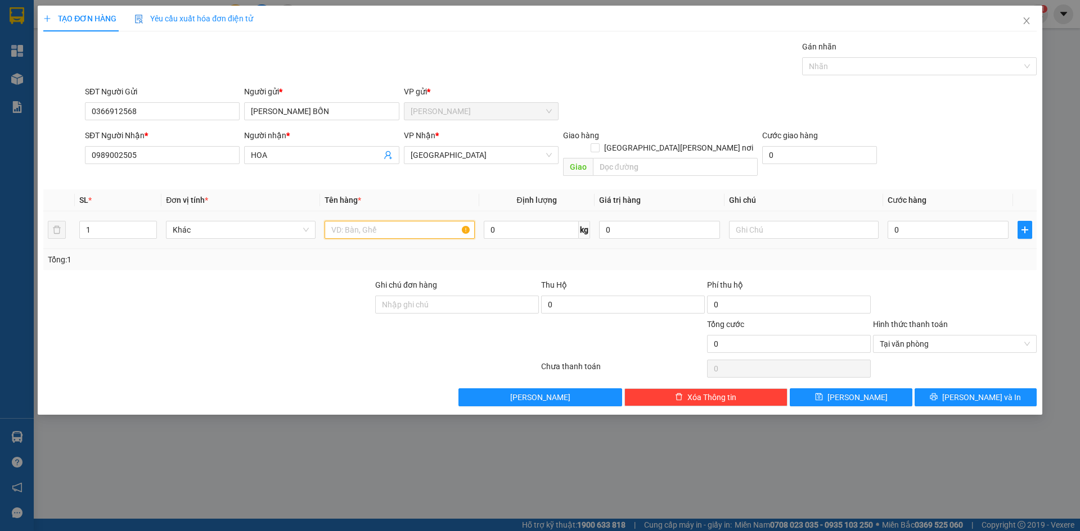
click at [389, 221] on input "text" at bounding box center [399, 230] width 150 height 18
type input "1TNP"
click at [937, 221] on input "0" at bounding box center [947, 230] width 121 height 18
click at [943, 389] on button "[PERSON_NAME] và In" at bounding box center [975, 398] width 122 height 18
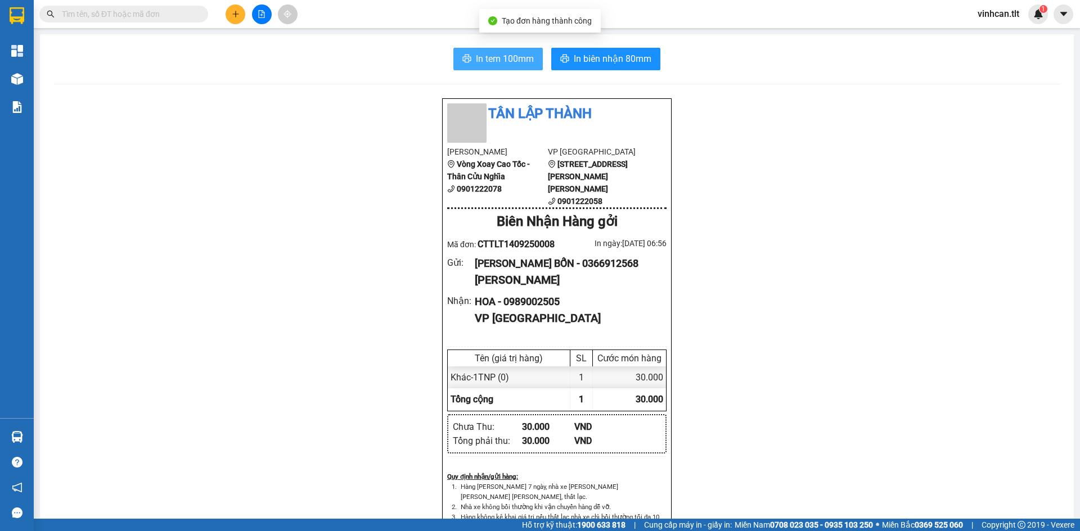
click at [492, 60] on span "In tem 100mm" at bounding box center [505, 59] width 58 height 14
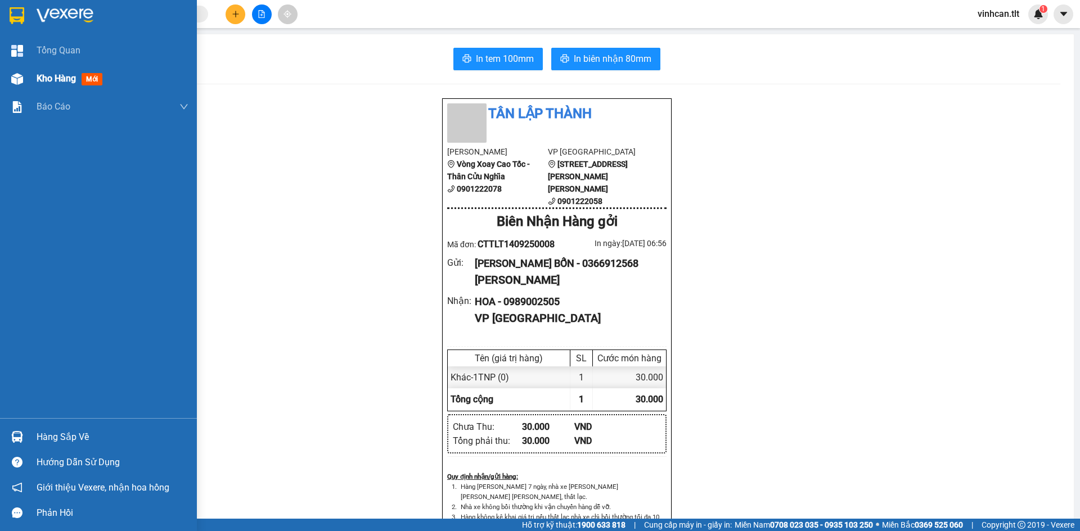
click at [29, 67] on div "Kho hàng mới" at bounding box center [98, 79] width 197 height 28
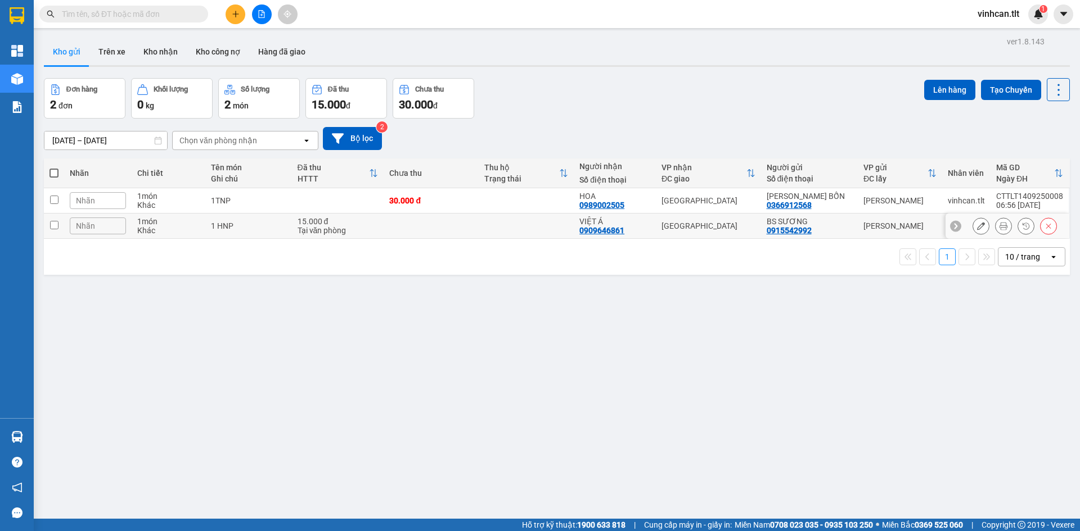
click at [275, 230] on div "1 HNP" at bounding box center [248, 226] width 75 height 9
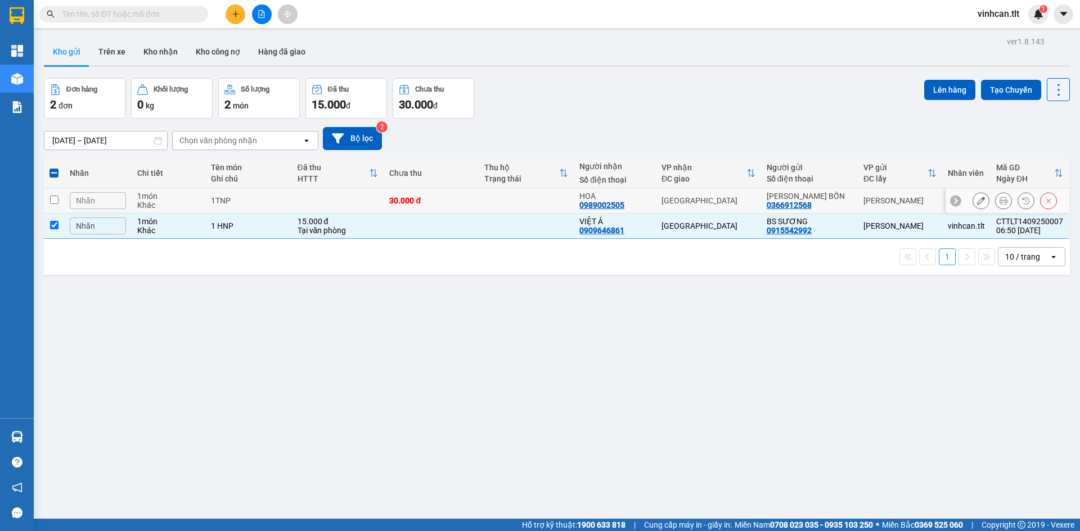
click at [273, 199] on div "1TNP" at bounding box center [248, 200] width 75 height 9
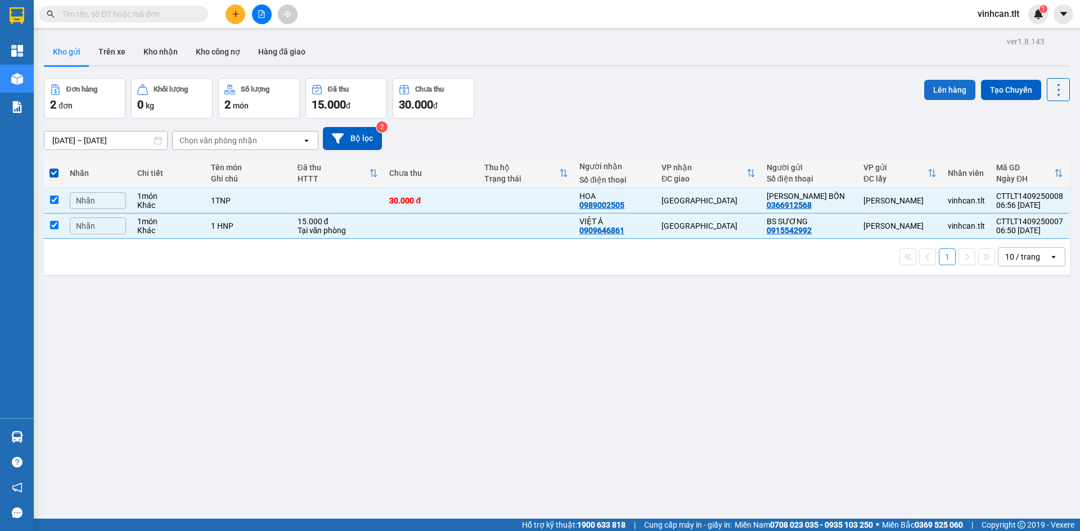
click at [937, 92] on button "Lên hàng" at bounding box center [949, 90] width 51 height 20
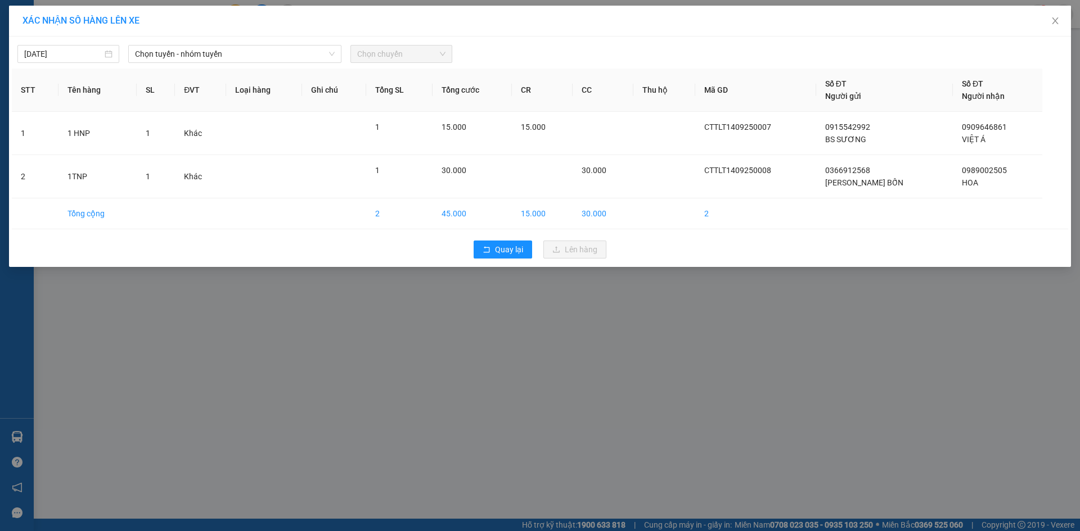
drag, startPoint x: 219, startPoint y: 56, endPoint x: 216, endPoint y: 65, distance: 8.9
click at [218, 57] on span "Chọn tuyến - nhóm tuyến" at bounding box center [235, 54] width 200 height 17
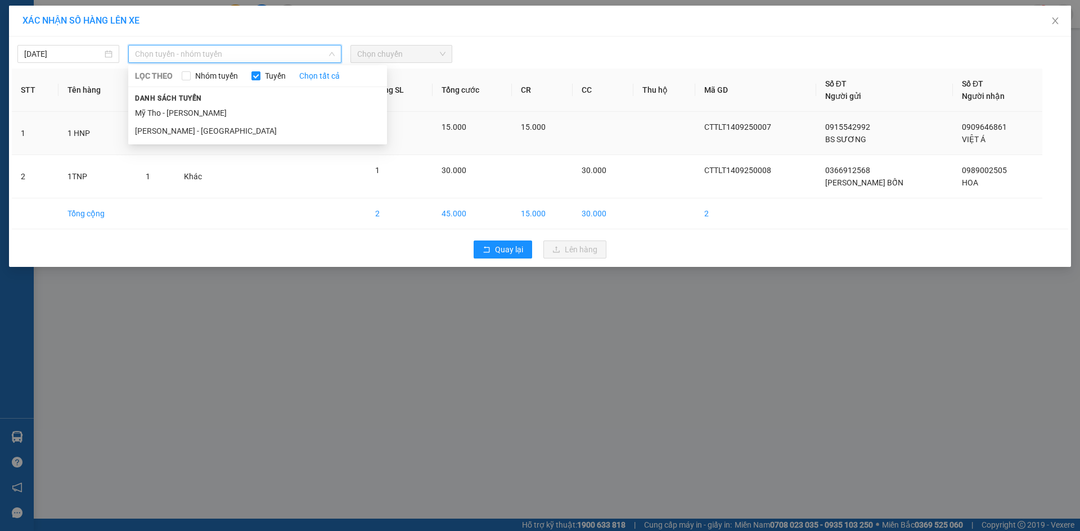
click at [196, 114] on li "Mỹ Tho - Hồ Chí Minh" at bounding box center [257, 113] width 259 height 18
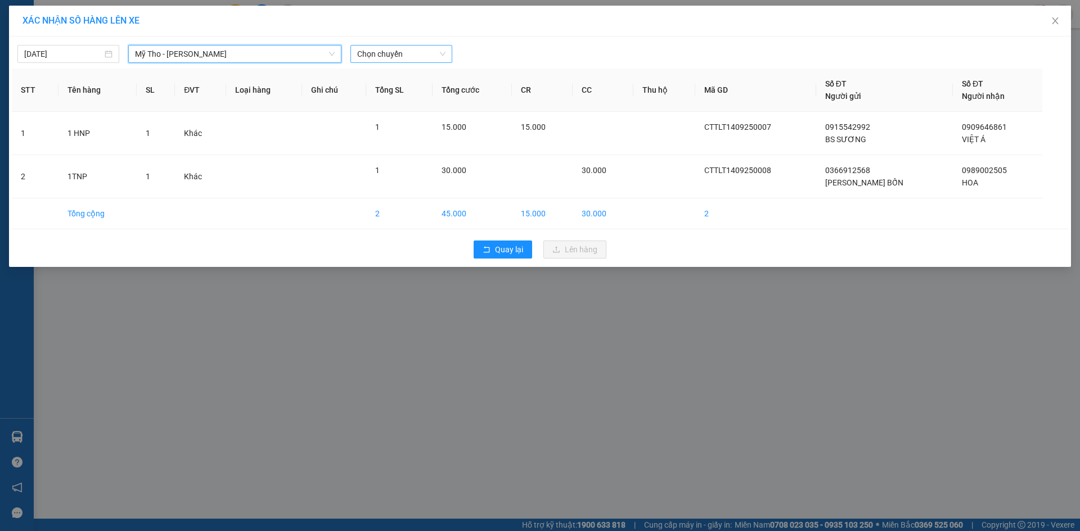
click at [386, 50] on span "Chọn chuyến" at bounding box center [401, 54] width 88 height 17
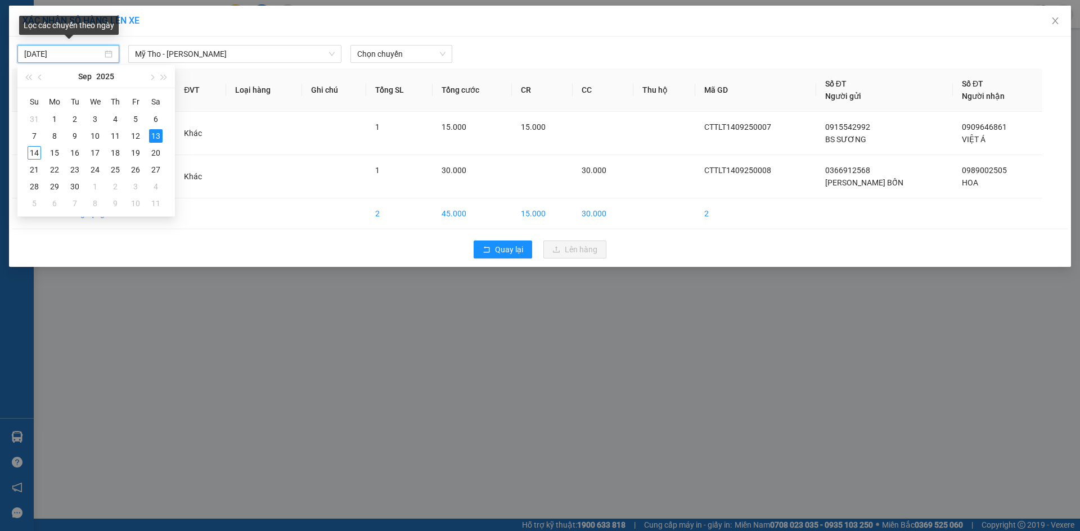
click at [29, 58] on input "13/09/2025" at bounding box center [63, 54] width 78 height 12
click at [39, 153] on div "14" at bounding box center [34, 152] width 13 height 13
type input "[DATE]"
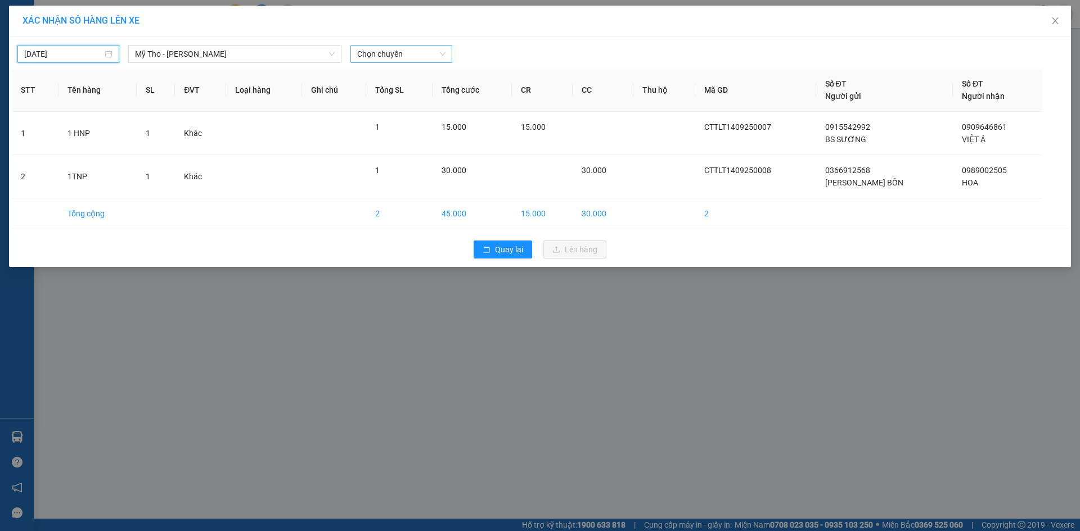
click at [375, 49] on span "Chọn chuyến" at bounding box center [401, 54] width 88 height 17
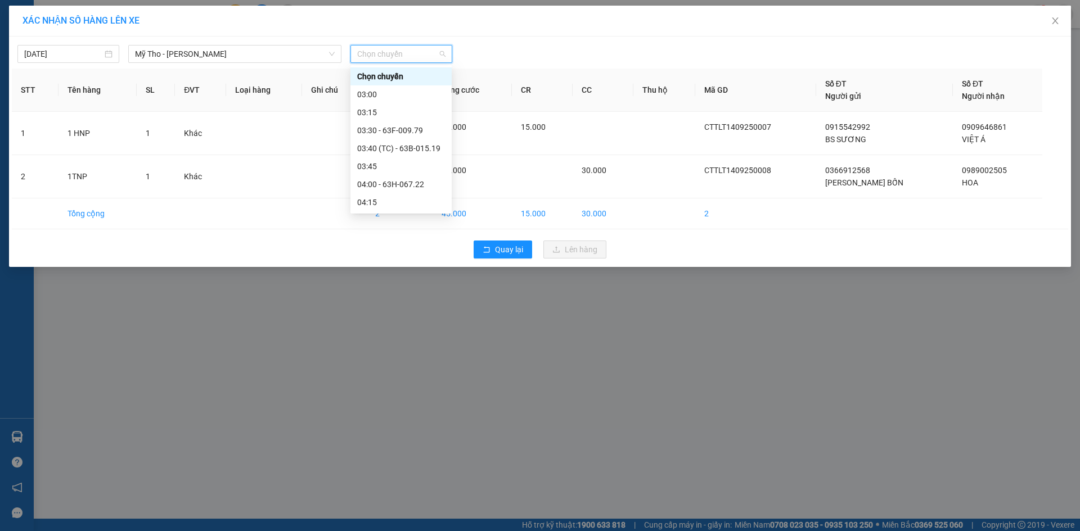
click at [372, 412] on div "07:00" at bounding box center [401, 418] width 88 height 12
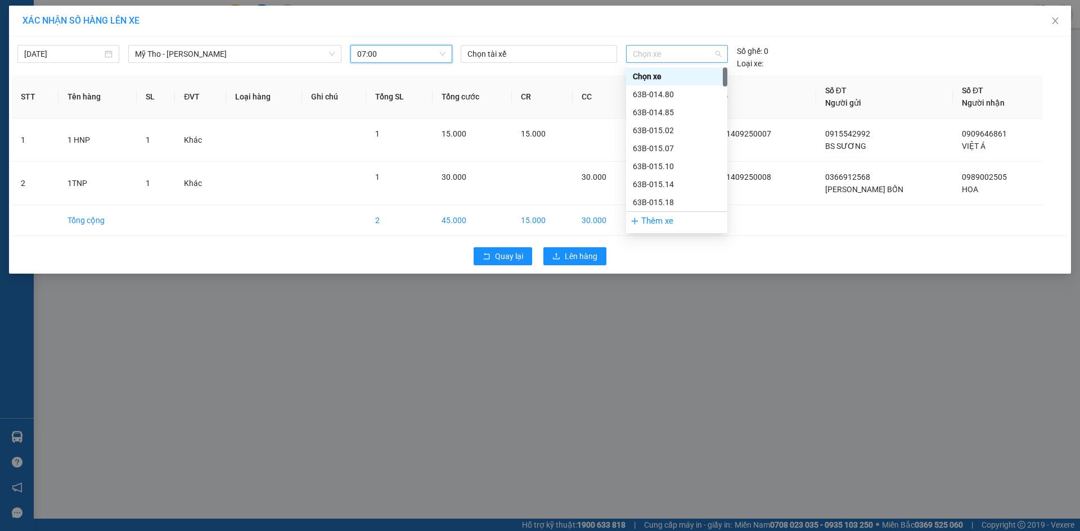
click at [687, 56] on span "Chọn xe" at bounding box center [677, 54] width 88 height 17
type input "5"
click at [665, 221] on div "Thêm xe" at bounding box center [676, 221] width 101 height 20
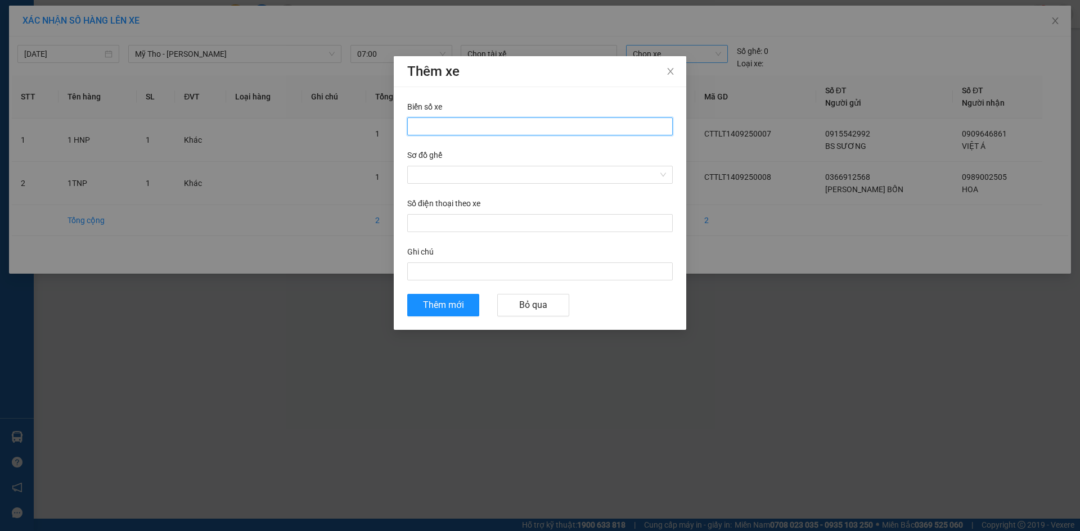
click at [412, 124] on input "Biển số xe" at bounding box center [539, 127] width 265 height 18
click at [432, 126] on input "66H-5977" at bounding box center [539, 127] width 265 height 18
type input "66H-059.77"
click at [426, 176] on input "Sơ đồ ghế" at bounding box center [536, 174] width 244 height 17
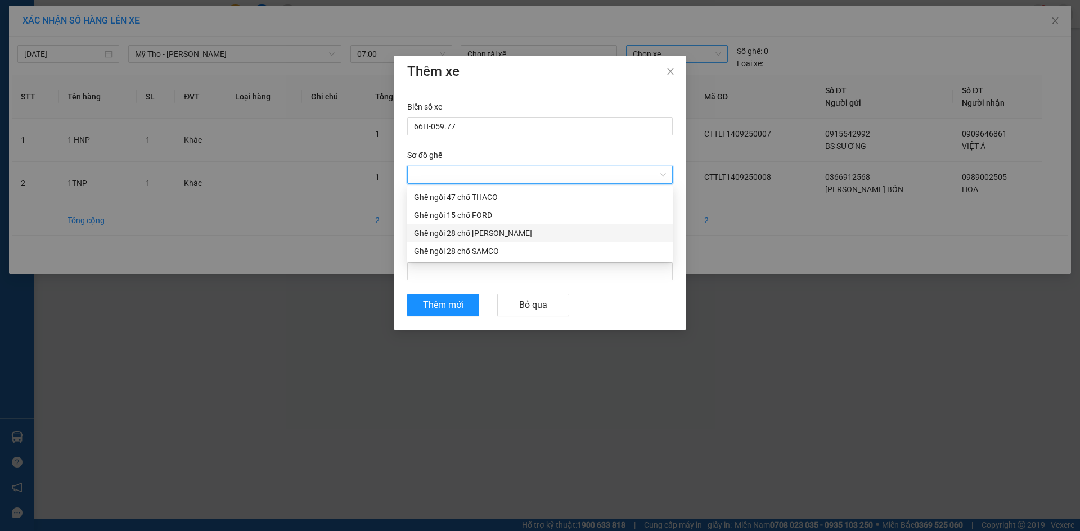
click at [433, 234] on div "Ghế ngồi 28 chỗ THACO" at bounding box center [540, 233] width 252 height 12
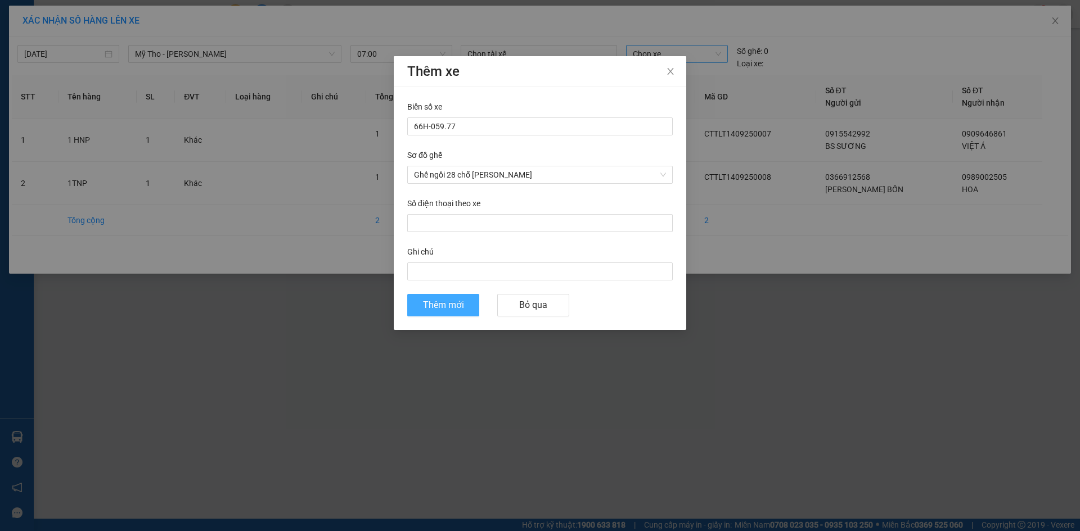
click at [444, 304] on span "Thêm mới" at bounding box center [443, 305] width 41 height 14
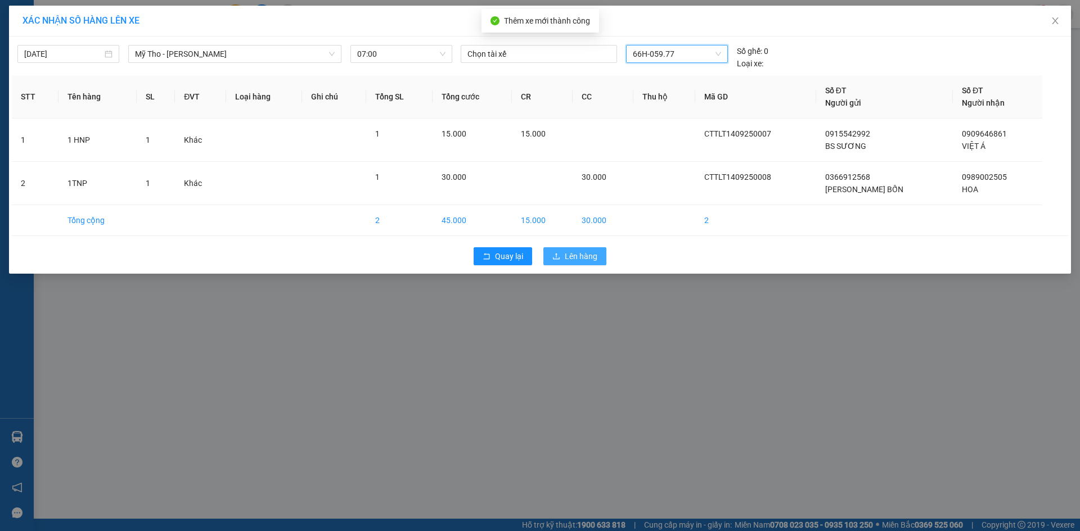
click at [555, 258] on icon "upload" at bounding box center [556, 256] width 8 height 8
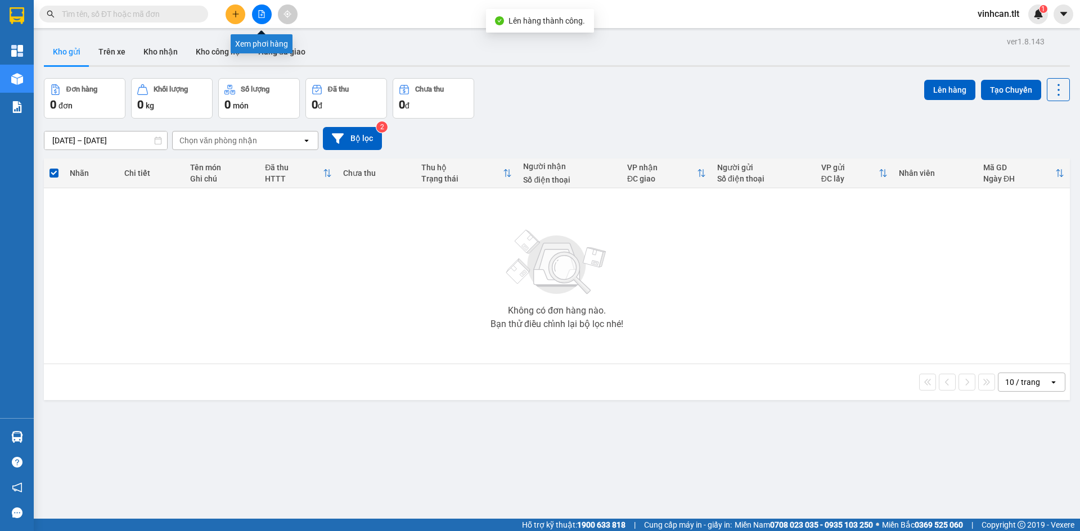
click at [264, 13] on icon "file-add" at bounding box center [262, 14] width 6 height 8
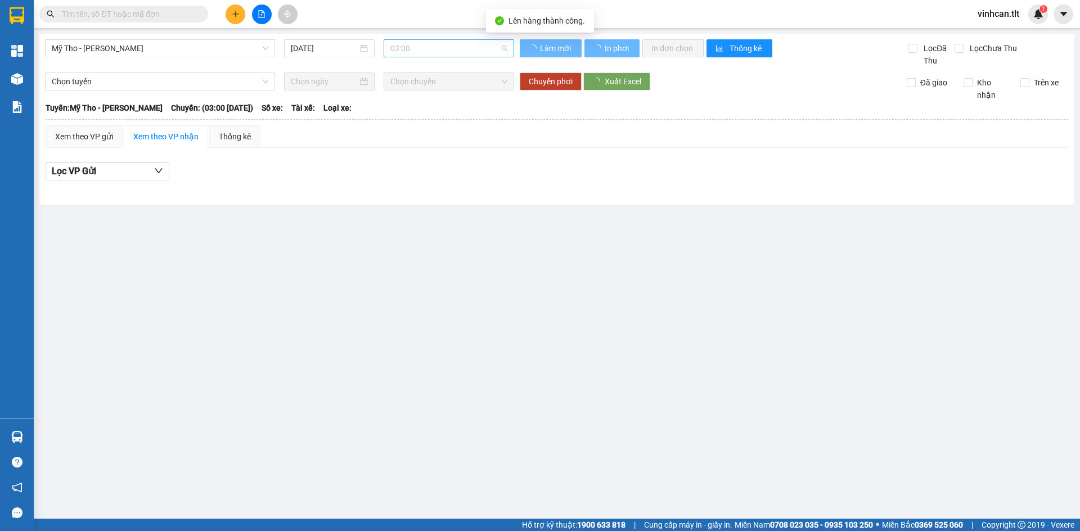
click at [426, 51] on span "03:00" at bounding box center [448, 48] width 117 height 17
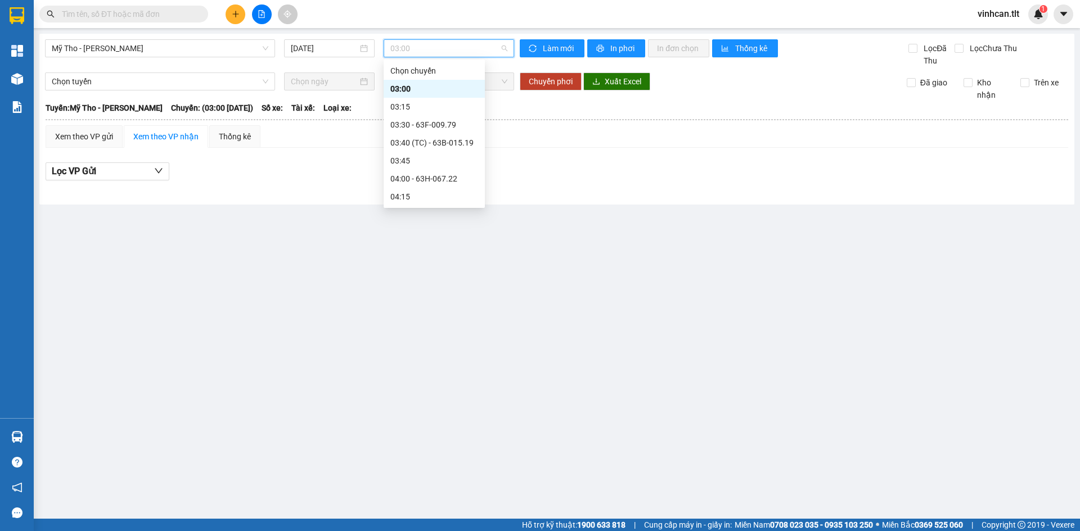
click at [405, 407] on div "07:00 - 66H-059.77" at bounding box center [434, 413] width 88 height 12
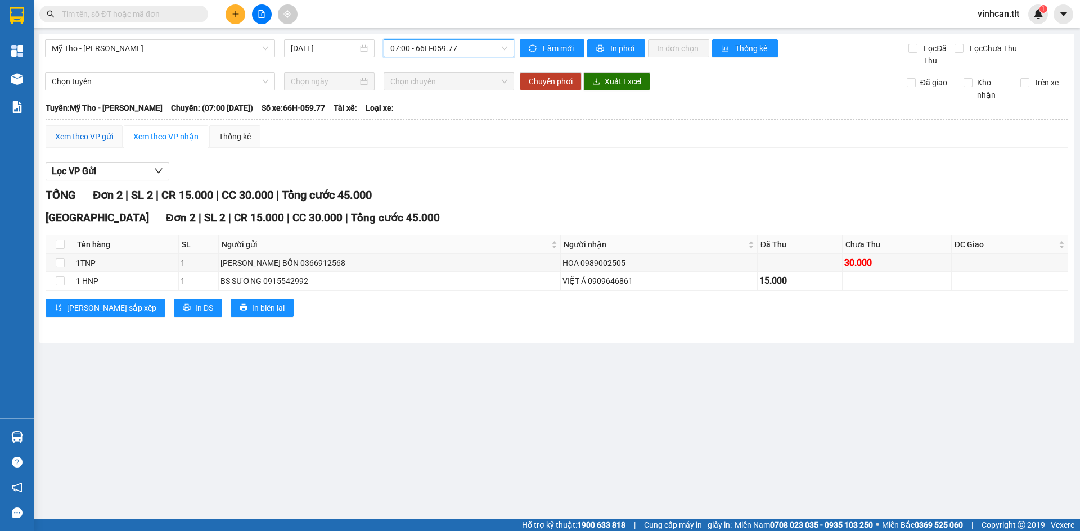
click at [103, 136] on div "Xem theo VP gửi" at bounding box center [84, 136] width 58 height 12
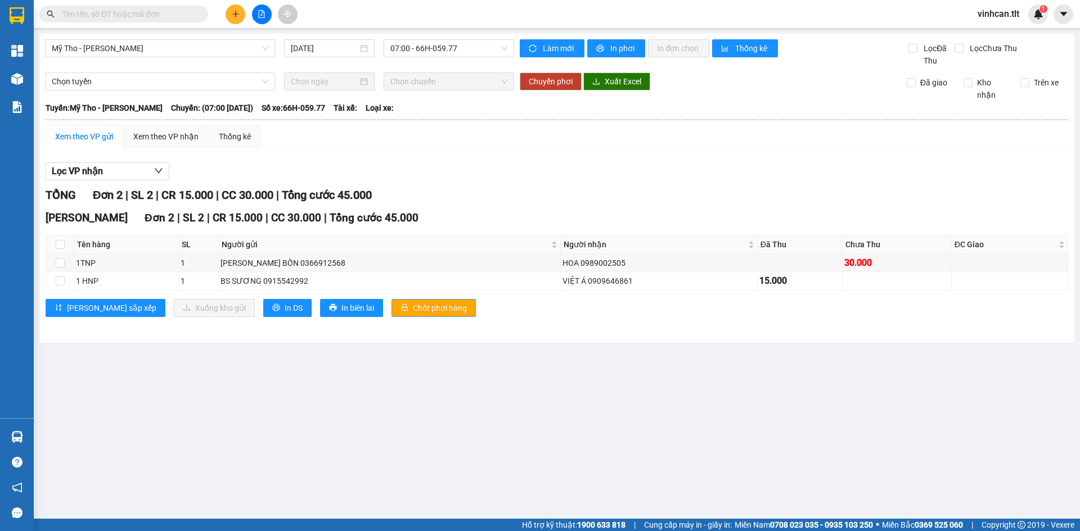
click at [400, 310] on icon "lock" at bounding box center [404, 308] width 8 height 8
click at [402, 309] on icon "lock" at bounding box center [405, 307] width 6 height 7
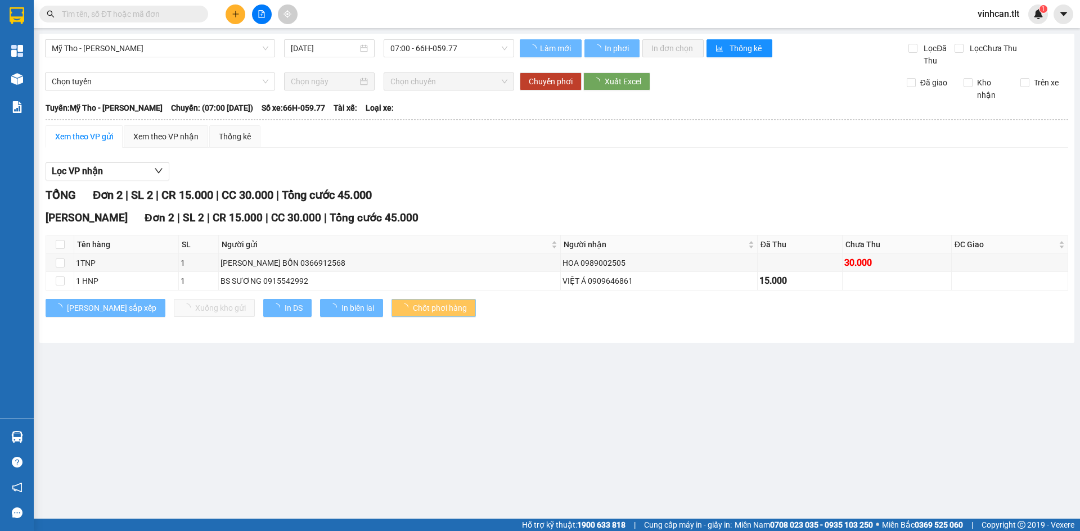
click at [400, 309] on icon "loading" at bounding box center [404, 308] width 8 height 8
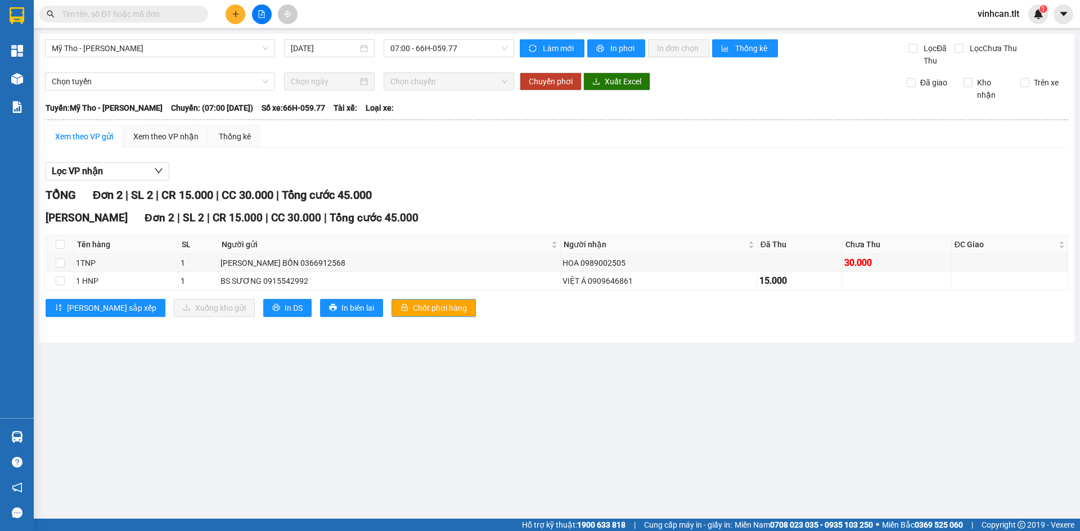
click at [430, 182] on div "Lọc VP nhận TỔNG Đơn 2 | SL 2 | CR 15.000 | CC 30.000 | Tổng cước 45.000 Cao Tố…" at bounding box center [557, 244] width 1022 height 174
click at [228, 17] on button at bounding box center [236, 14] width 20 height 20
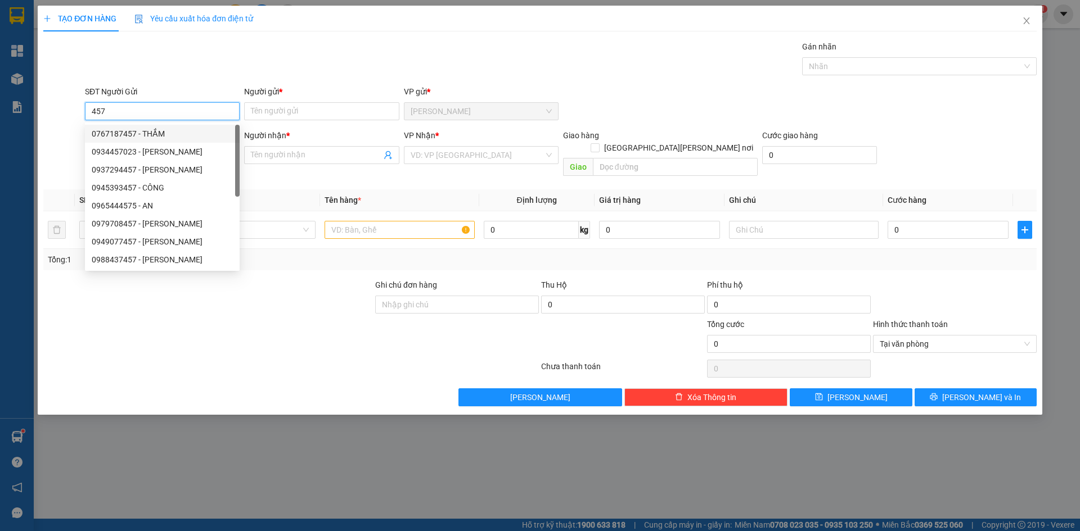
click at [148, 136] on div "0767187457 - THẮM" at bounding box center [162, 134] width 141 height 12
type input "0767187457"
type input "THẮM"
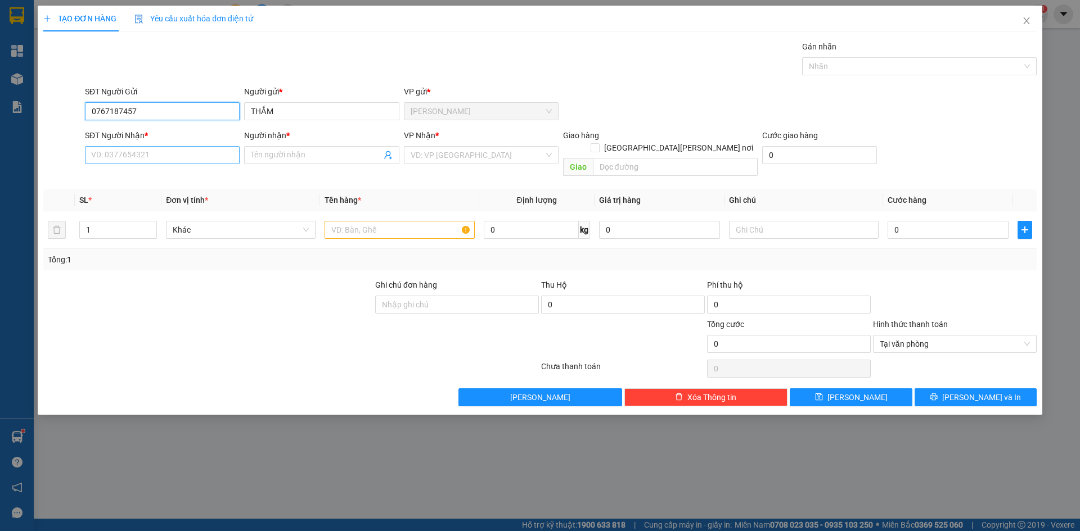
type input "0767187457"
click at [159, 157] on input "SĐT Người Nhận *" at bounding box center [162, 155] width 155 height 18
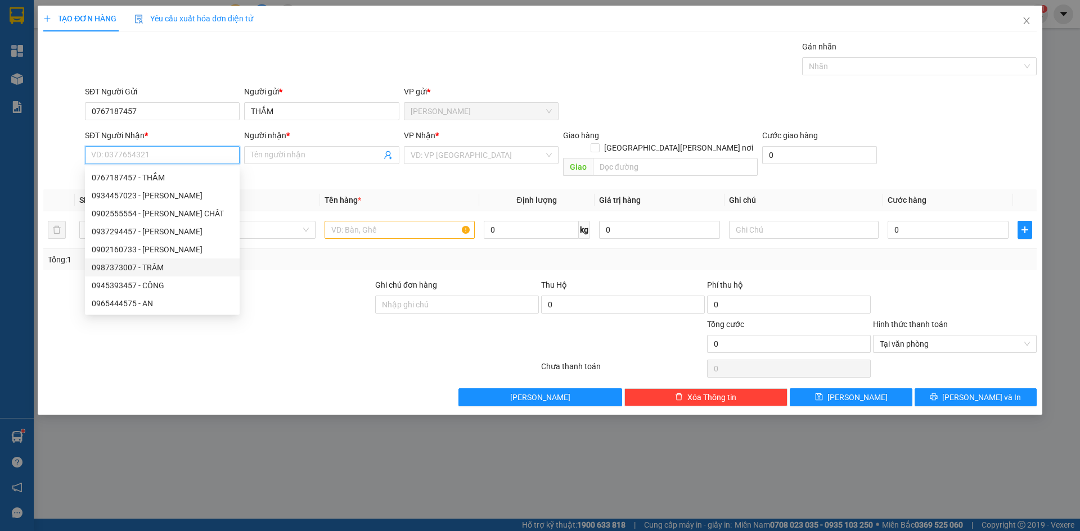
click at [157, 267] on div "0987373007 - TRÂM" at bounding box center [162, 267] width 141 height 12
type input "0987373007"
type input "TRÂM"
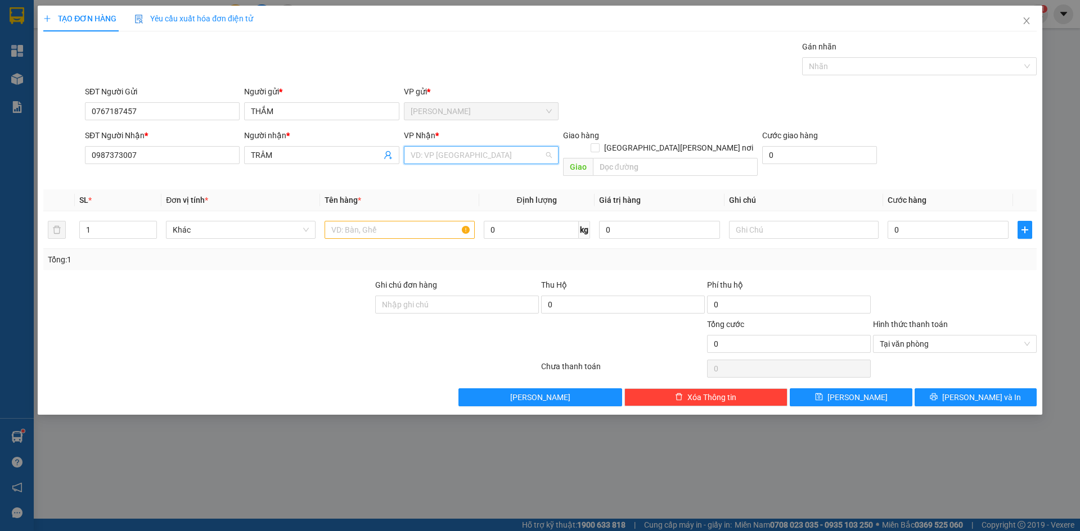
click at [451, 150] on input "search" at bounding box center [477, 155] width 133 height 17
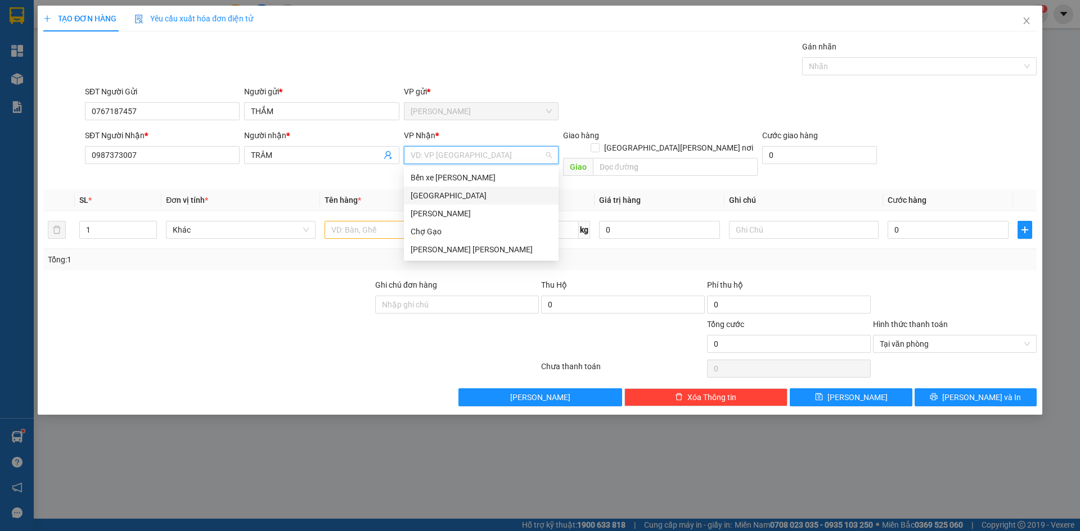
click at [431, 194] on div "[GEOGRAPHIC_DATA]" at bounding box center [481, 196] width 141 height 12
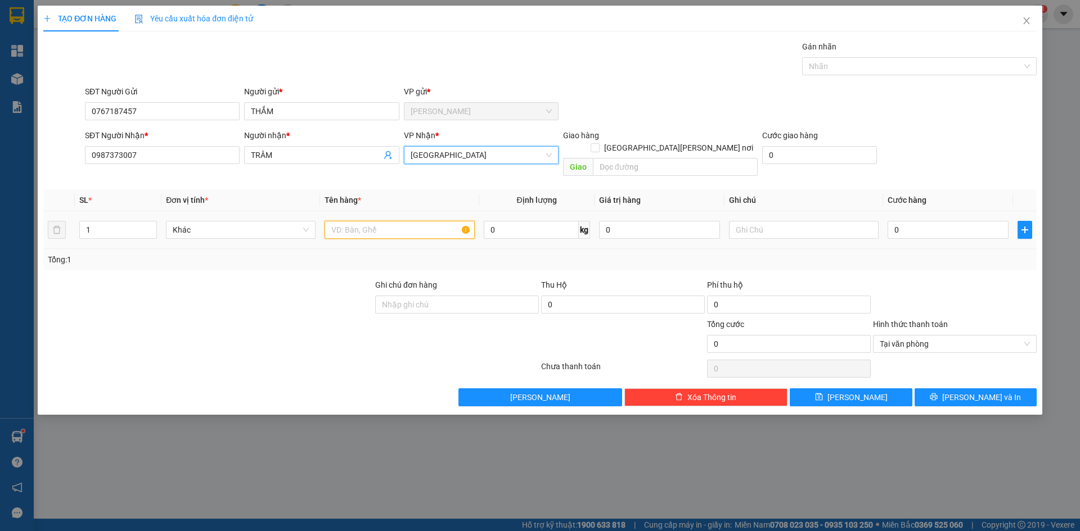
click at [390, 221] on input "text" at bounding box center [399, 230] width 150 height 18
paste input "Á"
type input "1 BAO CÁ"
click at [949, 221] on input "0" at bounding box center [947, 230] width 121 height 18
type input "2"
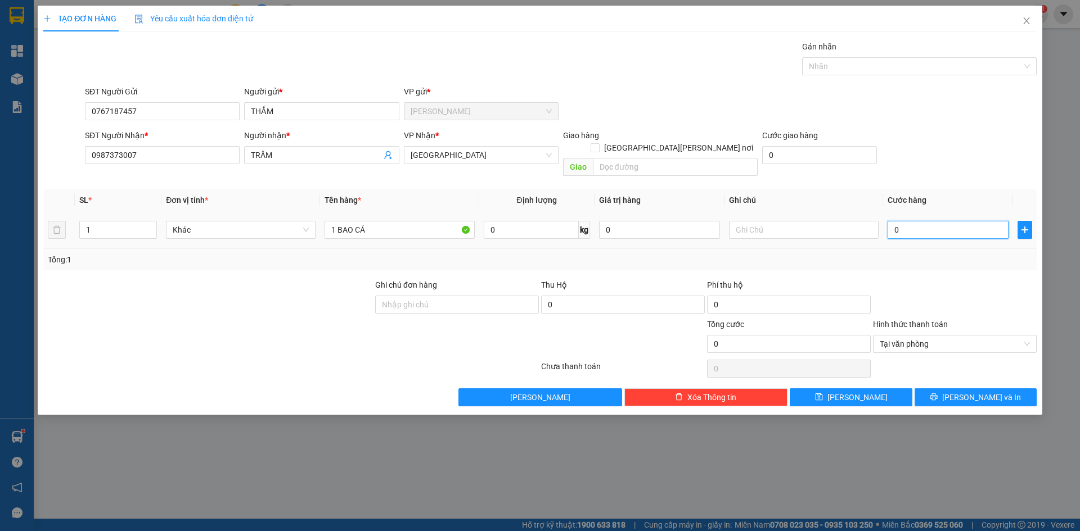
type input "2"
type input "25"
click at [900, 336] on span "Tại văn phòng" at bounding box center [955, 344] width 150 height 17
type input "25.000"
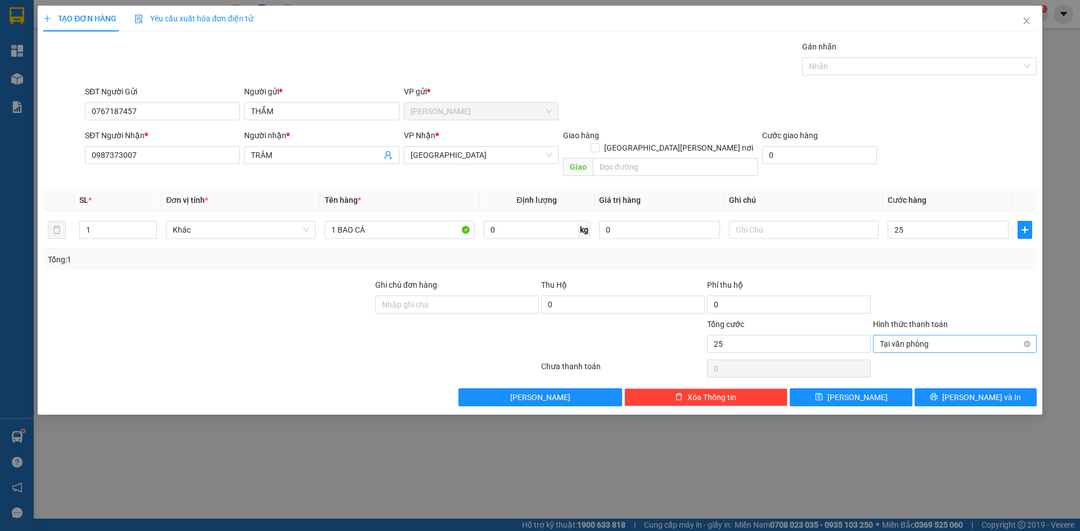
type input "25.000"
click at [905, 355] on div "Tại văn phòng" at bounding box center [955, 354] width 150 height 12
click at [950, 389] on button "[PERSON_NAME] và In" at bounding box center [975, 398] width 122 height 18
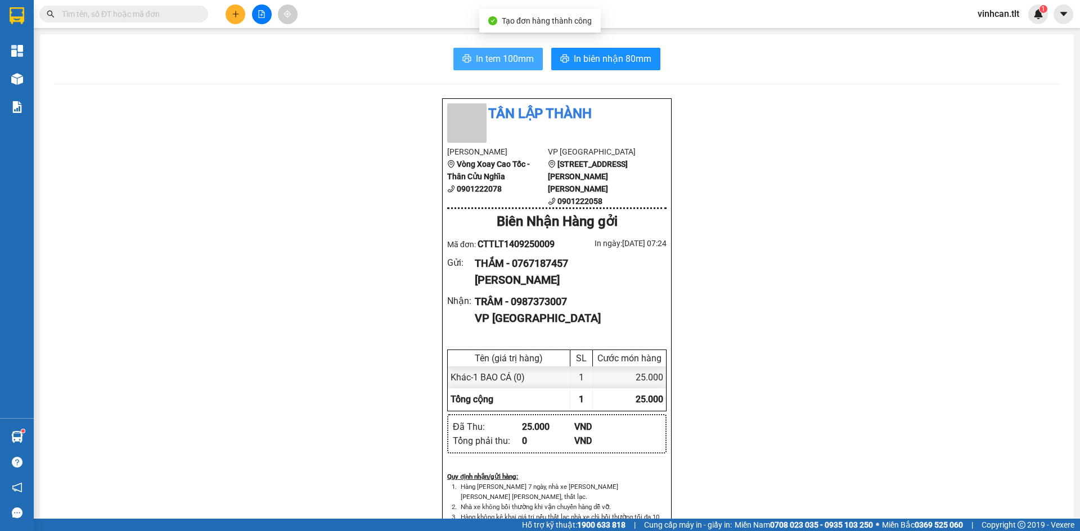
click at [515, 56] on span "In tem 100mm" at bounding box center [505, 59] width 58 height 14
click at [235, 11] on icon "plus" at bounding box center [236, 14] width 8 height 8
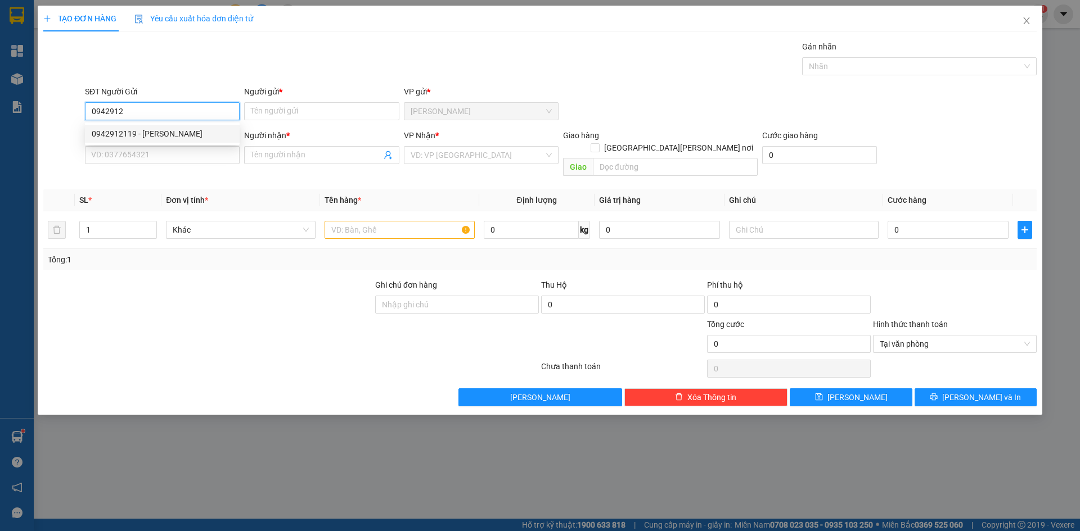
click at [163, 140] on div "0942912119 - nhân" at bounding box center [162, 134] width 155 height 18
type input "0942912119"
type input "nhân"
type input "0942912119"
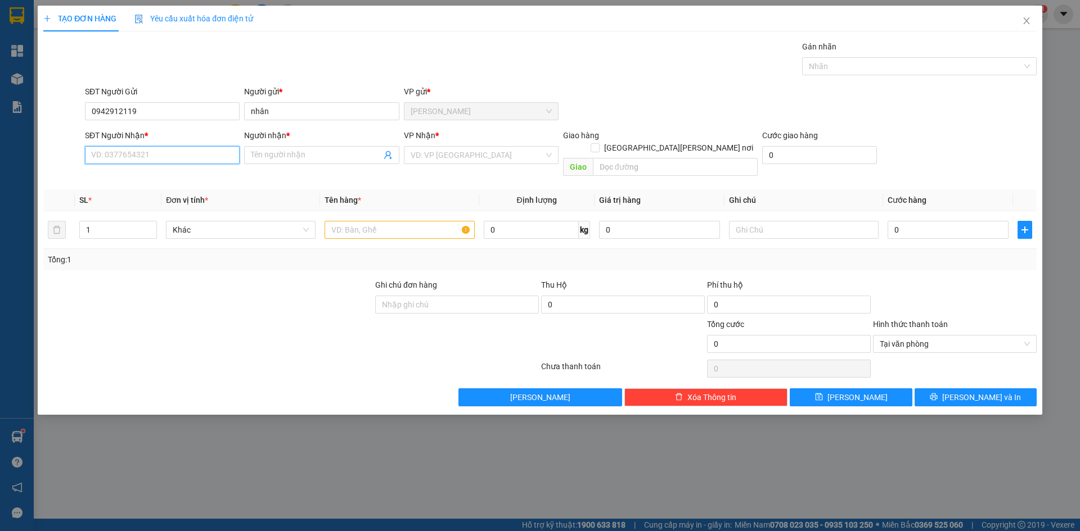
click at [158, 151] on input "SĐT Người Nhận *" at bounding box center [162, 155] width 155 height 18
click at [161, 195] on div "0987083828 - MỸ THIỆN" at bounding box center [162, 196] width 141 height 12
type input "0987083828"
type input "MỸ THIỆN"
click at [453, 152] on input "search" at bounding box center [477, 155] width 133 height 17
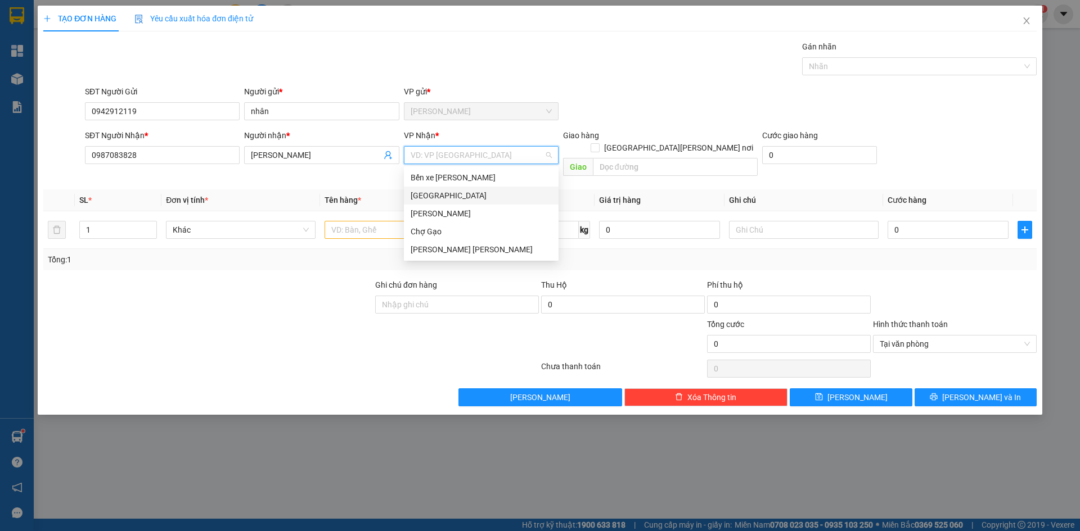
click at [429, 199] on div "[GEOGRAPHIC_DATA]" at bounding box center [481, 196] width 141 height 12
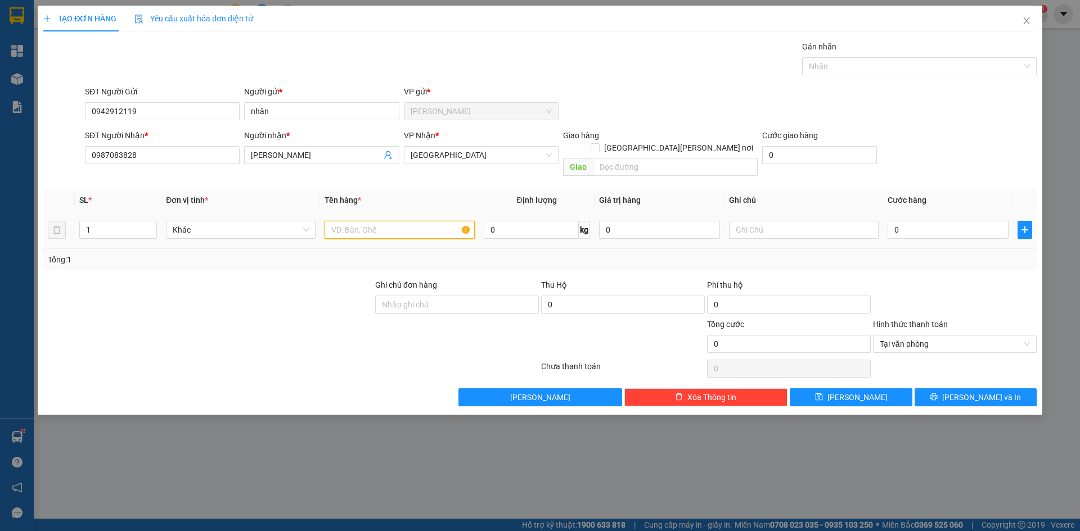
click at [403, 221] on input "text" at bounding box center [399, 230] width 150 height 18
paste input "Ỏ"
paste input "Ă"
paste input "ẮNG"
type input "1 GIỎ TRẮNG"
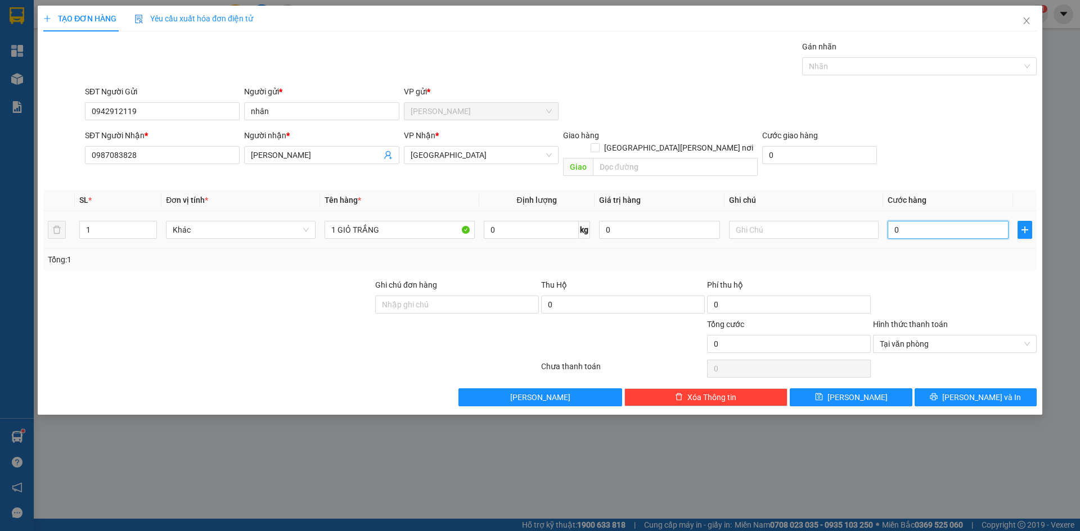
click at [958, 221] on input "0" at bounding box center [947, 230] width 121 height 18
type input "3"
type input "30"
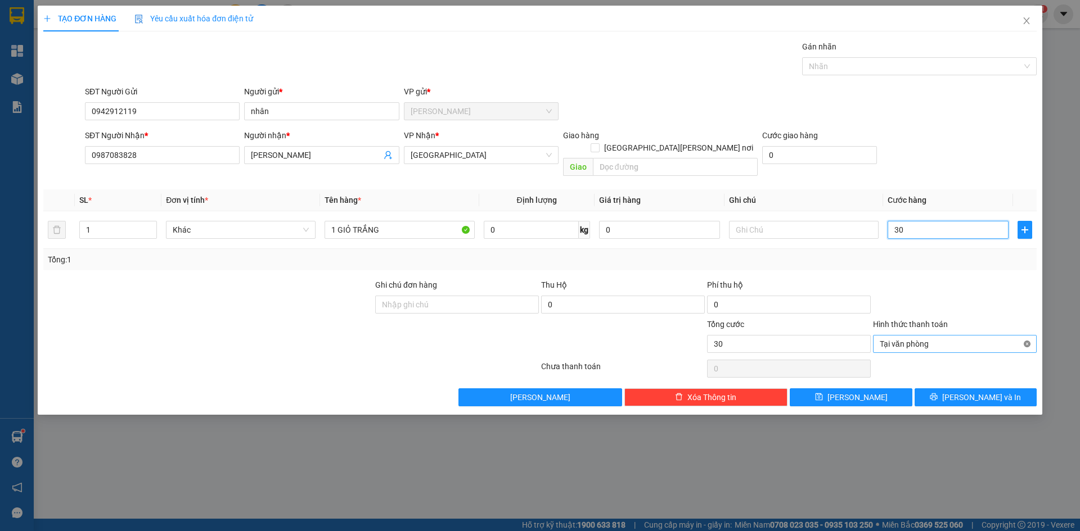
type input "30"
click at [940, 389] on button "[PERSON_NAME] và In" at bounding box center [975, 398] width 122 height 18
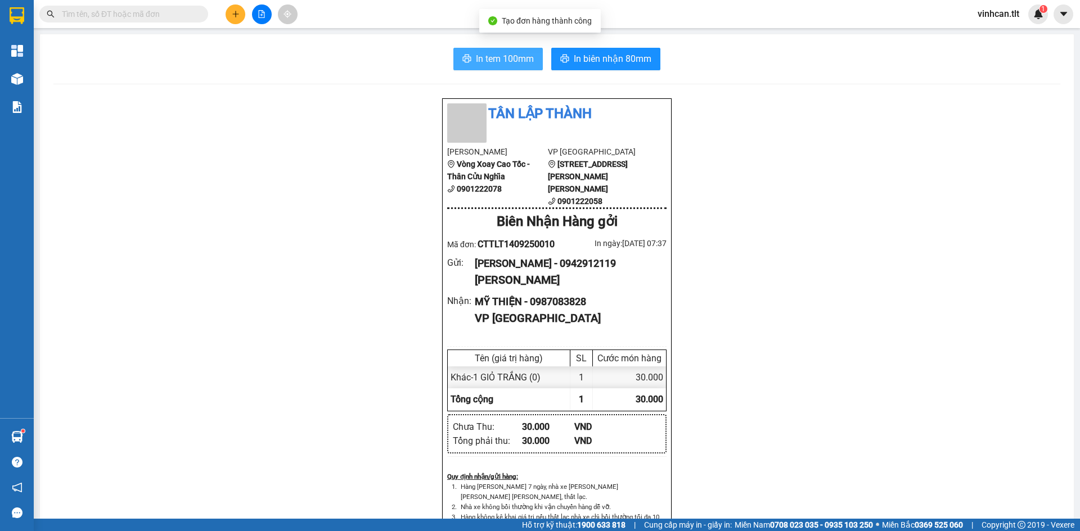
click at [465, 55] on icon "printer" at bounding box center [466, 58] width 9 height 9
click at [237, 16] on icon "plus" at bounding box center [236, 14] width 8 height 8
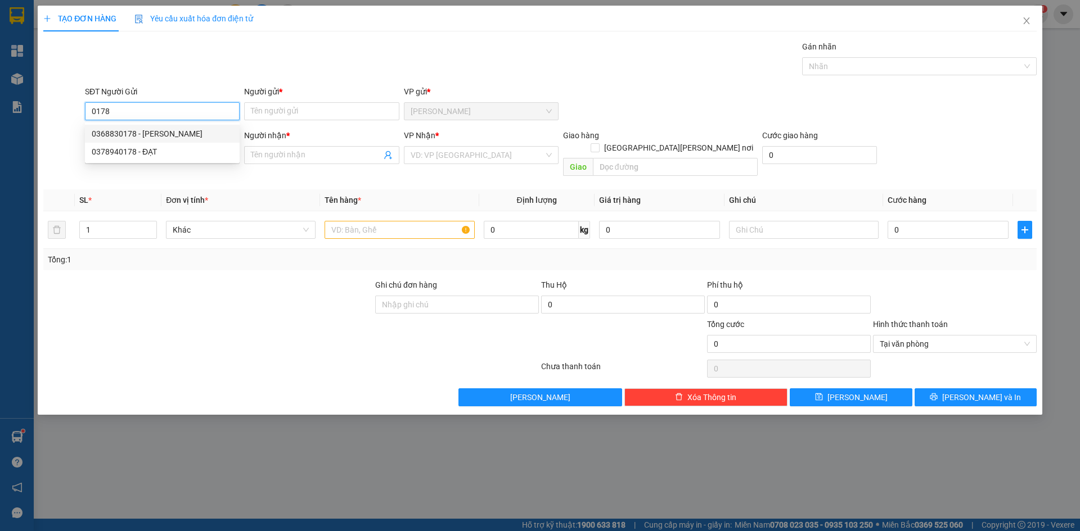
click at [114, 130] on div "0368830178 - ANH TÁM" at bounding box center [162, 134] width 141 height 12
type input "0368830178"
type input "ANH TÁM"
type input "0368830178"
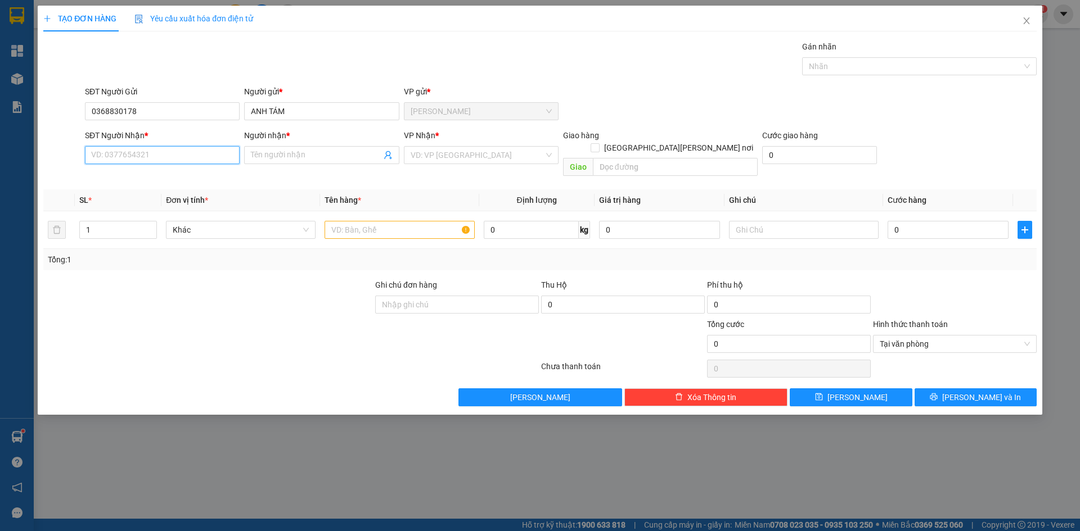
click at [157, 153] on input "SĐT Người Nhận *" at bounding box center [162, 155] width 155 height 18
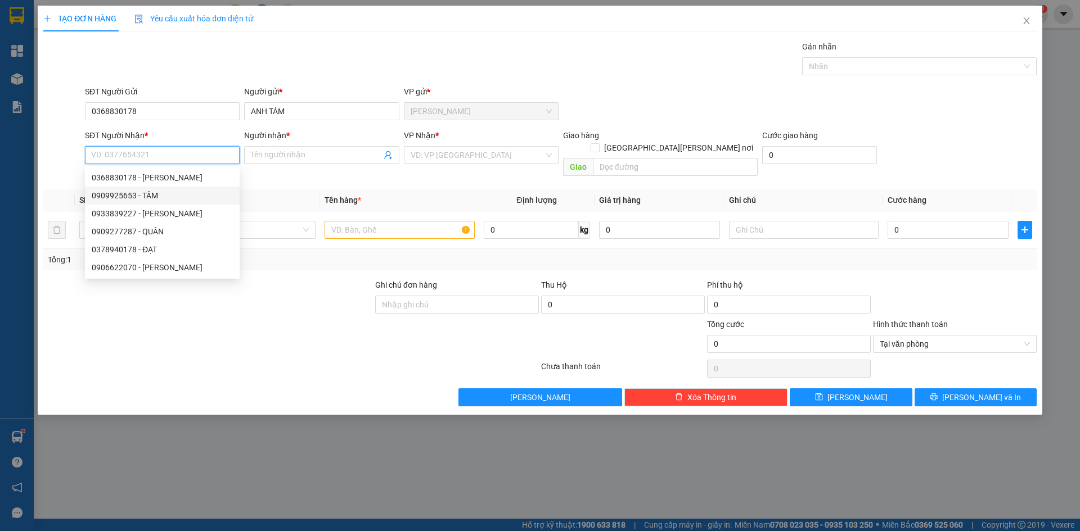
click at [136, 196] on div "0909925653 - TÂM" at bounding box center [162, 196] width 141 height 12
type input "0909925653"
type input "TÂM"
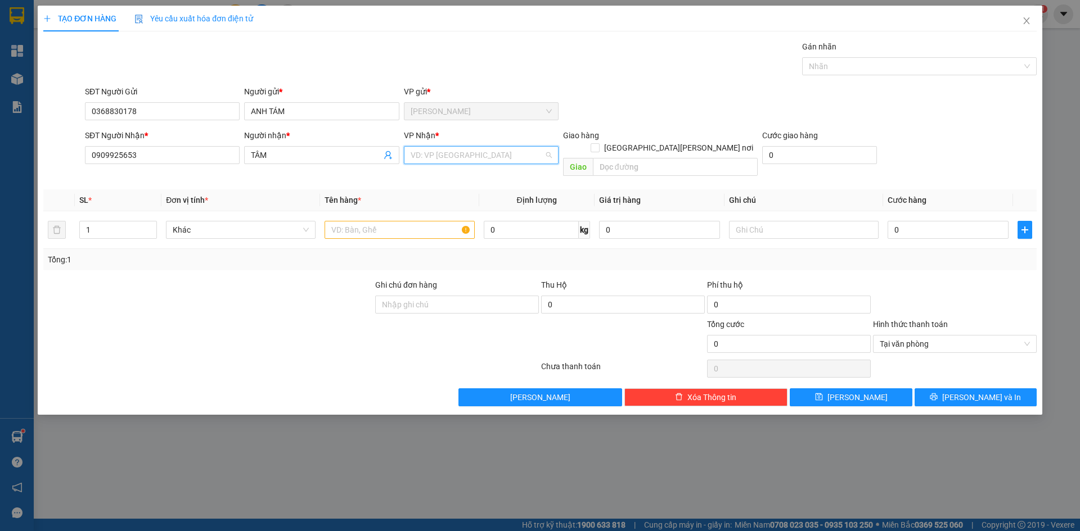
click at [503, 157] on input "search" at bounding box center [477, 155] width 133 height 17
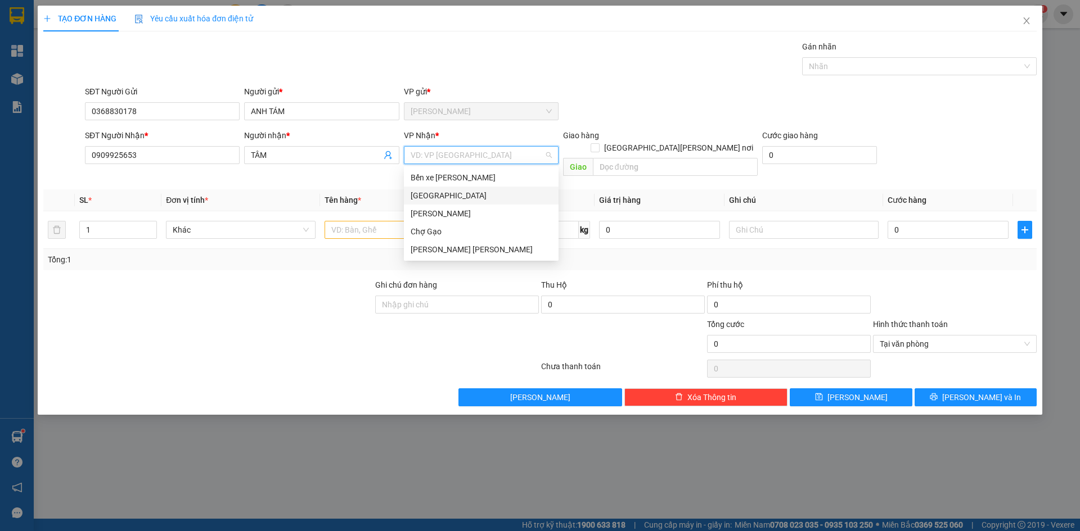
click at [438, 196] on div "[GEOGRAPHIC_DATA]" at bounding box center [481, 196] width 141 height 12
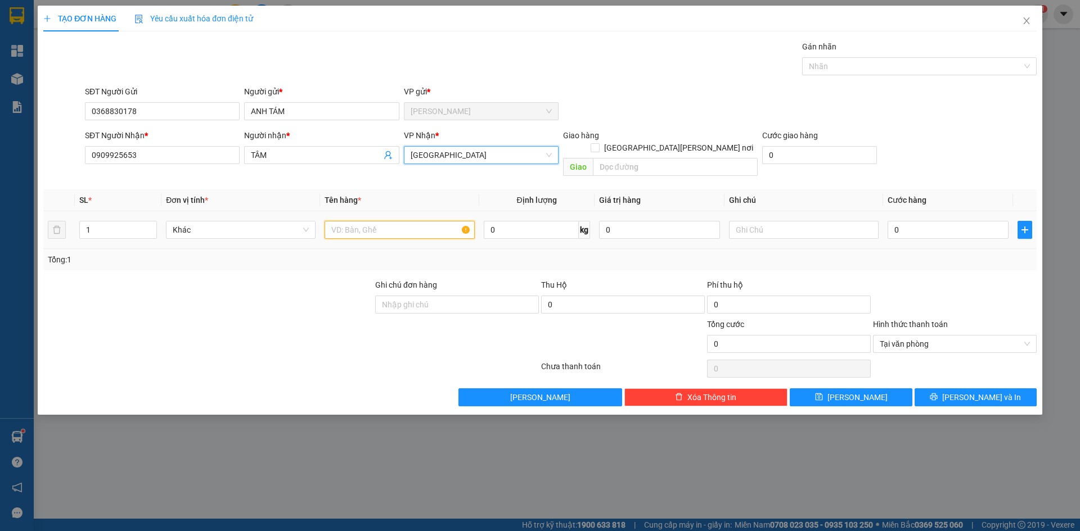
click at [389, 221] on input "text" at bounding box center [399, 230] width 150 height 18
paste input "Á"
type input "1 BAO CÁ"
click at [968, 221] on input "0" at bounding box center [947, 230] width 121 height 18
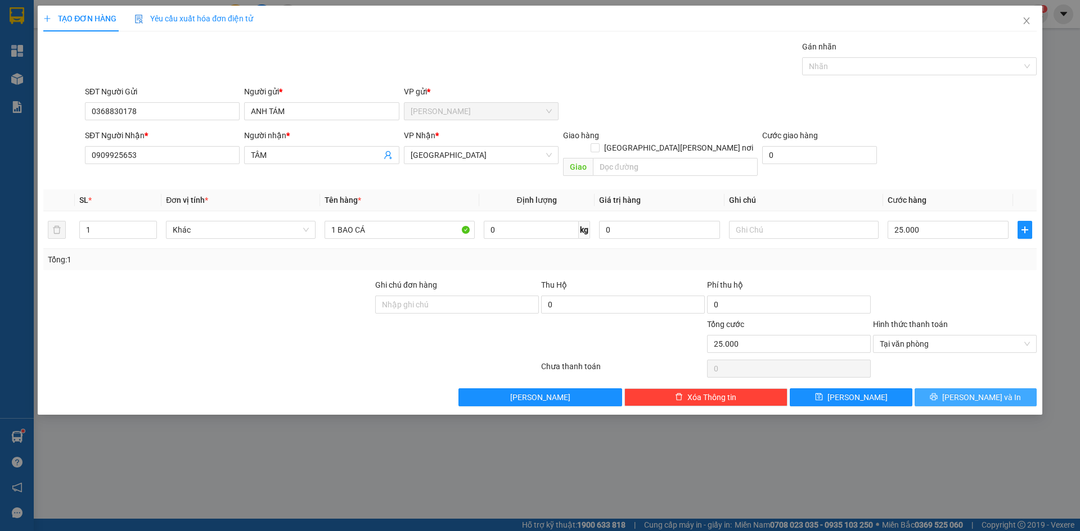
click at [951, 390] on button "[PERSON_NAME] và In" at bounding box center [975, 398] width 122 height 18
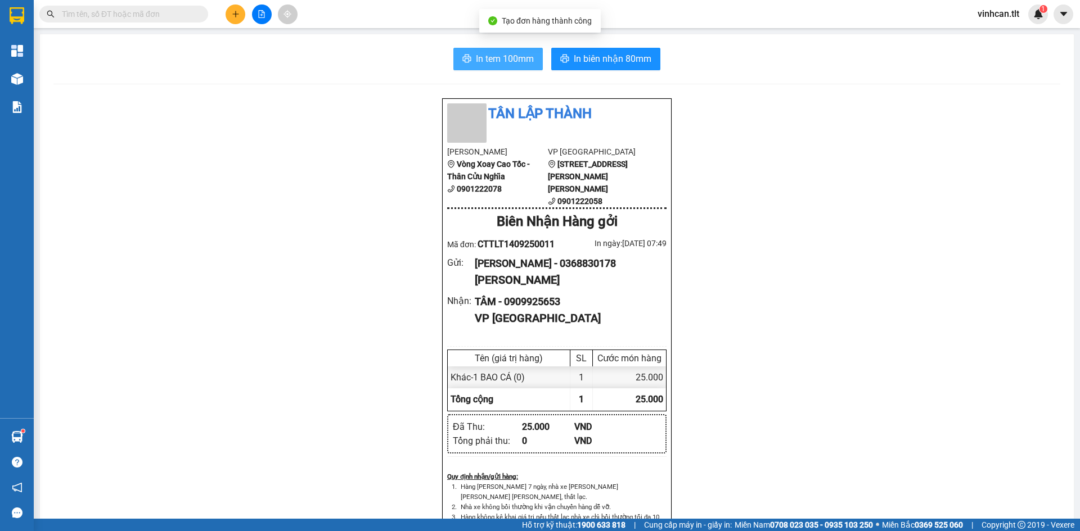
click at [506, 54] on span "In tem 100mm" at bounding box center [505, 59] width 58 height 14
